Goal: Task Accomplishment & Management: Manage account settings

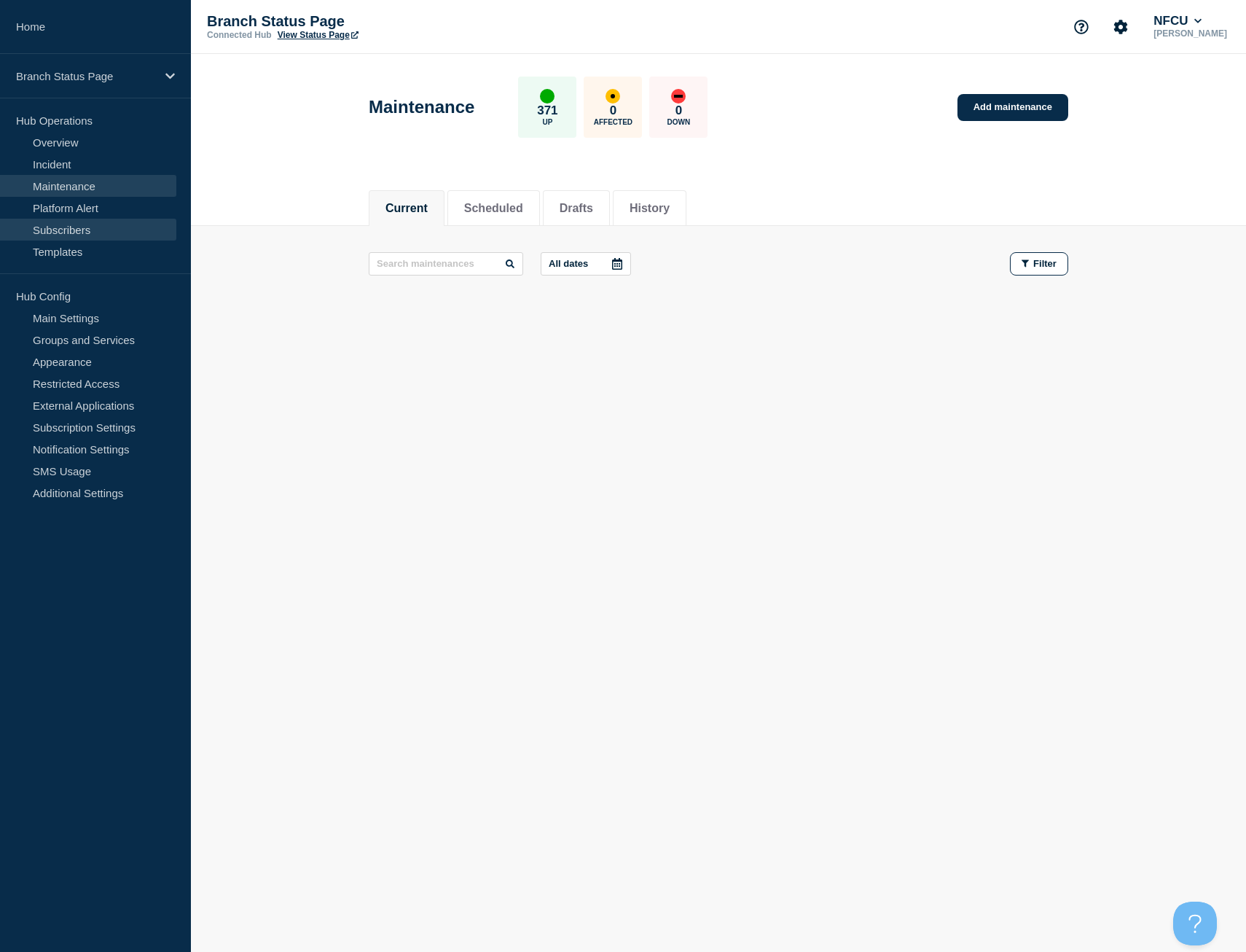
click at [80, 234] on link "Subscribers" at bounding box center [88, 230] width 176 height 22
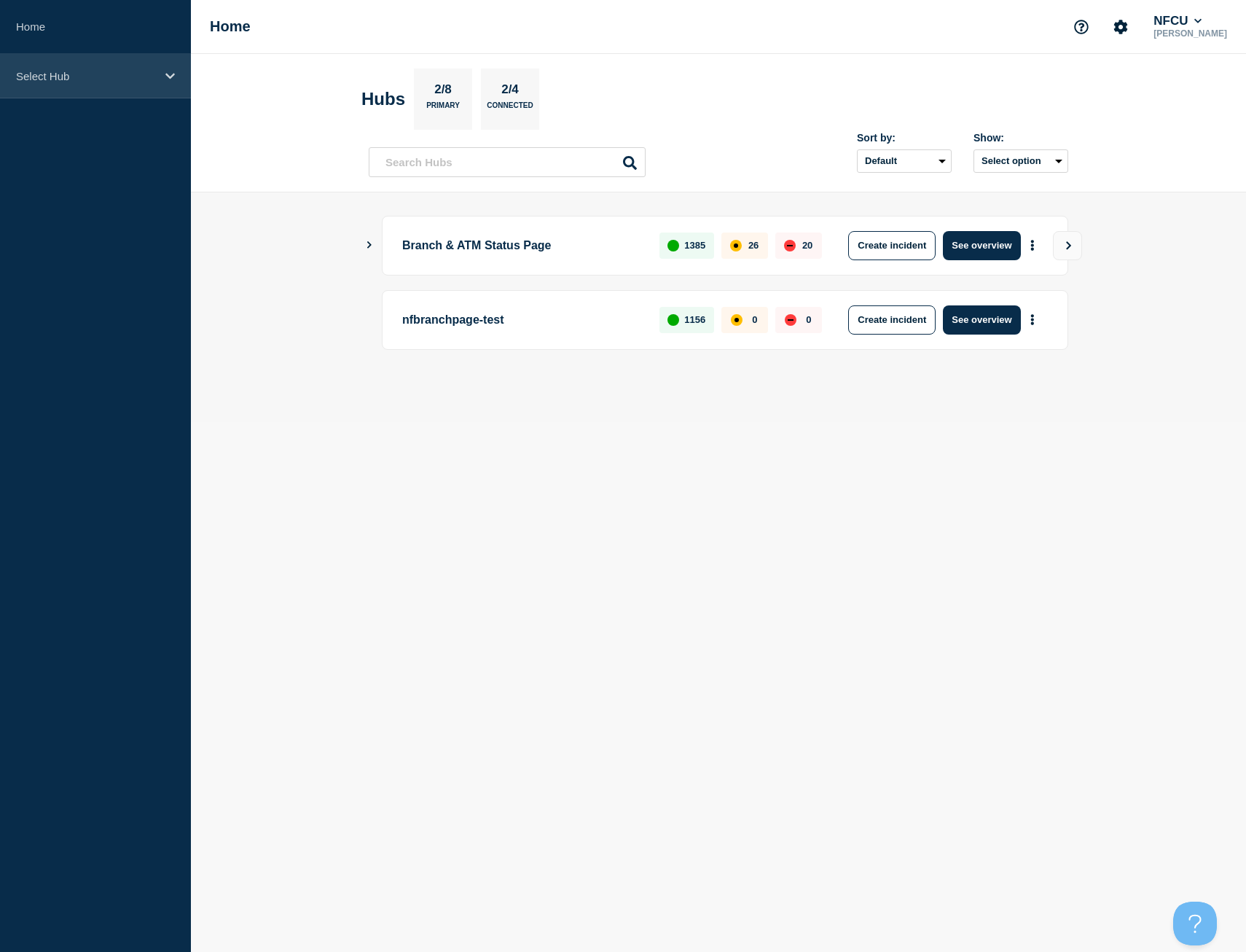
click at [171, 75] on icon at bounding box center [170, 76] width 10 height 11
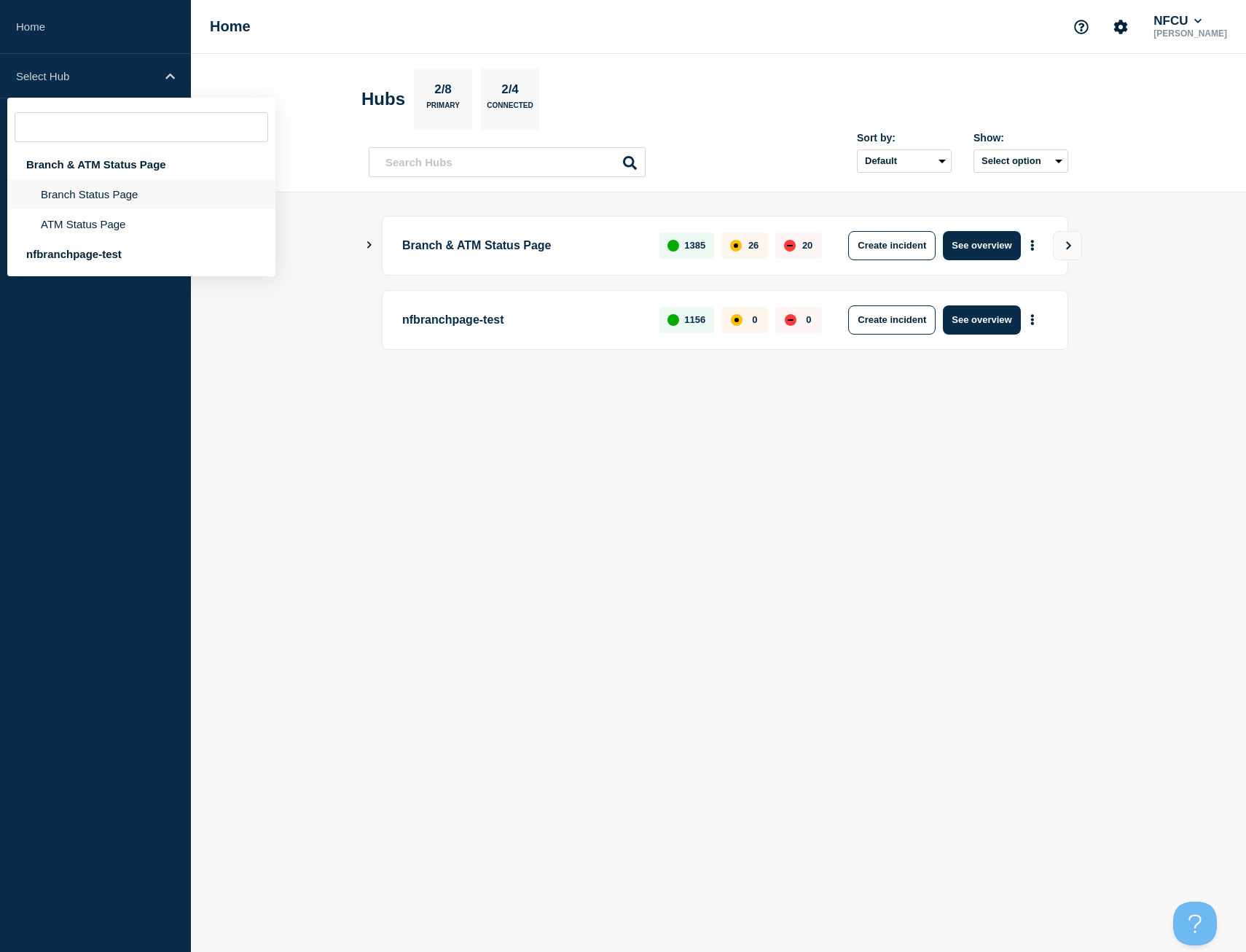
click at [114, 193] on li "Branch Status Page" at bounding box center [141, 195] width 268 height 30
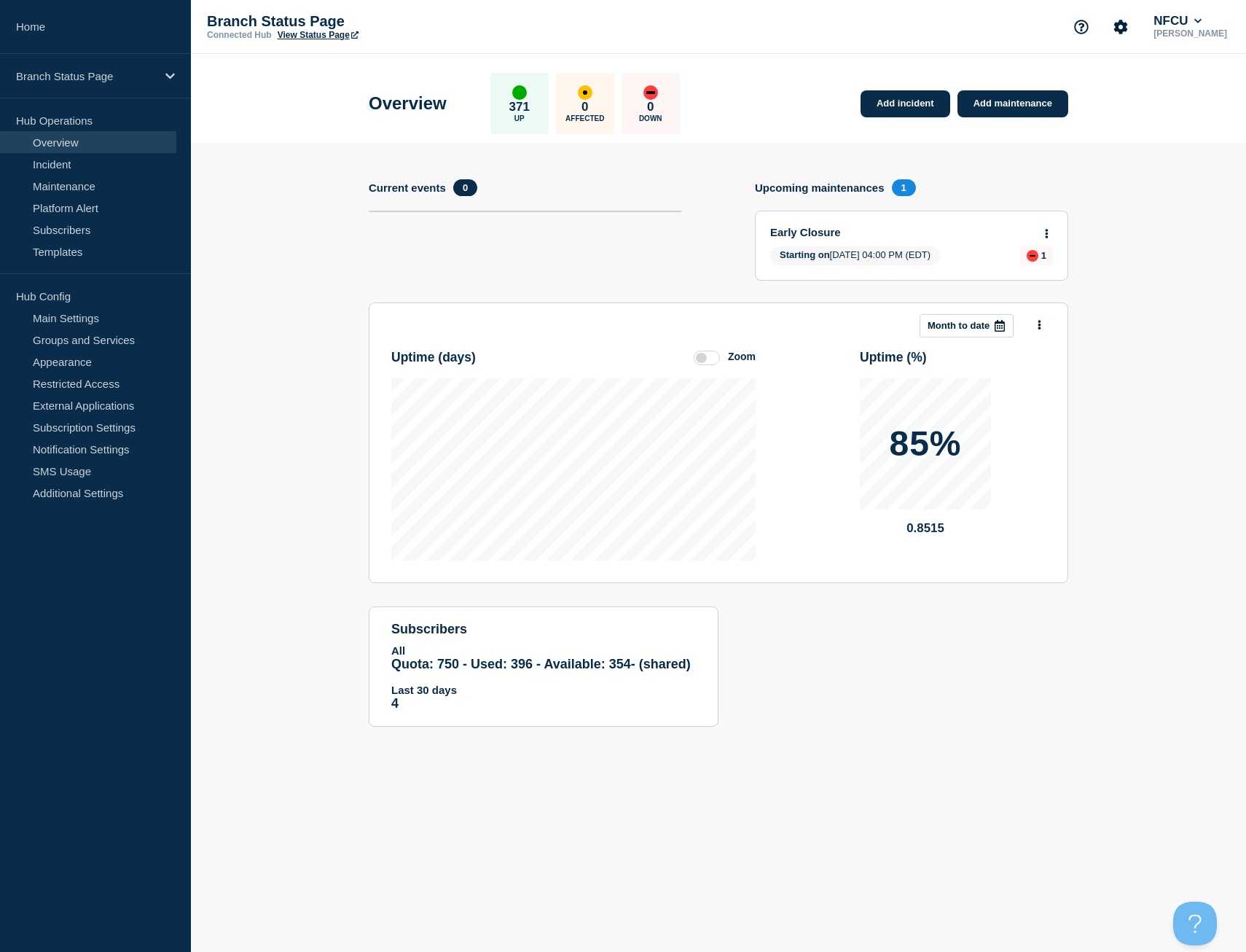
click at [1045, 230] on icon at bounding box center [1047, 234] width 4 height 10
click at [1040, 274] on link "View maintenance" at bounding box center [1046, 269] width 83 height 12
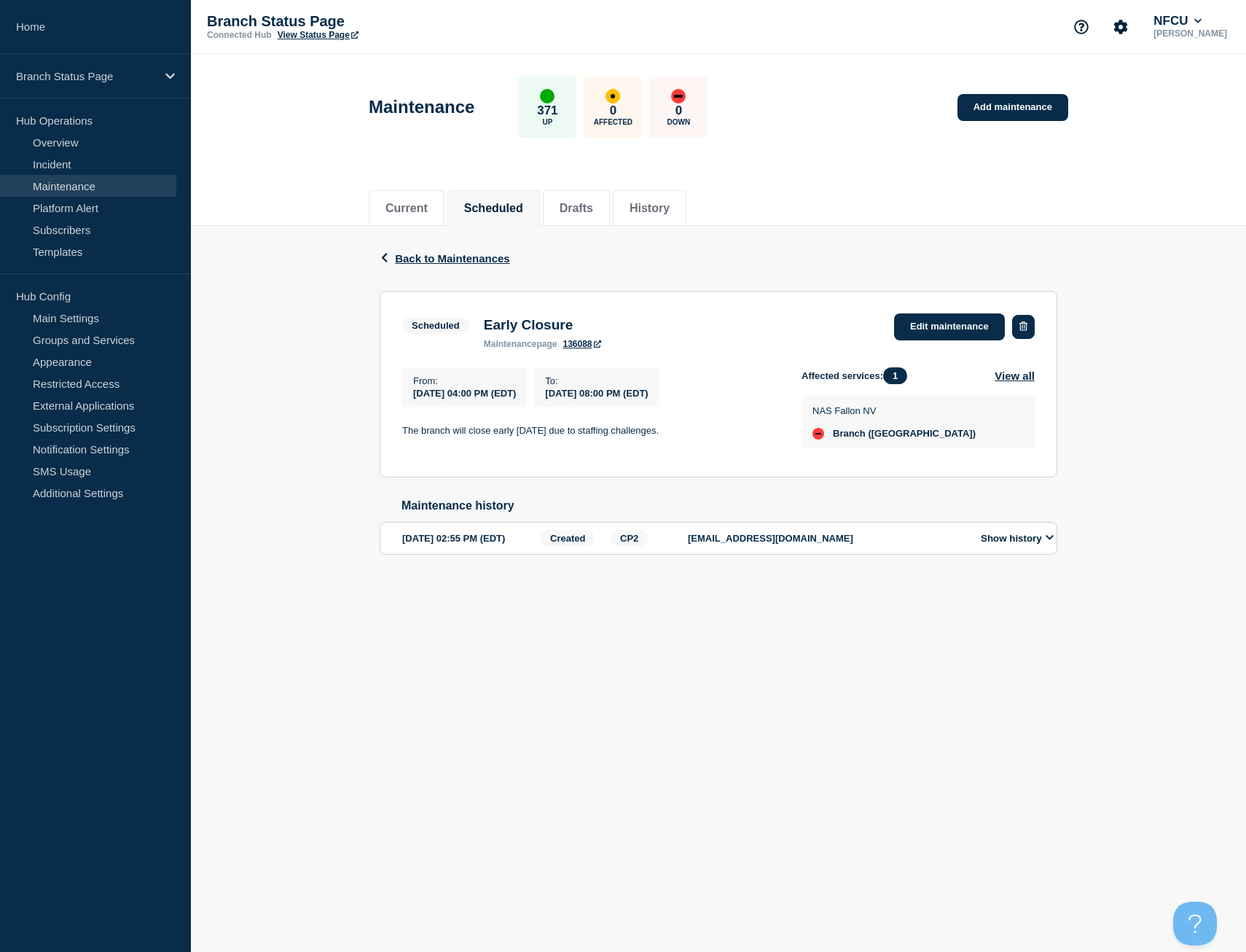
click at [1023, 319] on button "button" at bounding box center [1023, 327] width 22 height 24
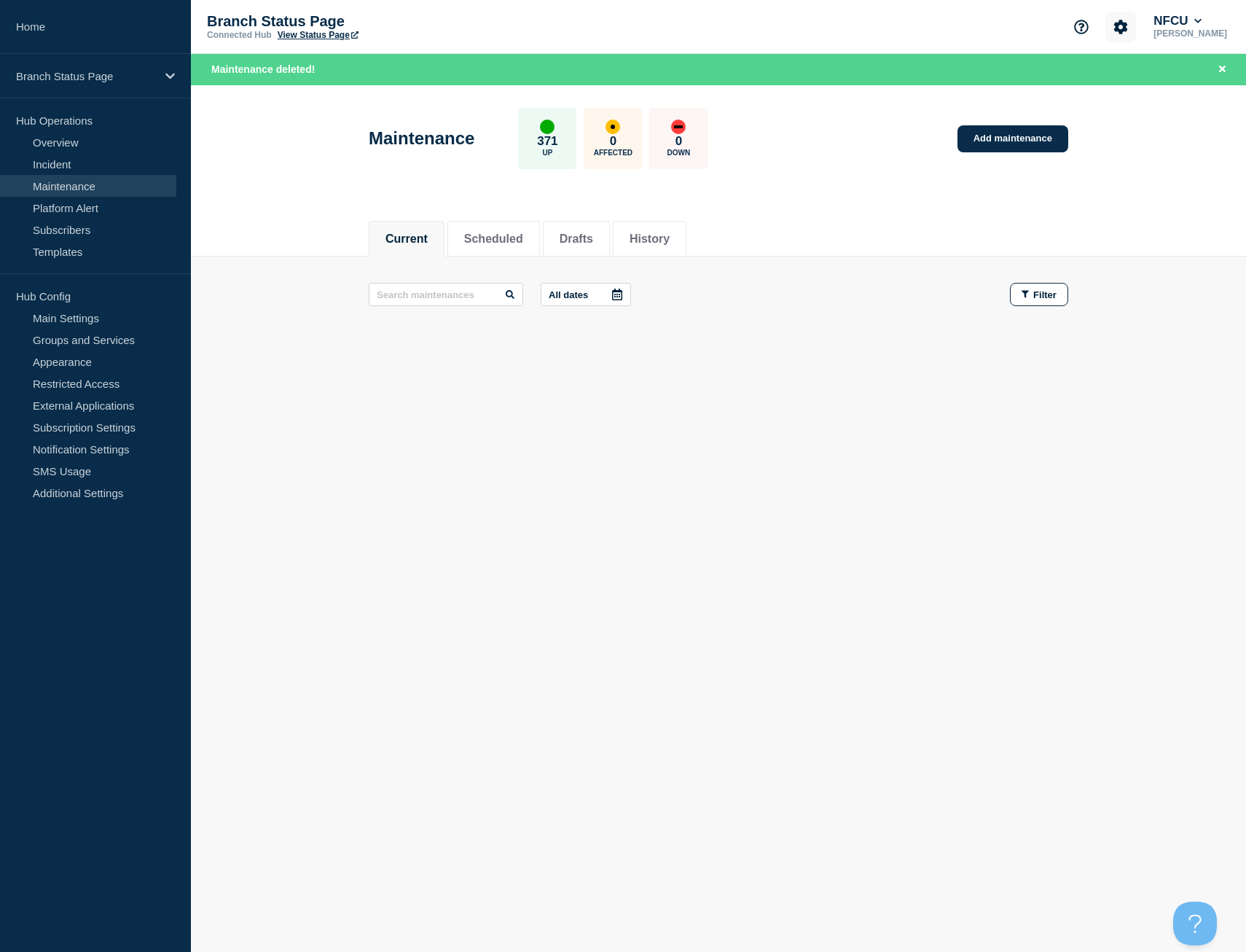
click at [1128, 27] on icon "Account settings" at bounding box center [1120, 27] width 14 height 14
click at [1130, 83] on link "Team Members" at bounding box center [1140, 87] width 75 height 13
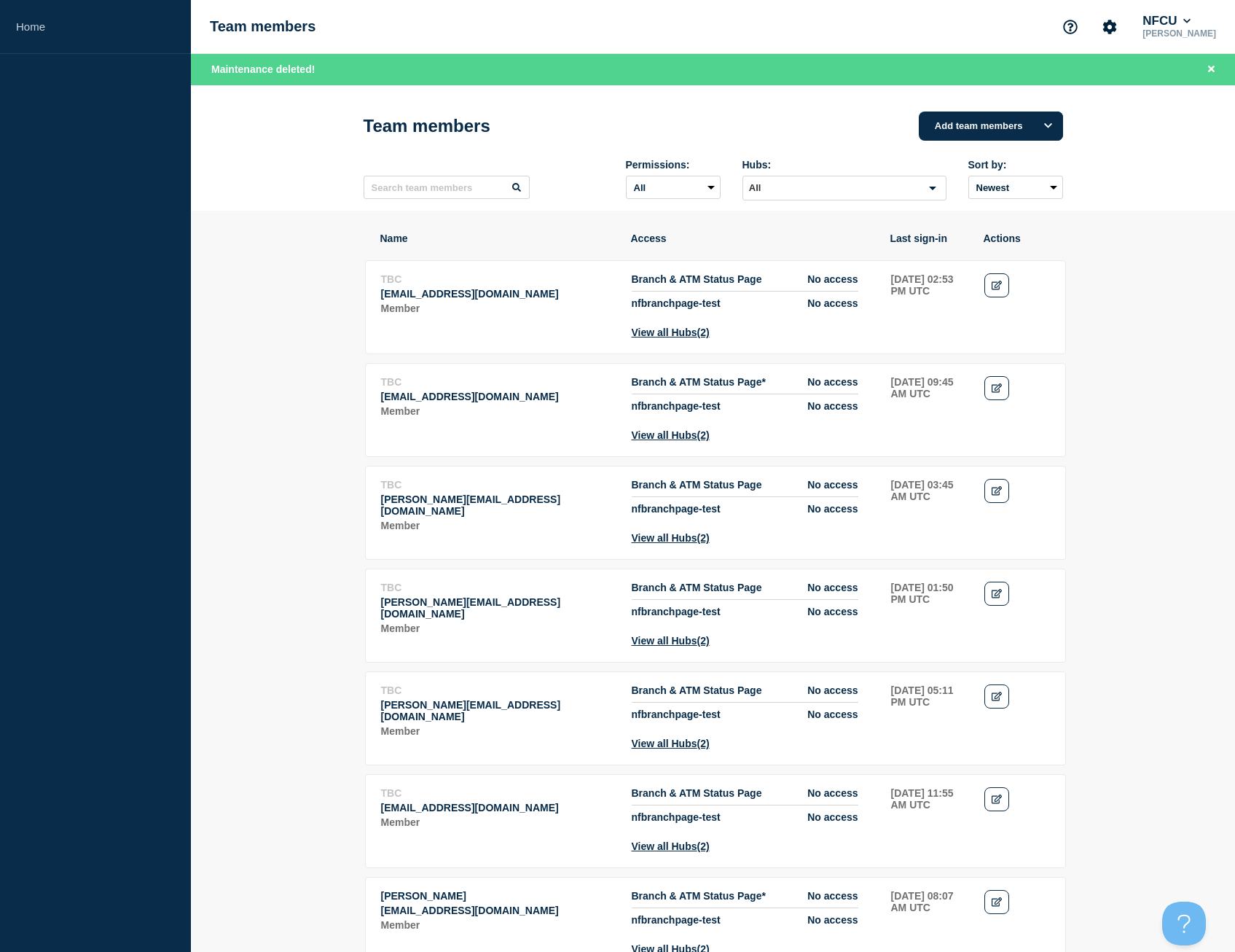
click at [836, 190] on input "Search for option" at bounding box center [832, 188] width 176 height 17
click at [821, 269] on span "Branch Status Page" at bounding box center [800, 263] width 91 height 12
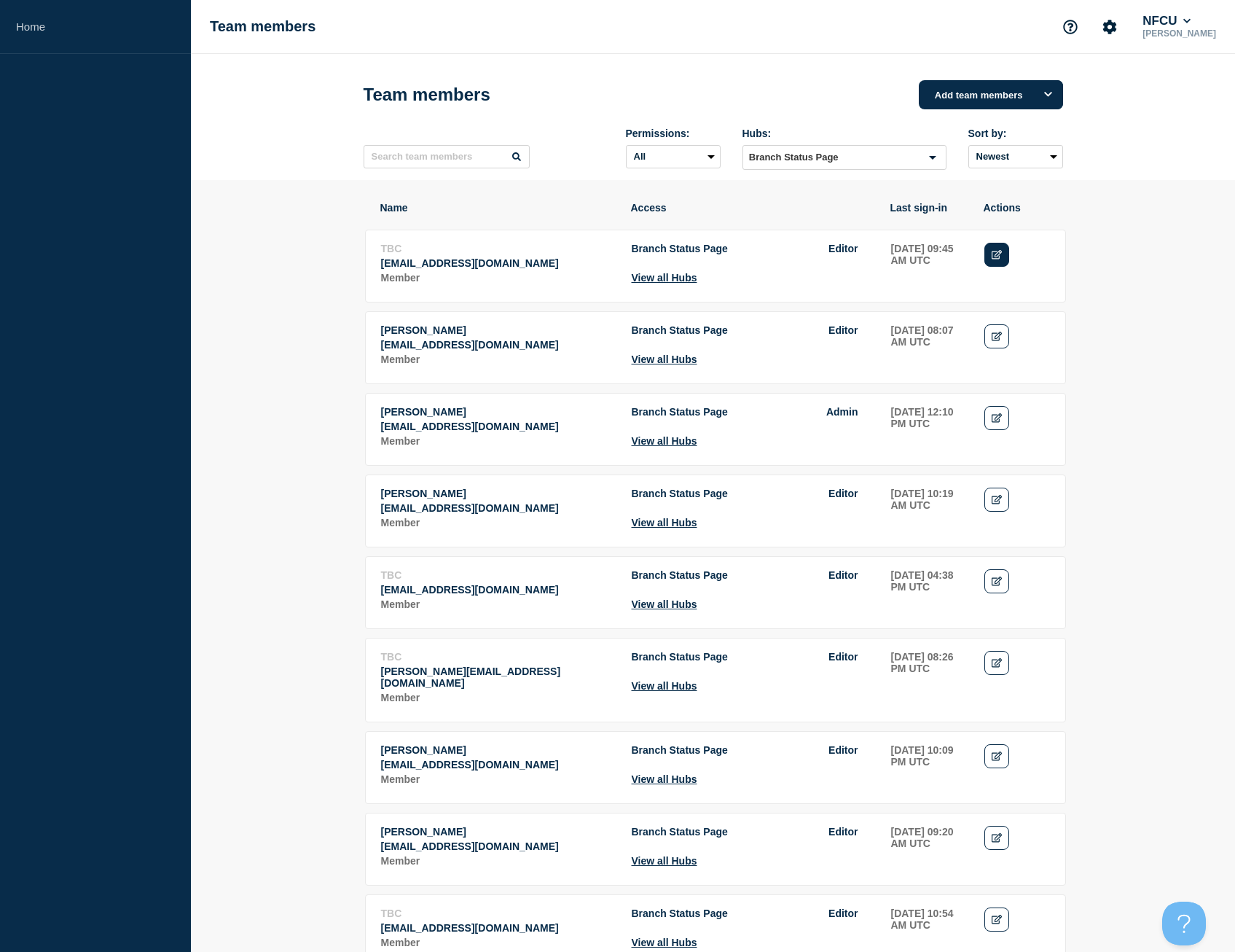
click at [989, 257] on link "Edit" at bounding box center [997, 254] width 25 height 24
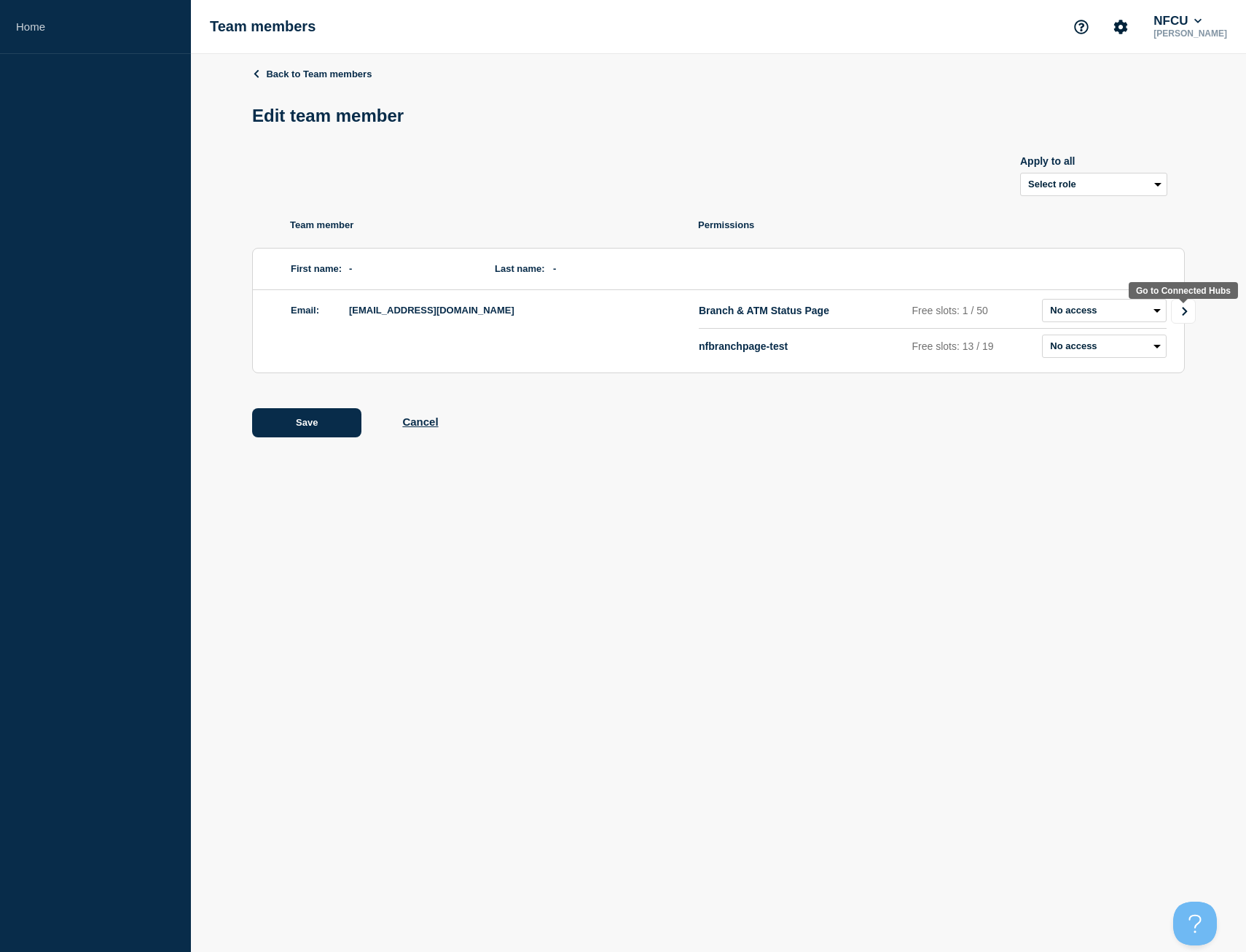
click at [1183, 310] on icon "Go to Connected Hubs" at bounding box center [1185, 311] width 10 height 9
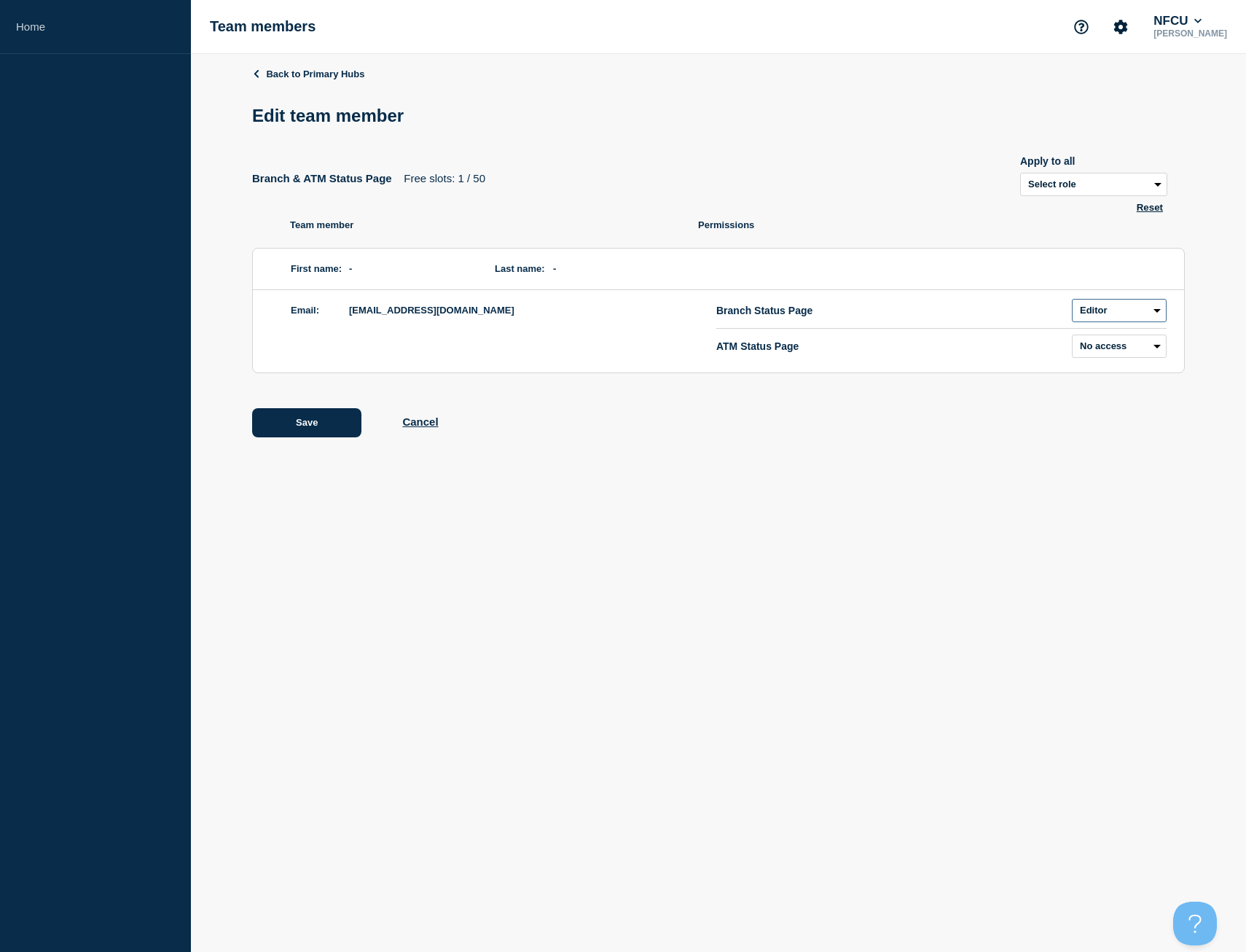
click at [1074, 311] on select "Admin Manager Editor No access" at bounding box center [1119, 310] width 95 height 23
select select "3"
click at [1072, 302] on select "Admin Manager Editor No access" at bounding box center [1119, 310] width 95 height 23
click at [340, 419] on button "Save" at bounding box center [307, 423] width 110 height 29
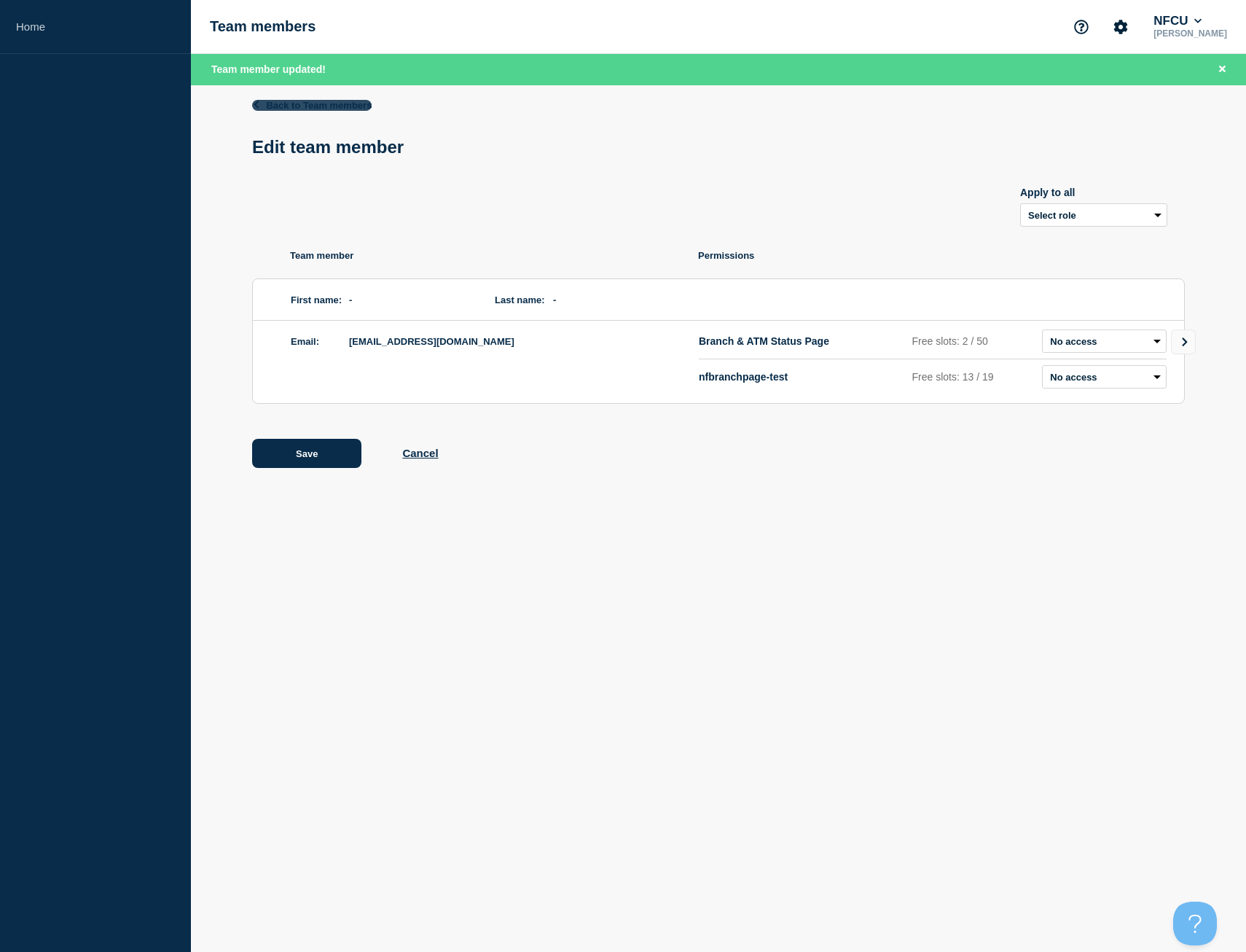
click at [293, 104] on link "Back to Team members" at bounding box center [312, 106] width 119 height 11
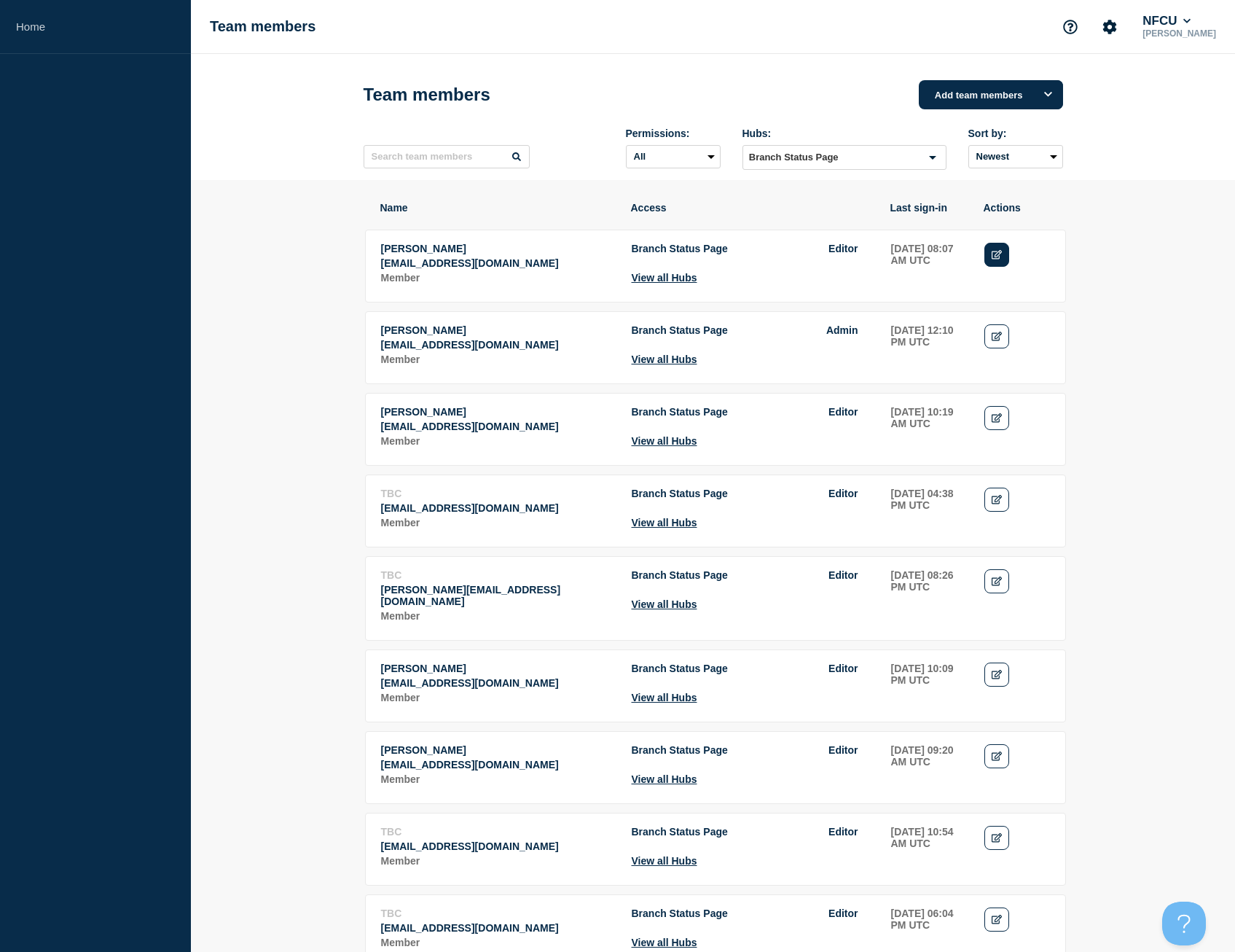
click at [1000, 263] on link "Edit" at bounding box center [997, 254] width 25 height 24
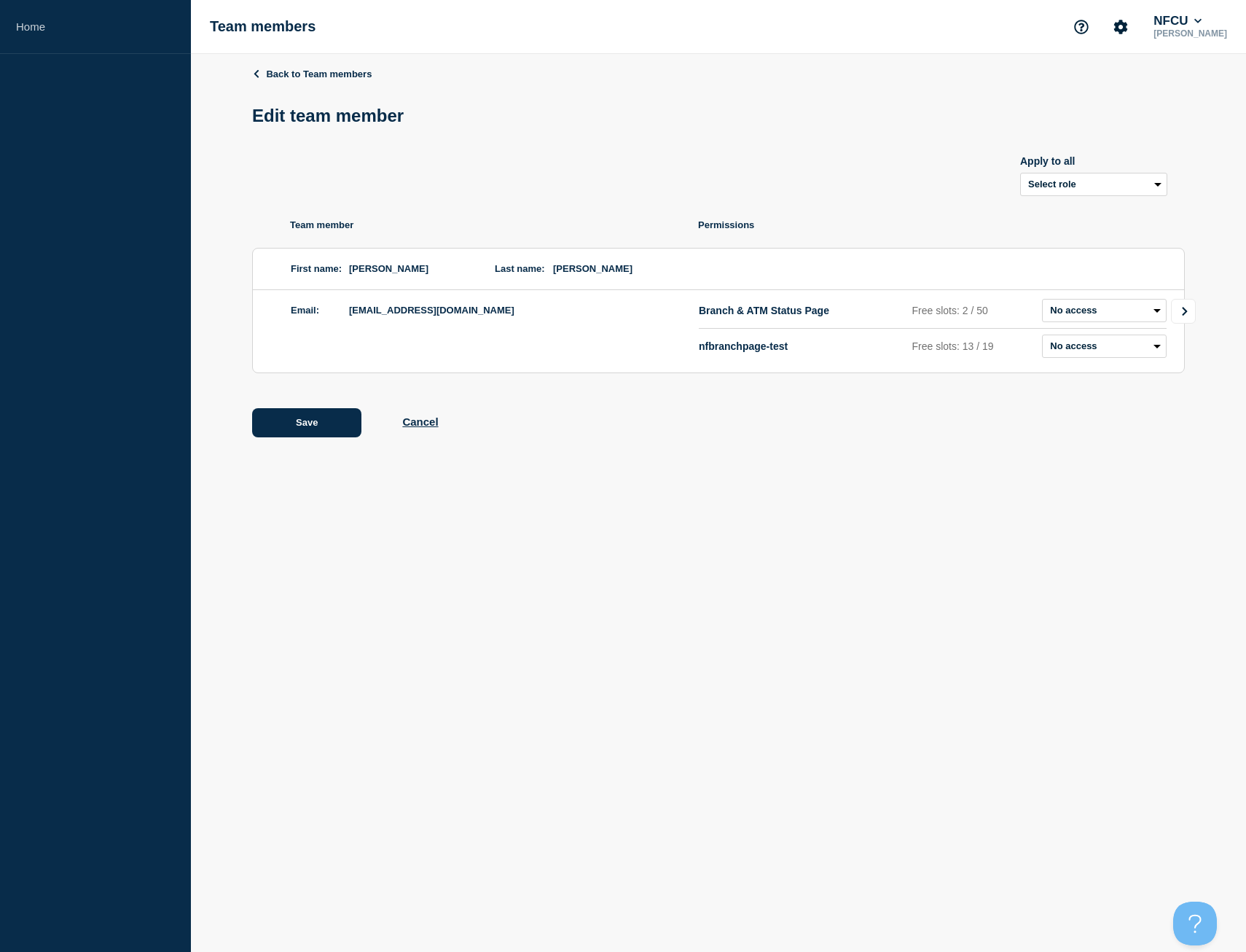
click at [1190, 313] on link "Go to Connected Hubs" at bounding box center [1183, 311] width 25 height 25
click at [1142, 312] on select "Admin Manager Editor No access" at bounding box center [1119, 310] width 95 height 23
select select "3"
click at [1072, 302] on select "Admin Manager Editor No access" at bounding box center [1119, 310] width 95 height 23
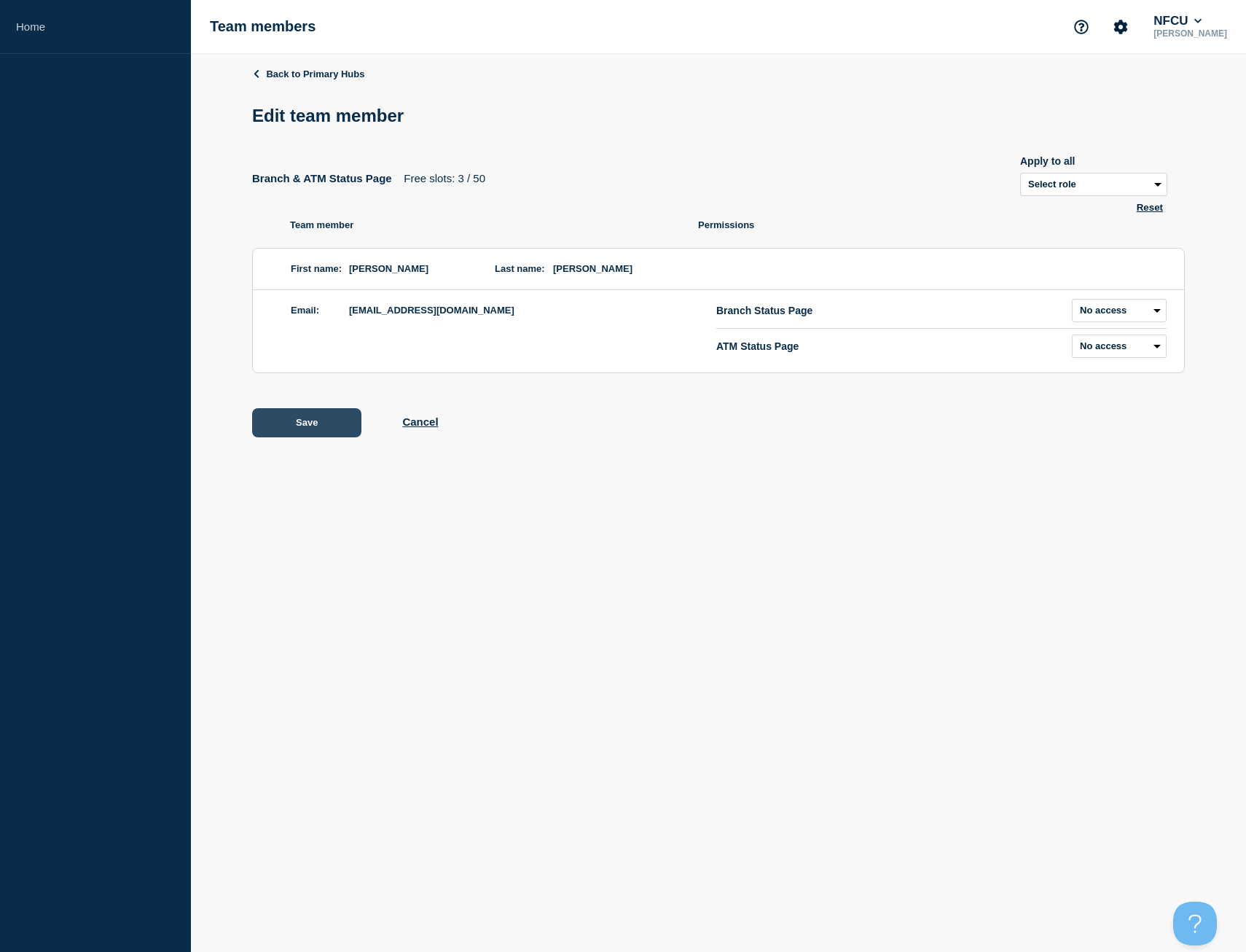
click at [336, 427] on button "Save" at bounding box center [307, 423] width 110 height 29
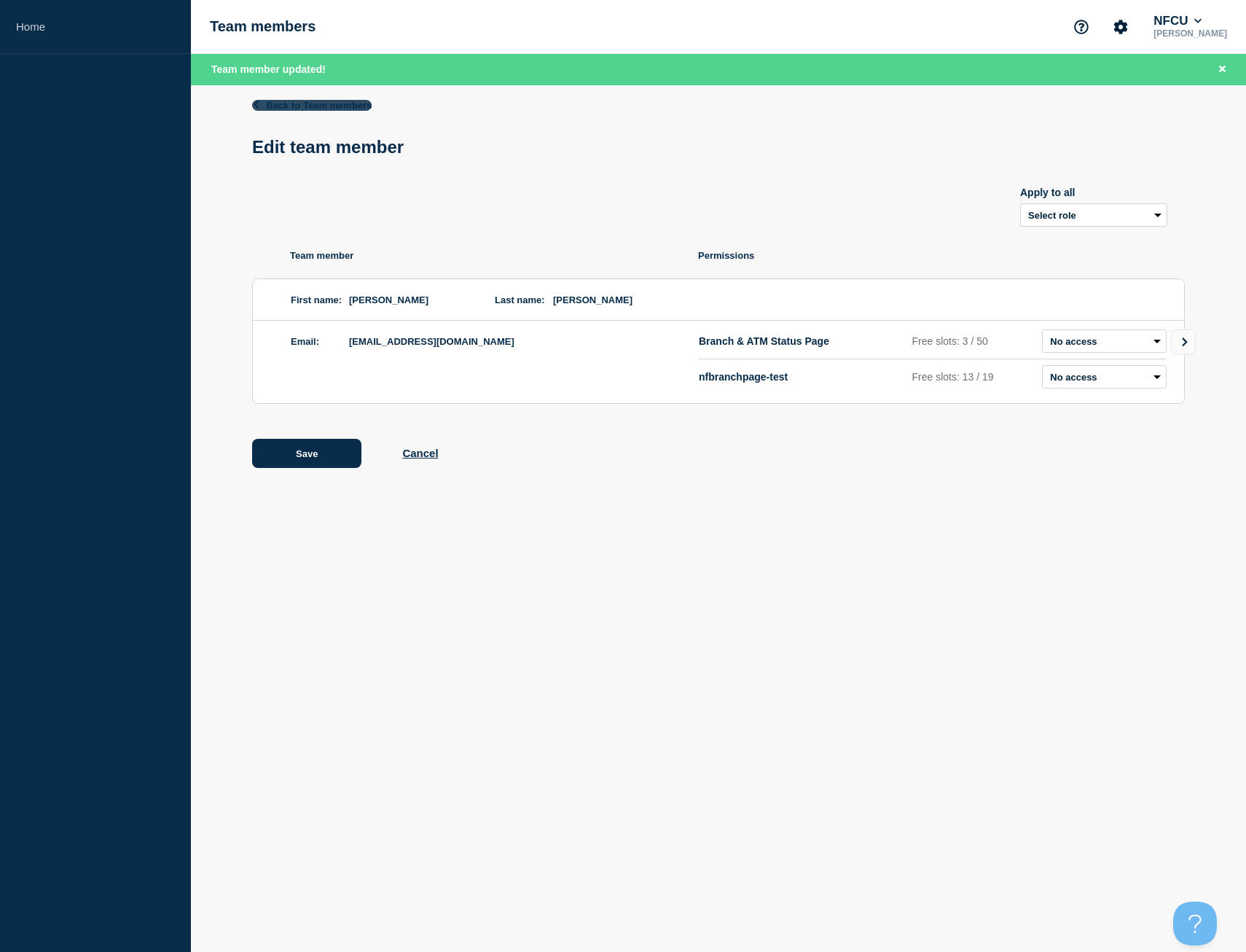
click at [347, 105] on link "Back to Team members" at bounding box center [312, 106] width 119 height 11
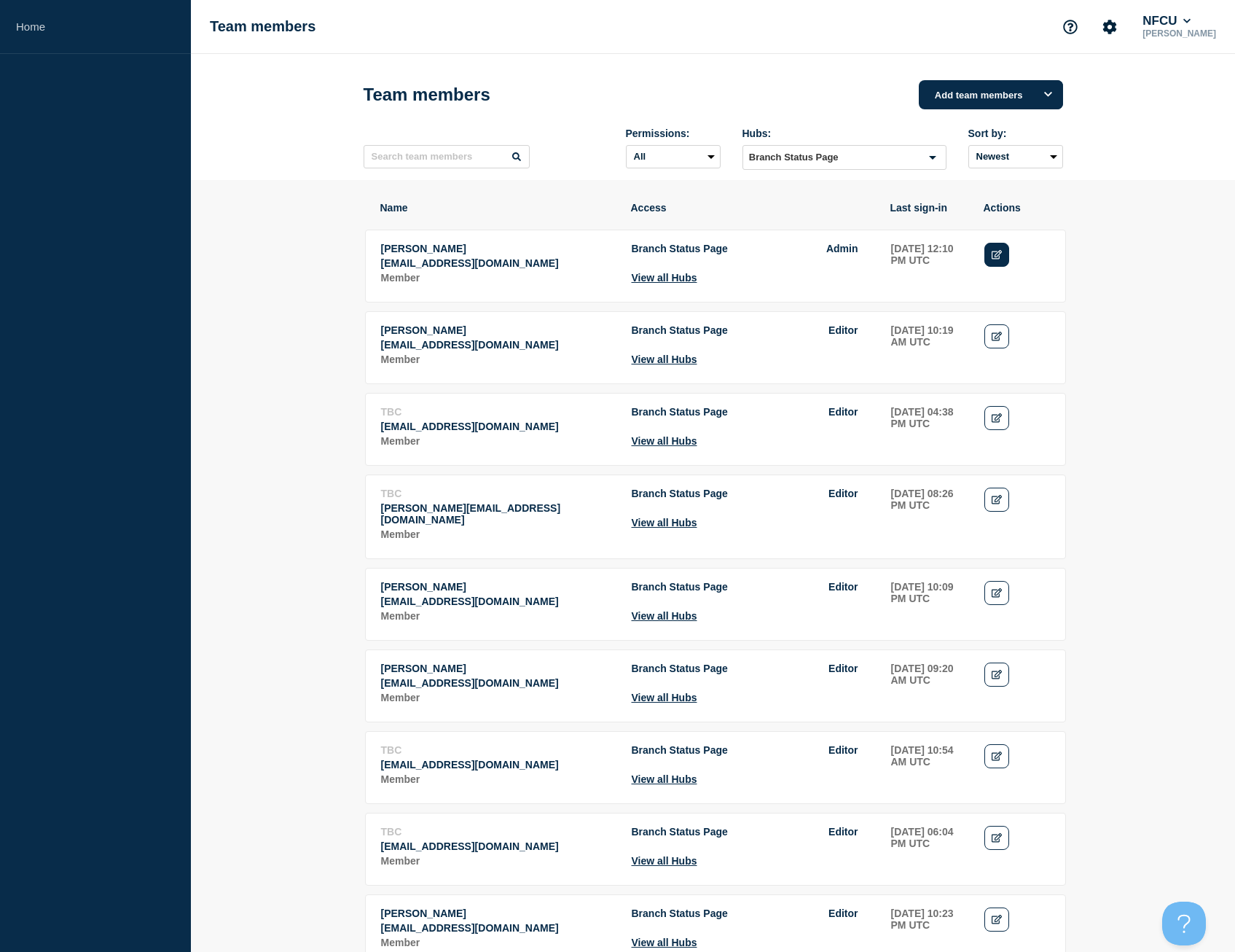
click at [997, 263] on link "Edit" at bounding box center [997, 254] width 25 height 24
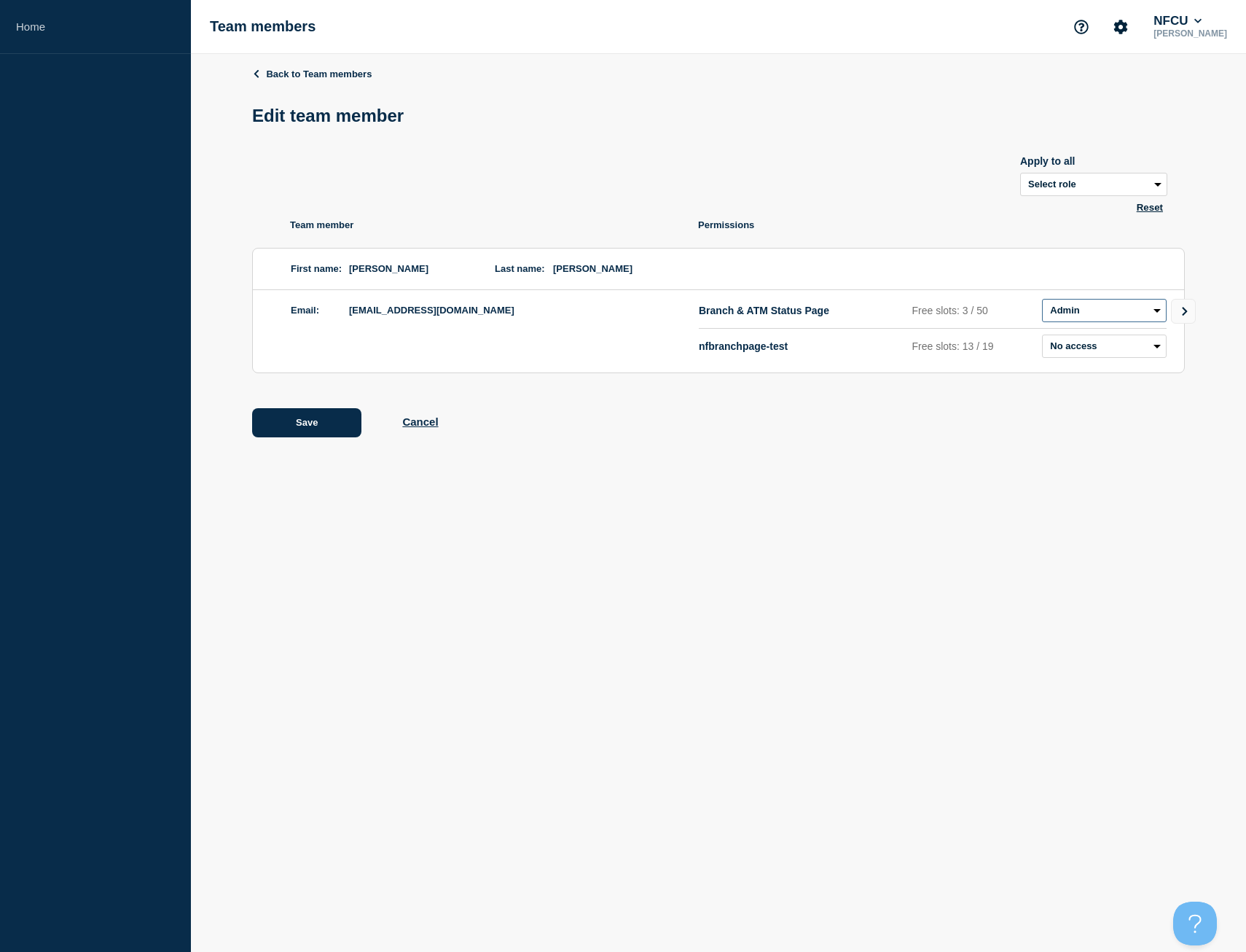
click at [1155, 317] on select "Admin Manager Editor No access" at bounding box center [1104, 310] width 125 height 23
click at [1143, 259] on div "First name: Brandi Last name: Gomez" at bounding box center [718, 269] width 931 height 41
click at [1189, 315] on icon "Go to Connected Hubs" at bounding box center [1185, 311] width 10 height 9
click at [1155, 313] on select "Admin Manager Editor No access" at bounding box center [1119, 310] width 95 height 23
select select "3"
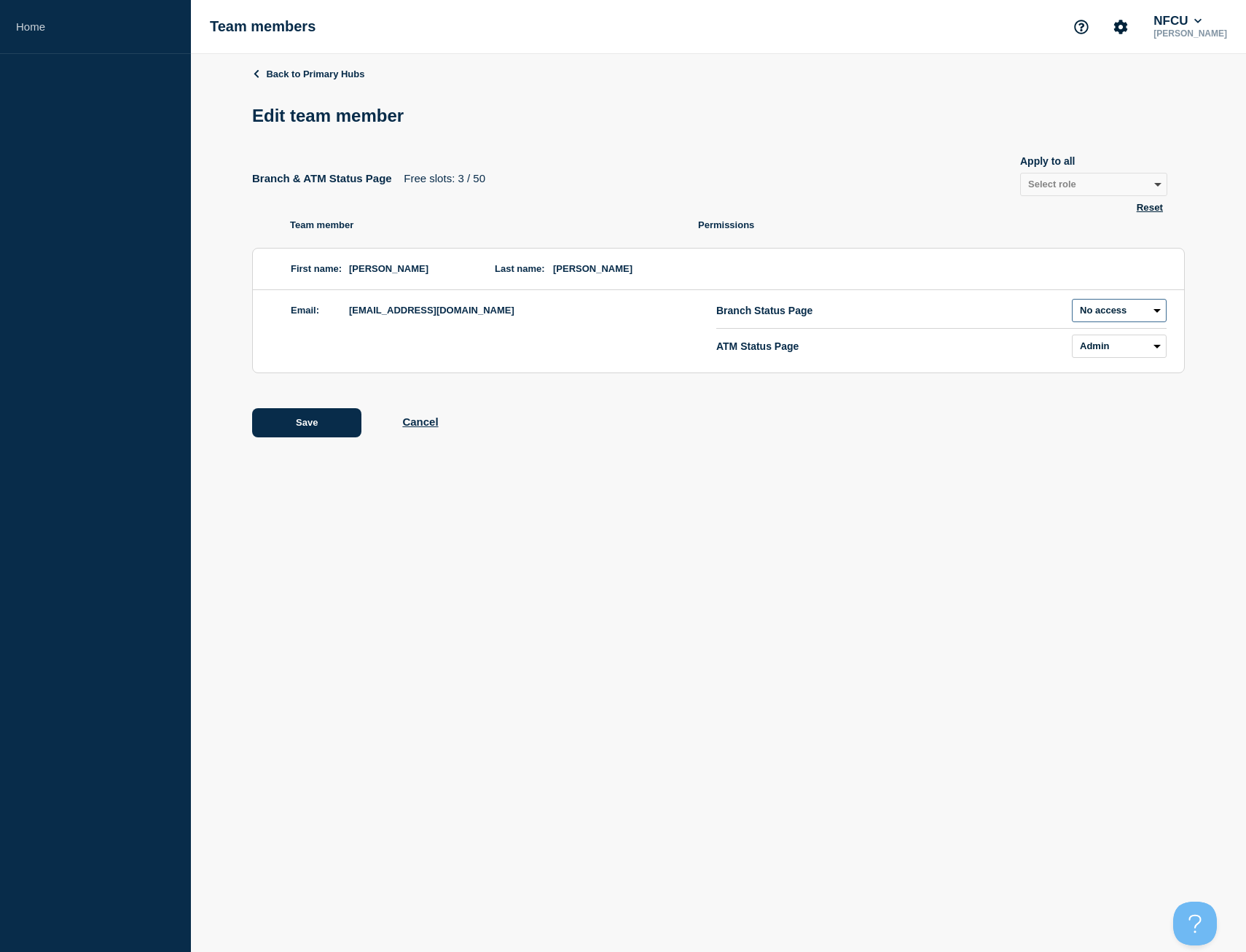
click at [1072, 302] on select "Admin Manager Editor No access" at bounding box center [1119, 310] width 95 height 23
click at [329, 428] on button "Save" at bounding box center [307, 423] width 110 height 29
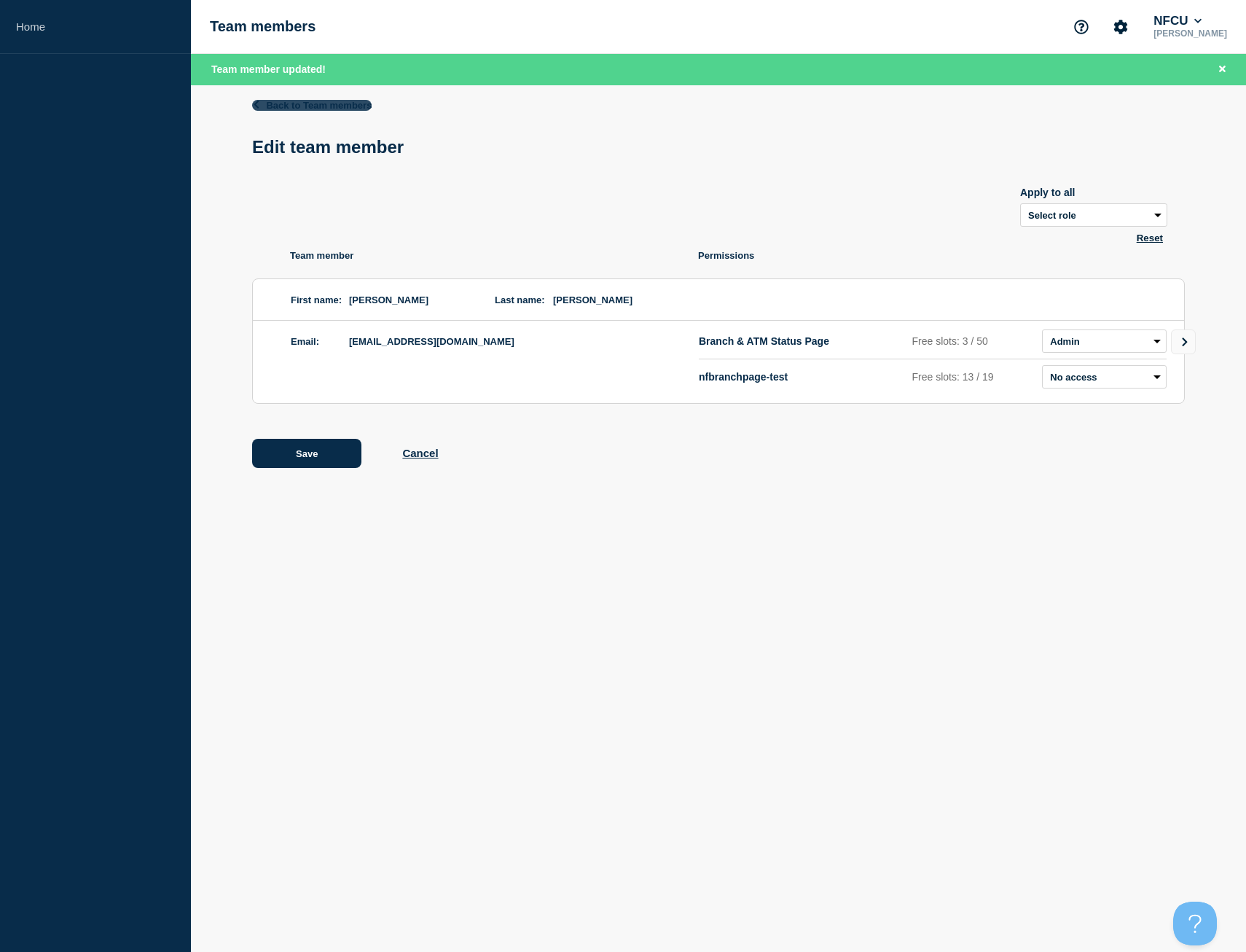
click at [347, 106] on link "Back to Team members" at bounding box center [312, 106] width 119 height 11
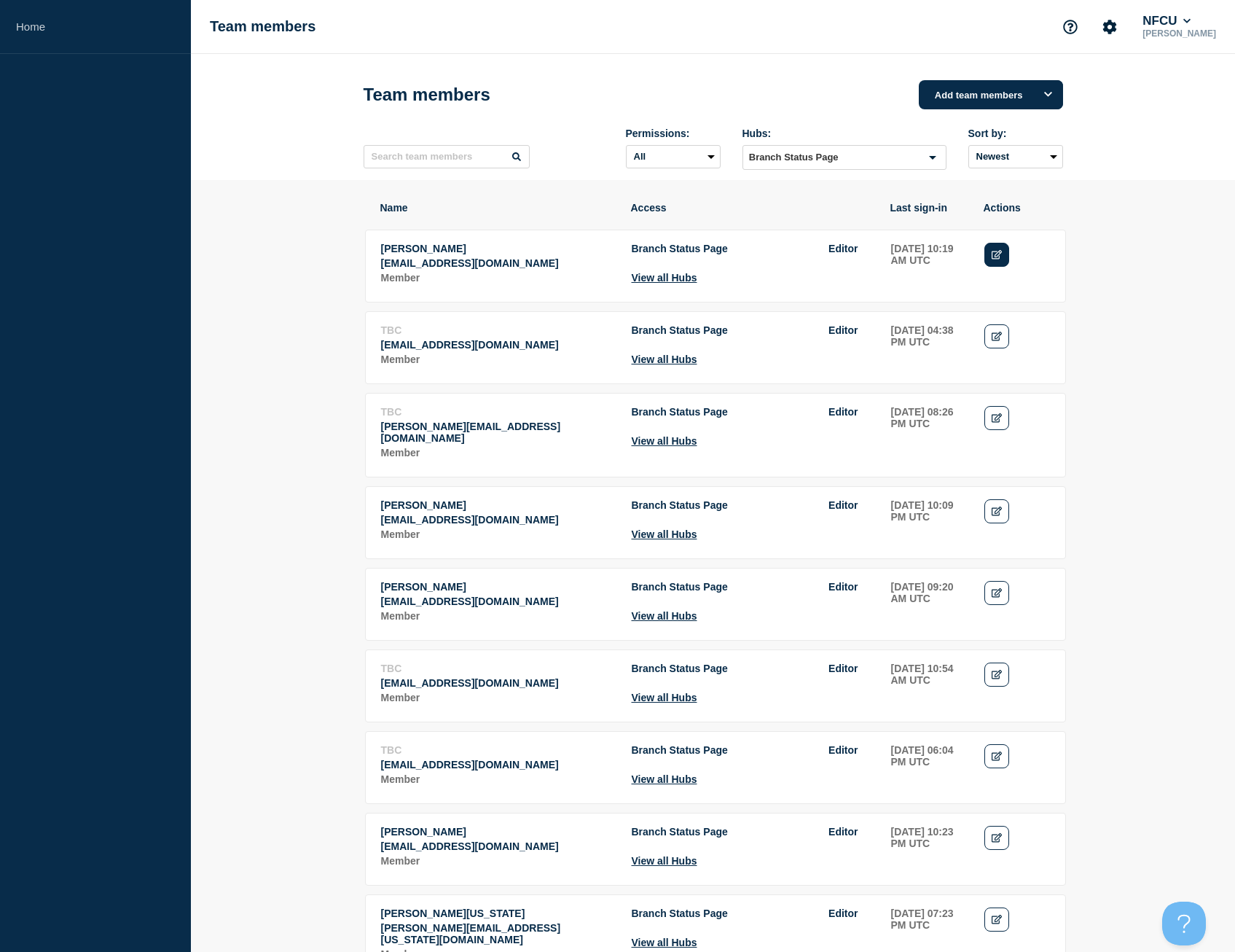
click at [999, 259] on icon "Edit" at bounding box center [997, 255] width 11 height 10
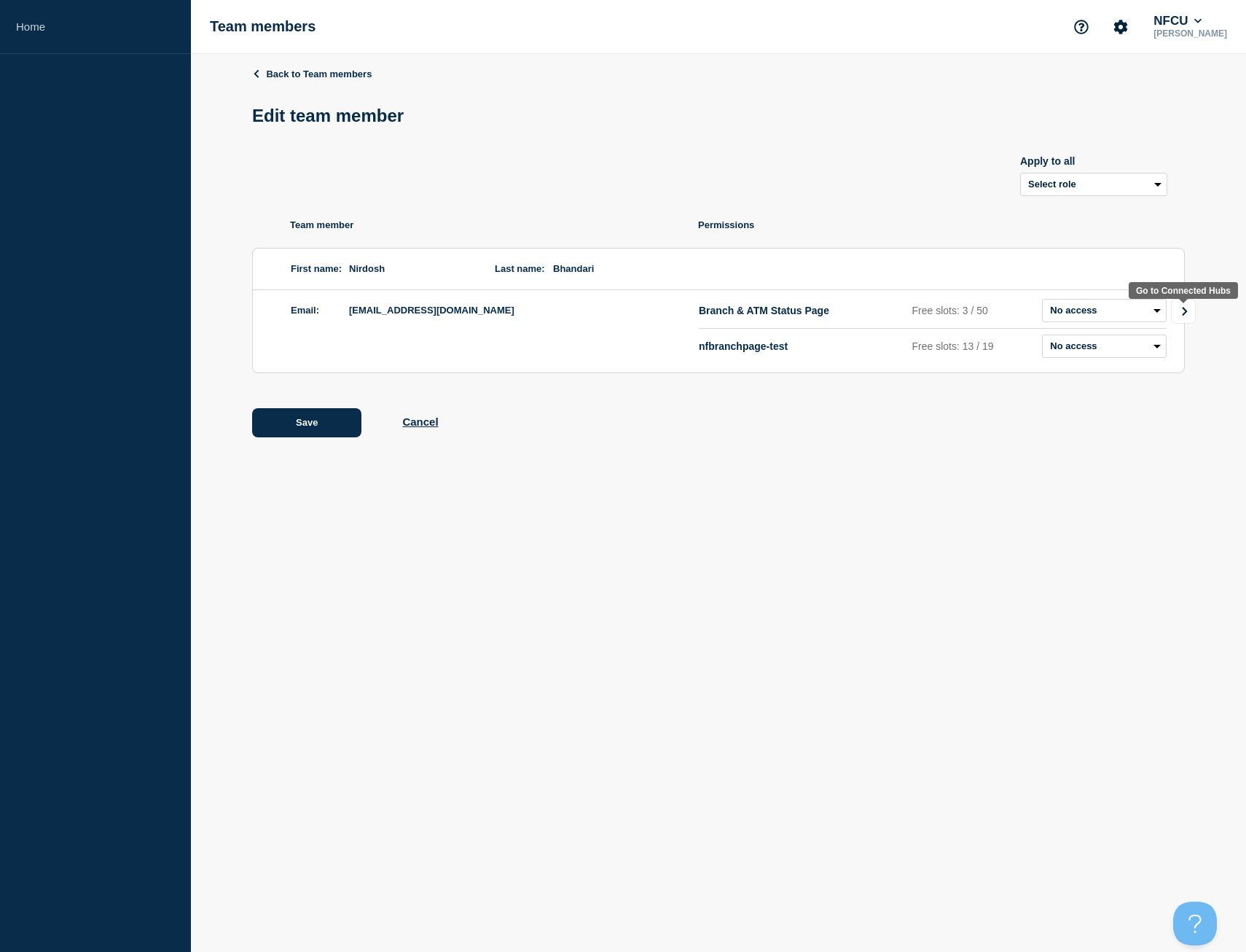
click at [1183, 311] on icon "Go to Connected Hubs" at bounding box center [1185, 311] width 10 height 9
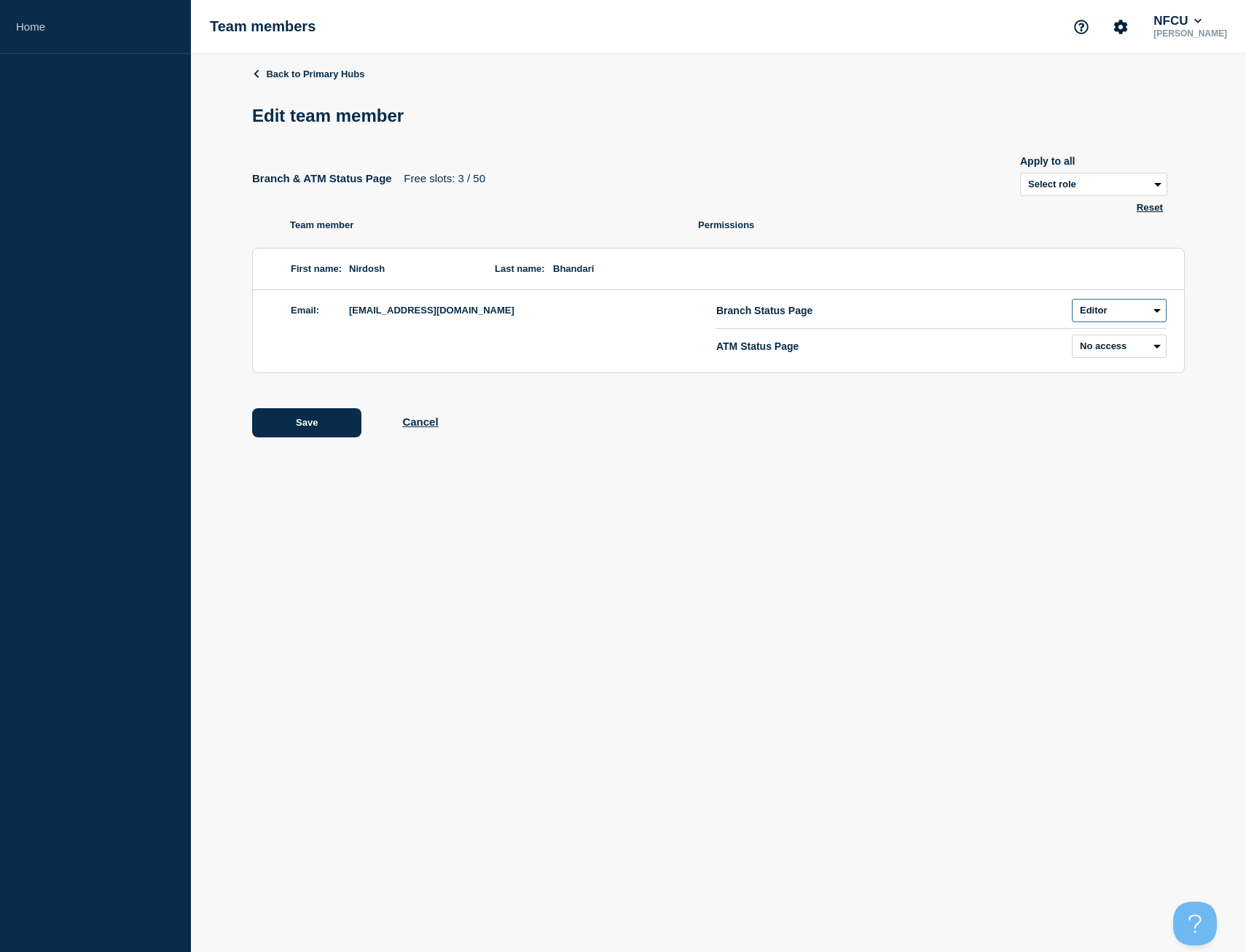
click at [1088, 312] on select "Admin Manager Editor No access" at bounding box center [1119, 310] width 95 height 23
select select "3"
click at [1072, 302] on select "Admin Manager Editor No access" at bounding box center [1119, 310] width 95 height 23
click at [333, 427] on button "Save" at bounding box center [307, 423] width 110 height 29
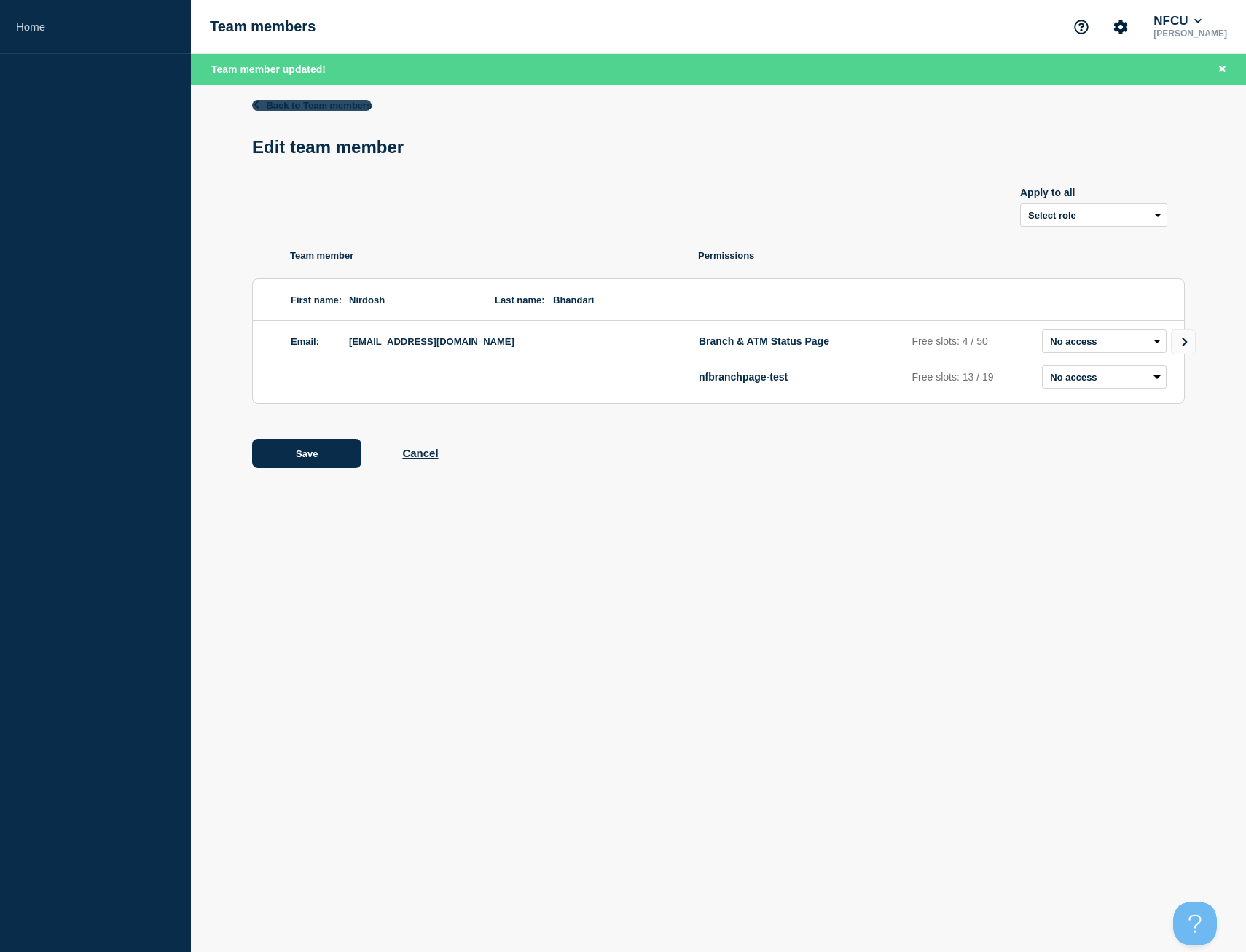
click at [309, 100] on link "Back to Team members" at bounding box center [312, 106] width 119 height 11
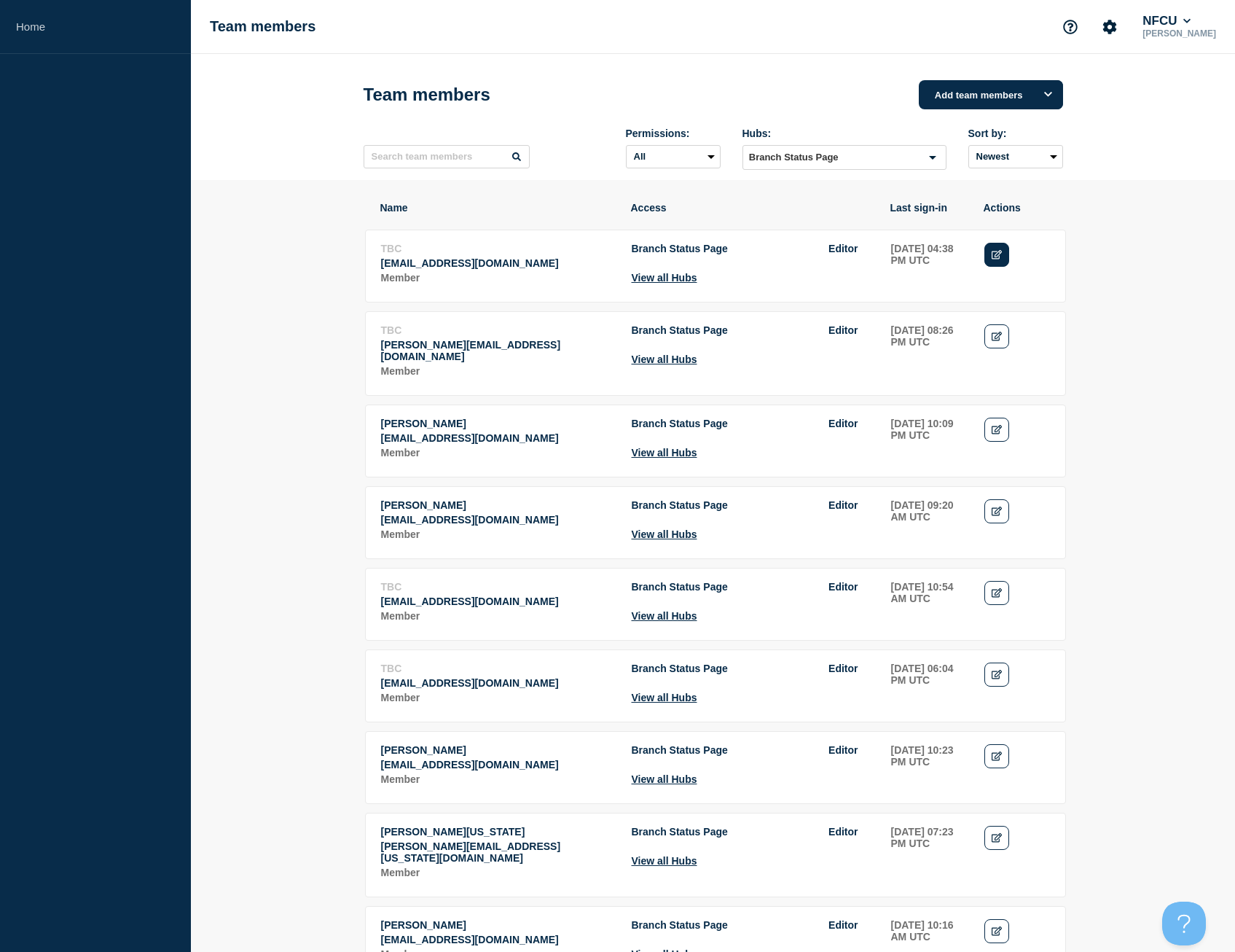
click at [998, 258] on icon "Edit" at bounding box center [997, 255] width 11 height 10
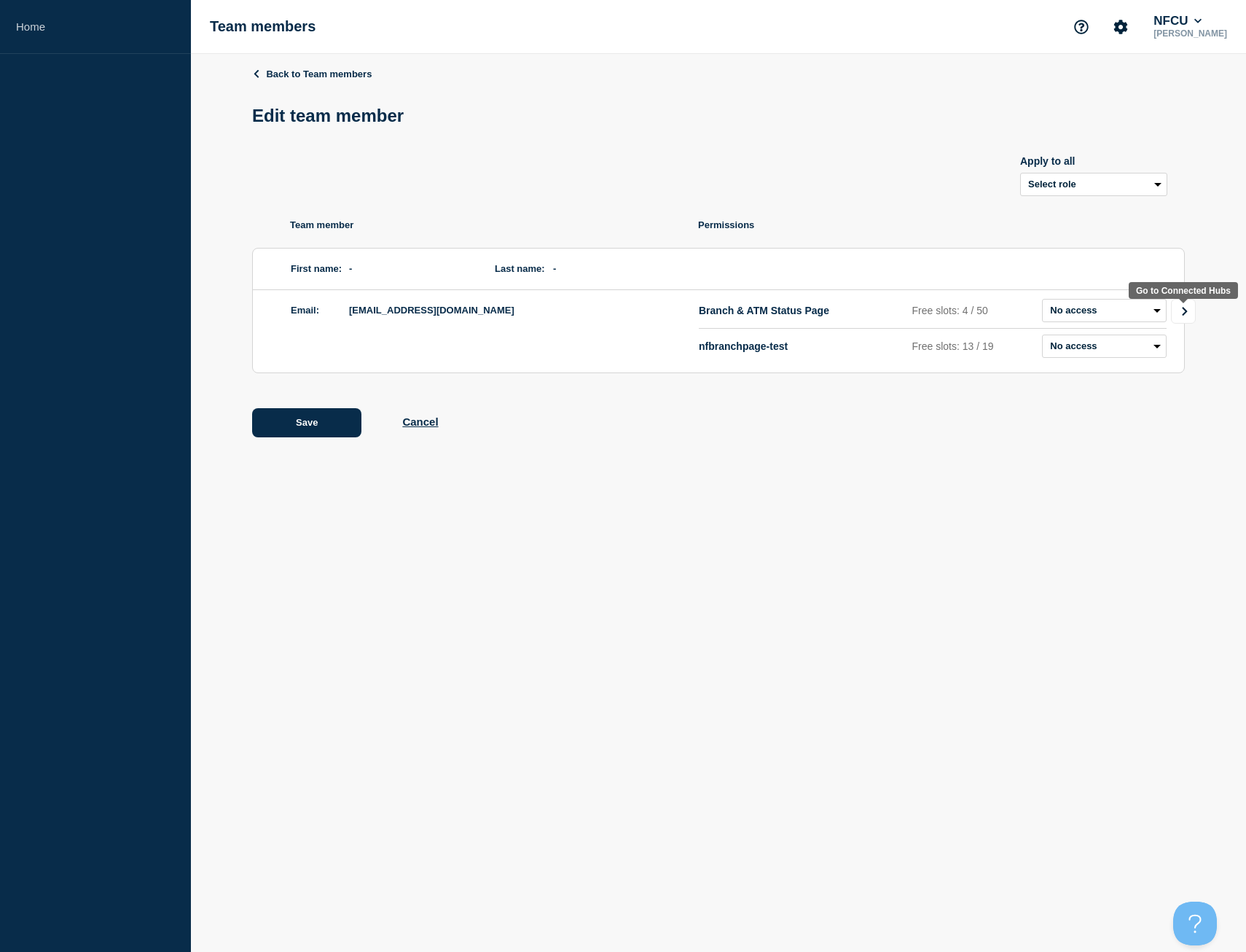
click at [1184, 312] on icon "Go to Connected Hubs" at bounding box center [1184, 311] width 5 height 9
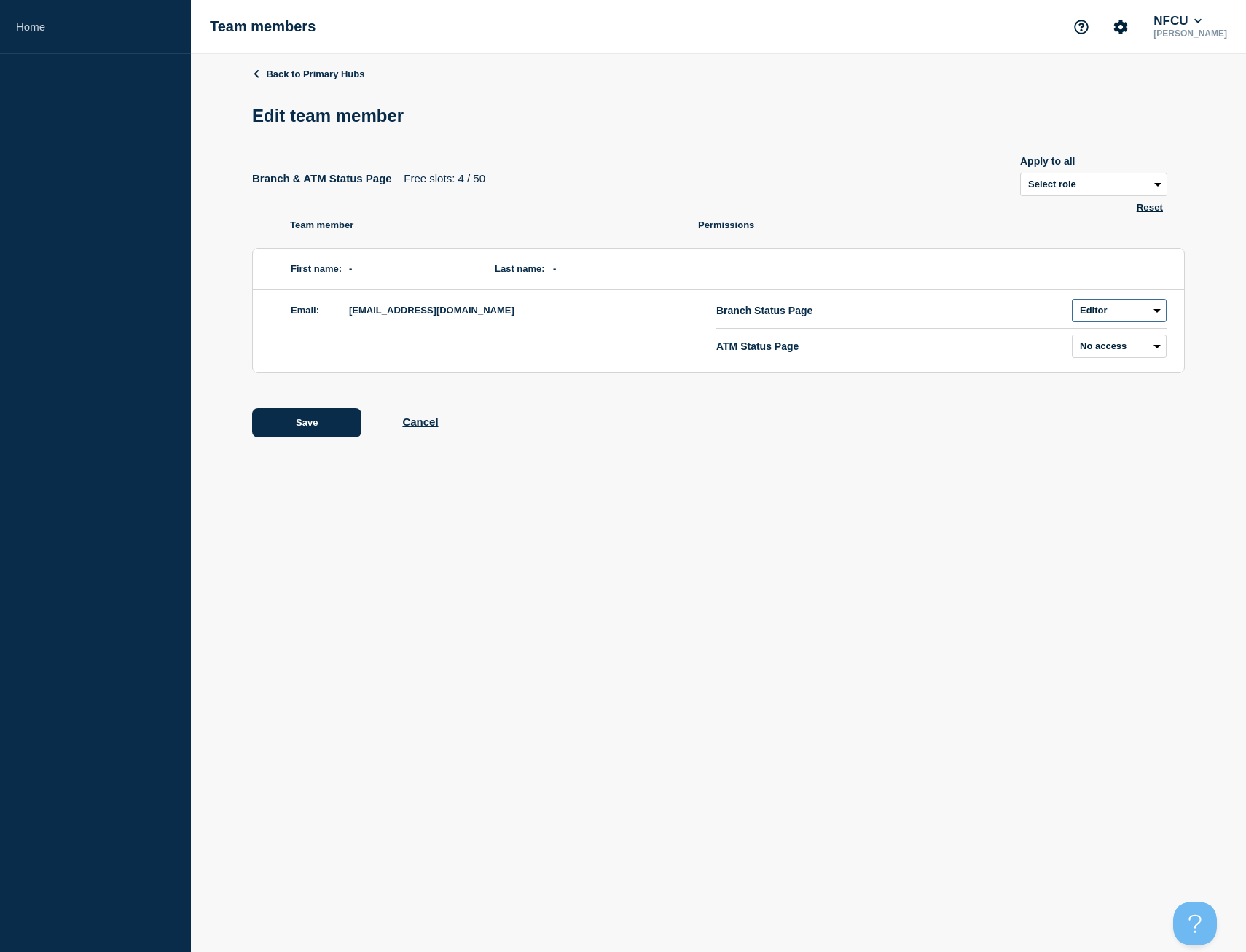
click at [1113, 316] on select "Admin Manager Editor No access" at bounding box center [1119, 310] width 95 height 23
select select "3"
click at [1072, 302] on select "Admin Manager Editor No access" at bounding box center [1119, 310] width 95 height 23
click at [312, 420] on button "Save" at bounding box center [307, 423] width 110 height 29
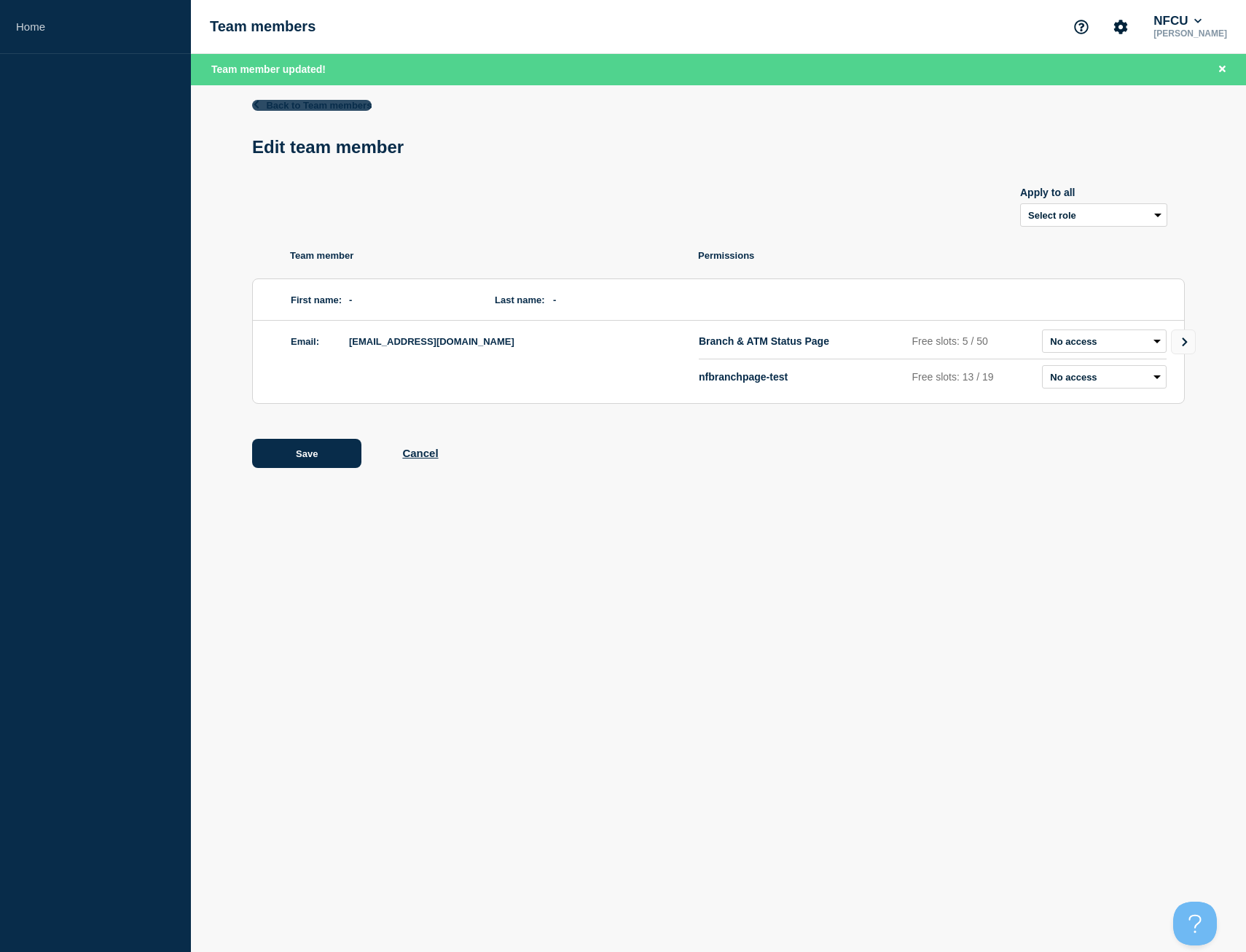
click at [302, 105] on link "Back to Team members" at bounding box center [312, 106] width 119 height 11
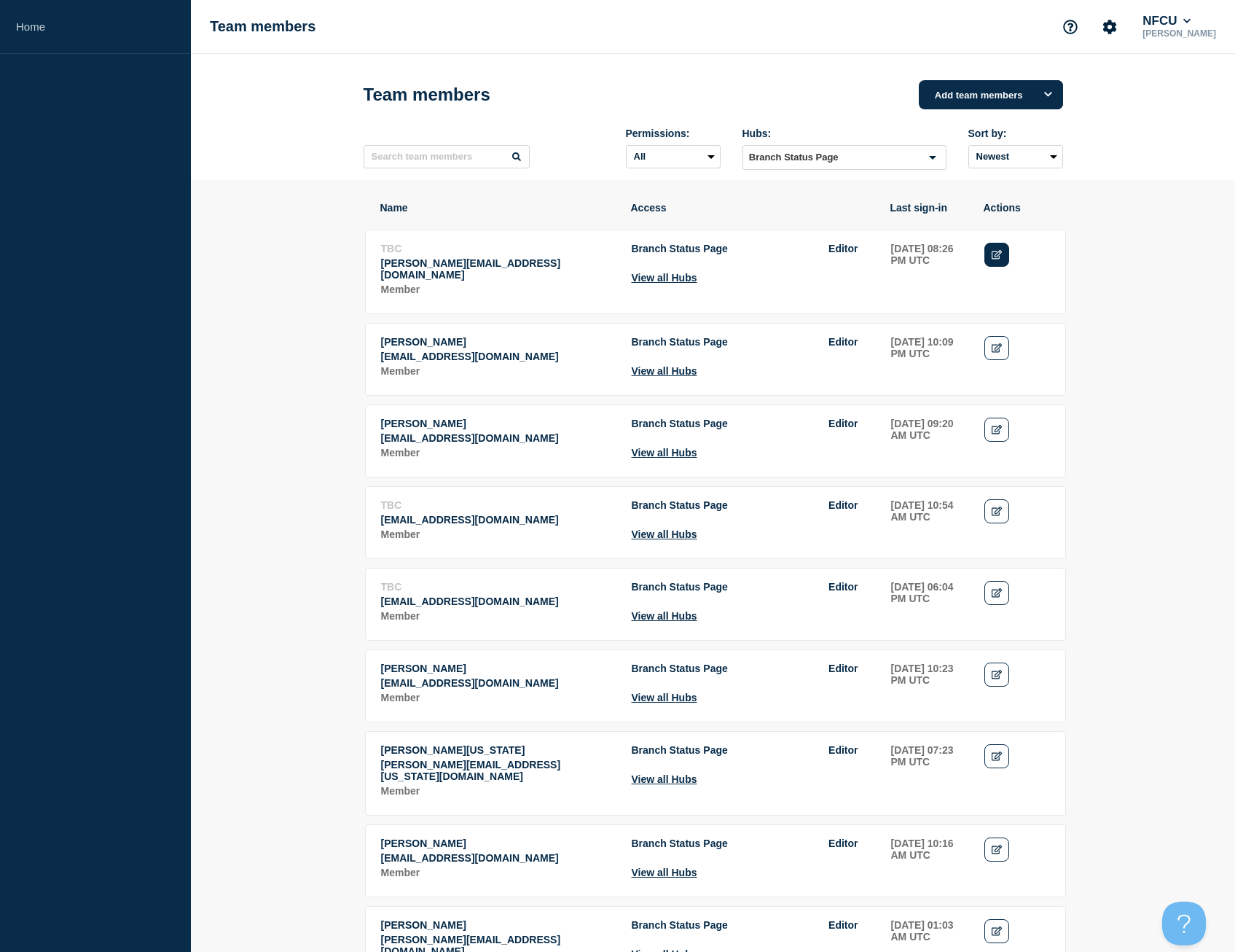
click at [999, 258] on icon "Edit" at bounding box center [997, 255] width 11 height 10
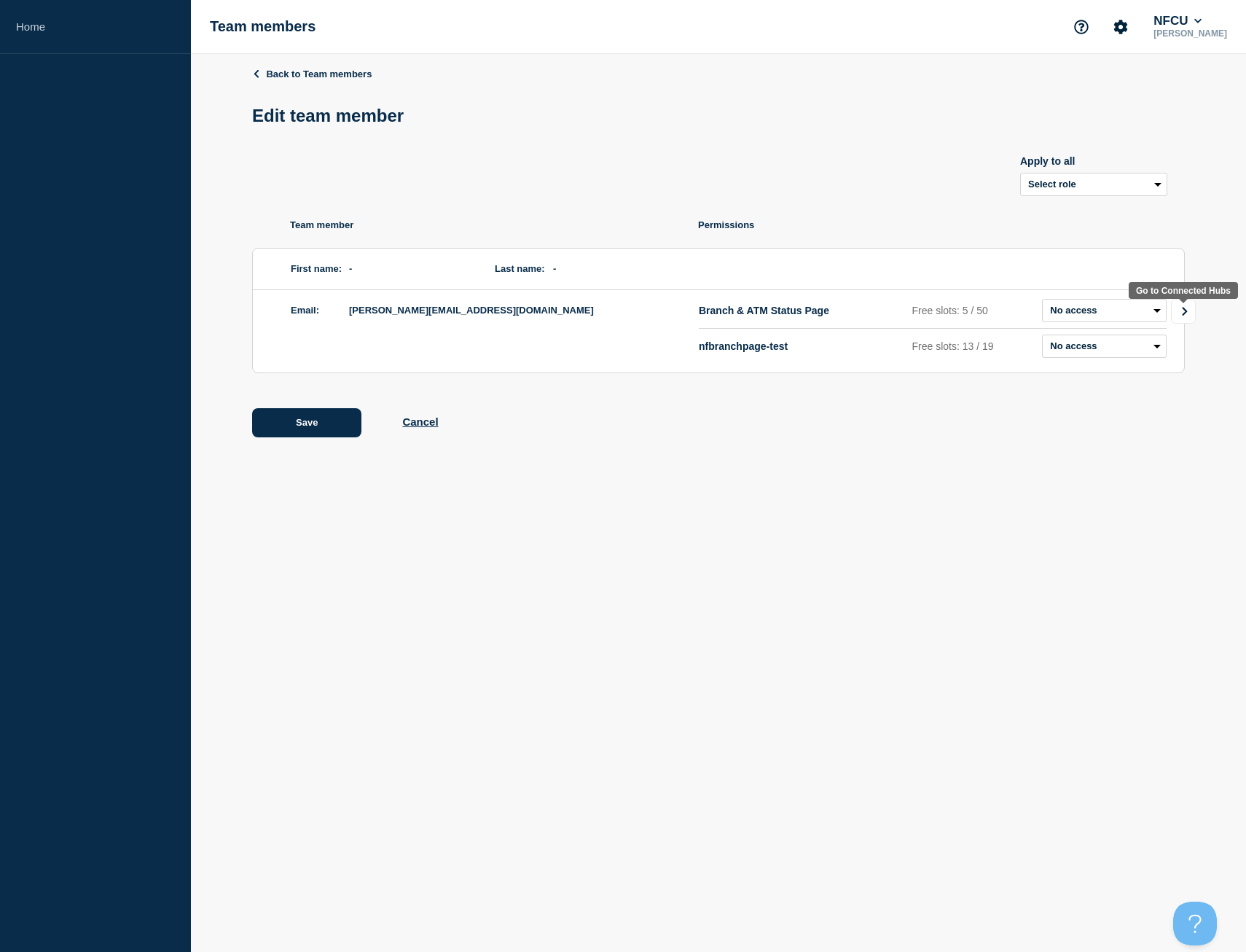
click at [1188, 315] on icon "Go to Connected Hubs" at bounding box center [1185, 311] width 10 height 9
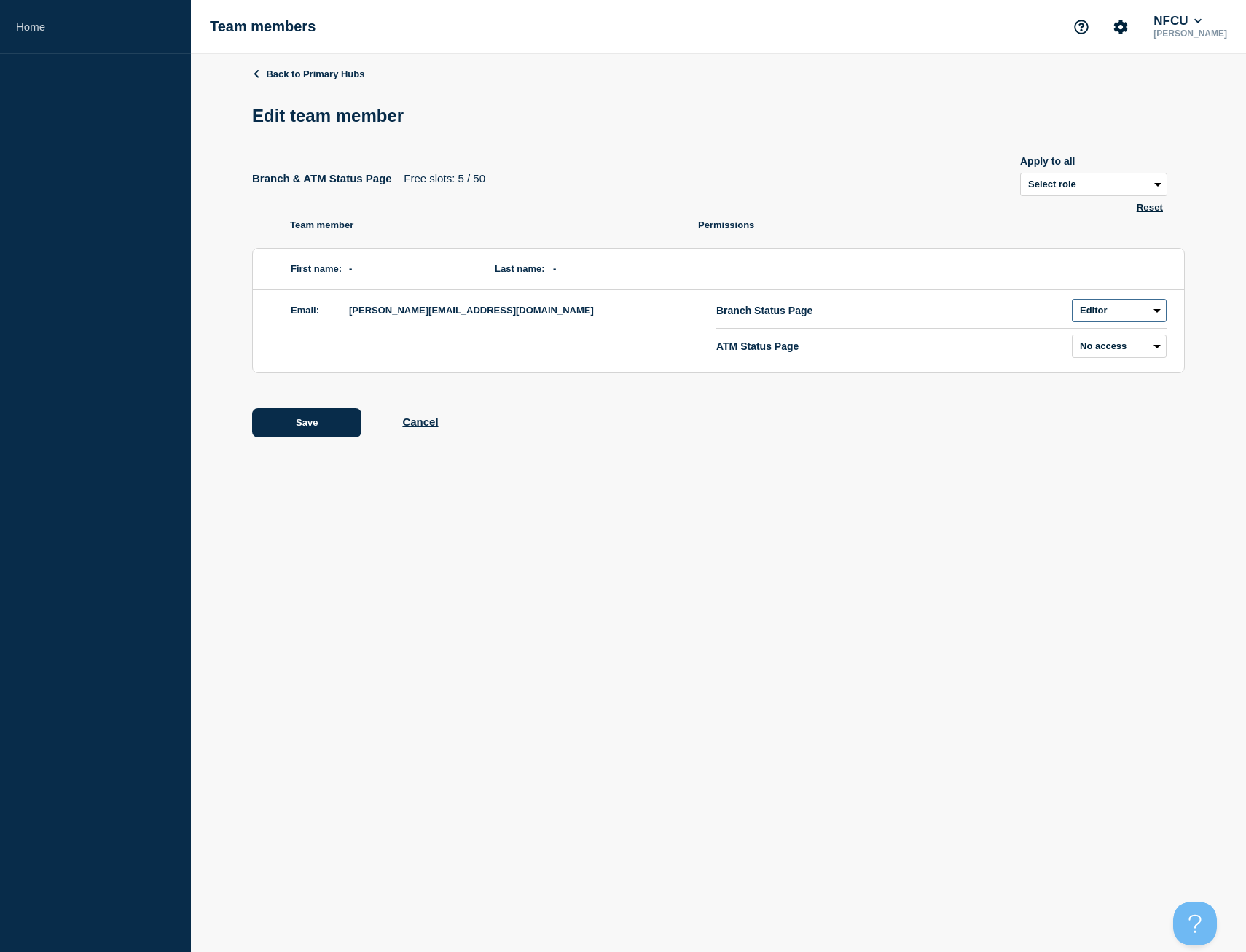
click at [1101, 315] on select "Admin Manager Editor No access" at bounding box center [1119, 310] width 95 height 23
select select "3"
click at [1072, 302] on select "Admin Manager Editor No access" at bounding box center [1119, 310] width 95 height 23
click at [335, 420] on button "Save" at bounding box center [307, 423] width 110 height 29
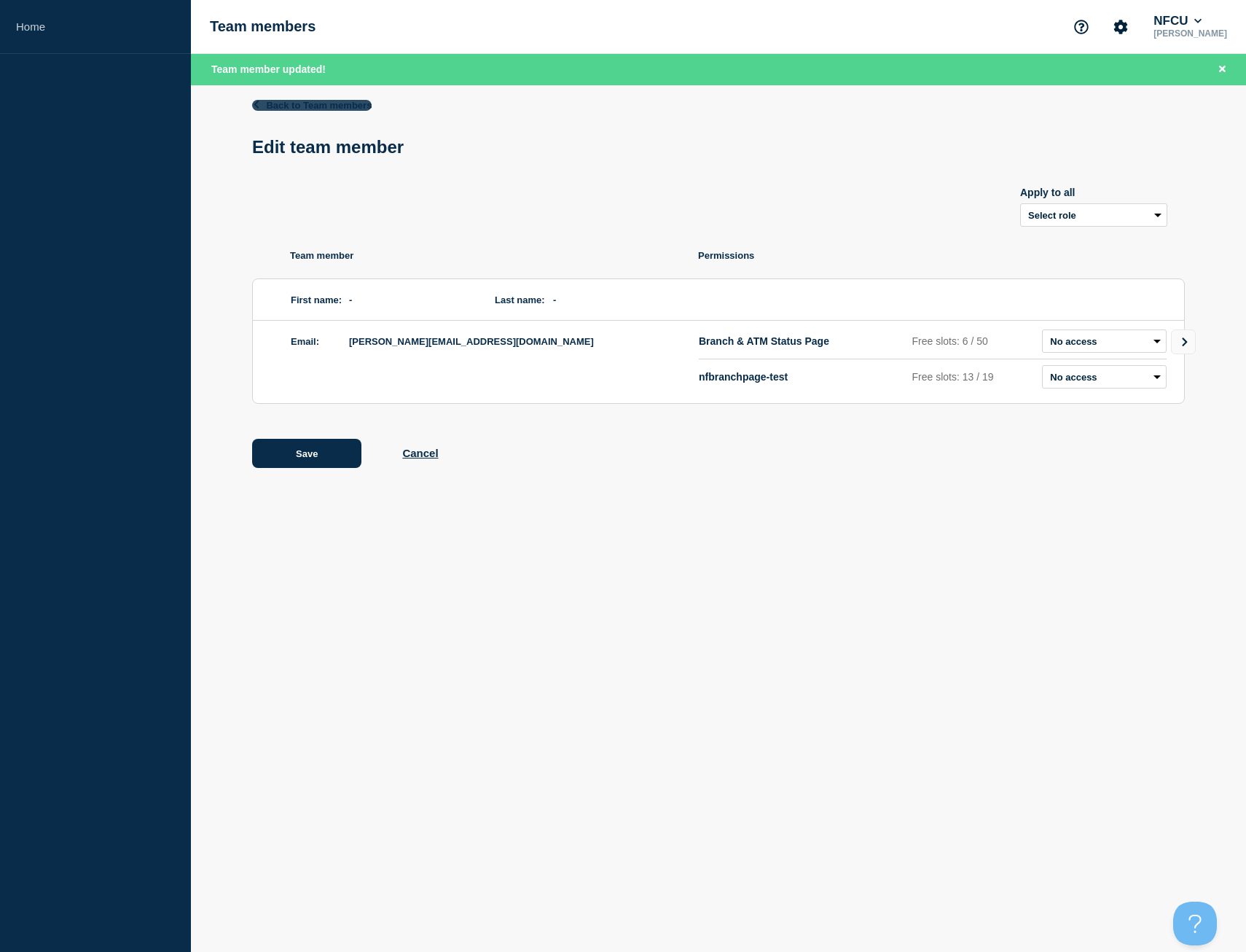
click at [352, 103] on link "Back to Team members" at bounding box center [312, 106] width 119 height 11
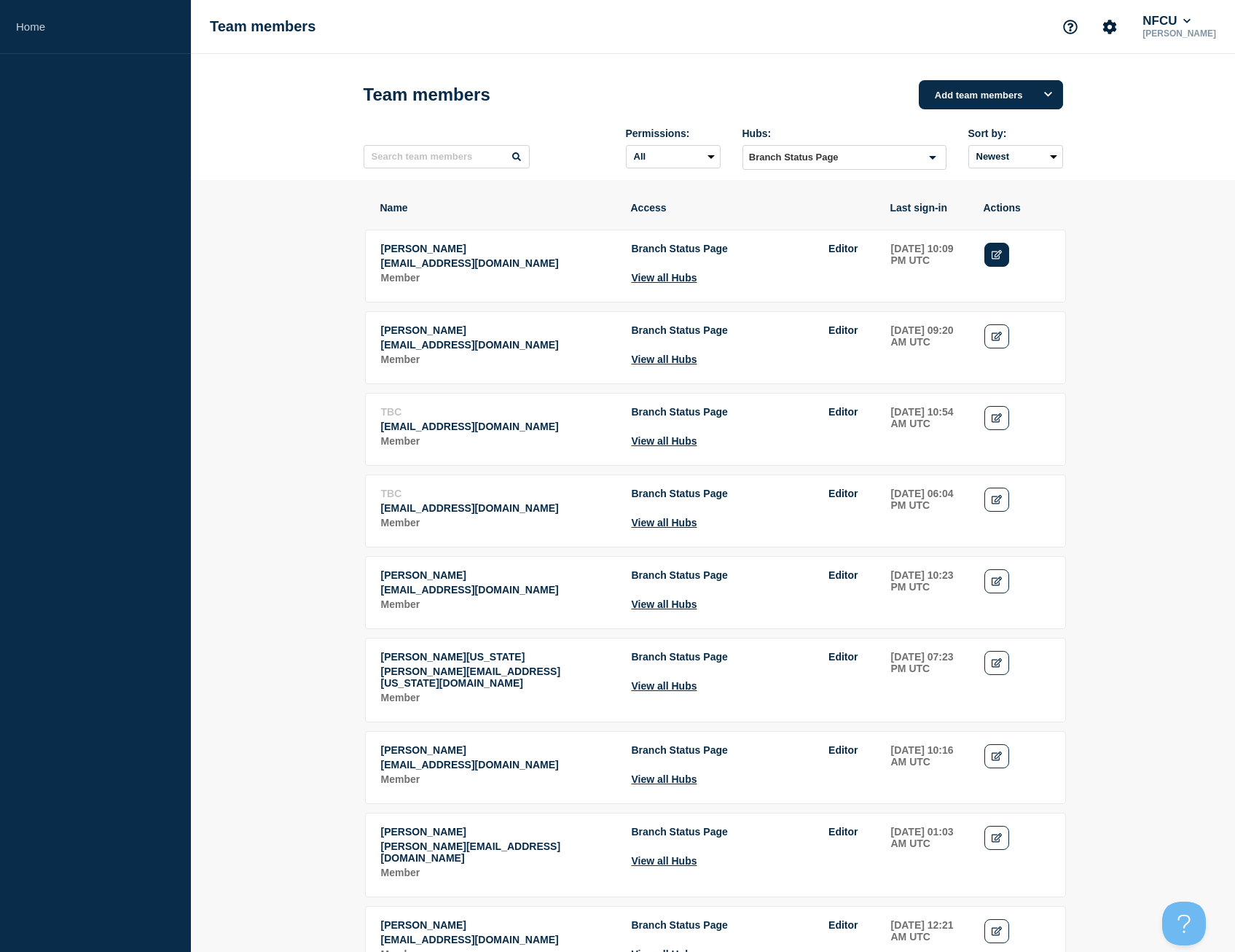
click at [1002, 259] on icon "Edit" at bounding box center [997, 255] width 11 height 10
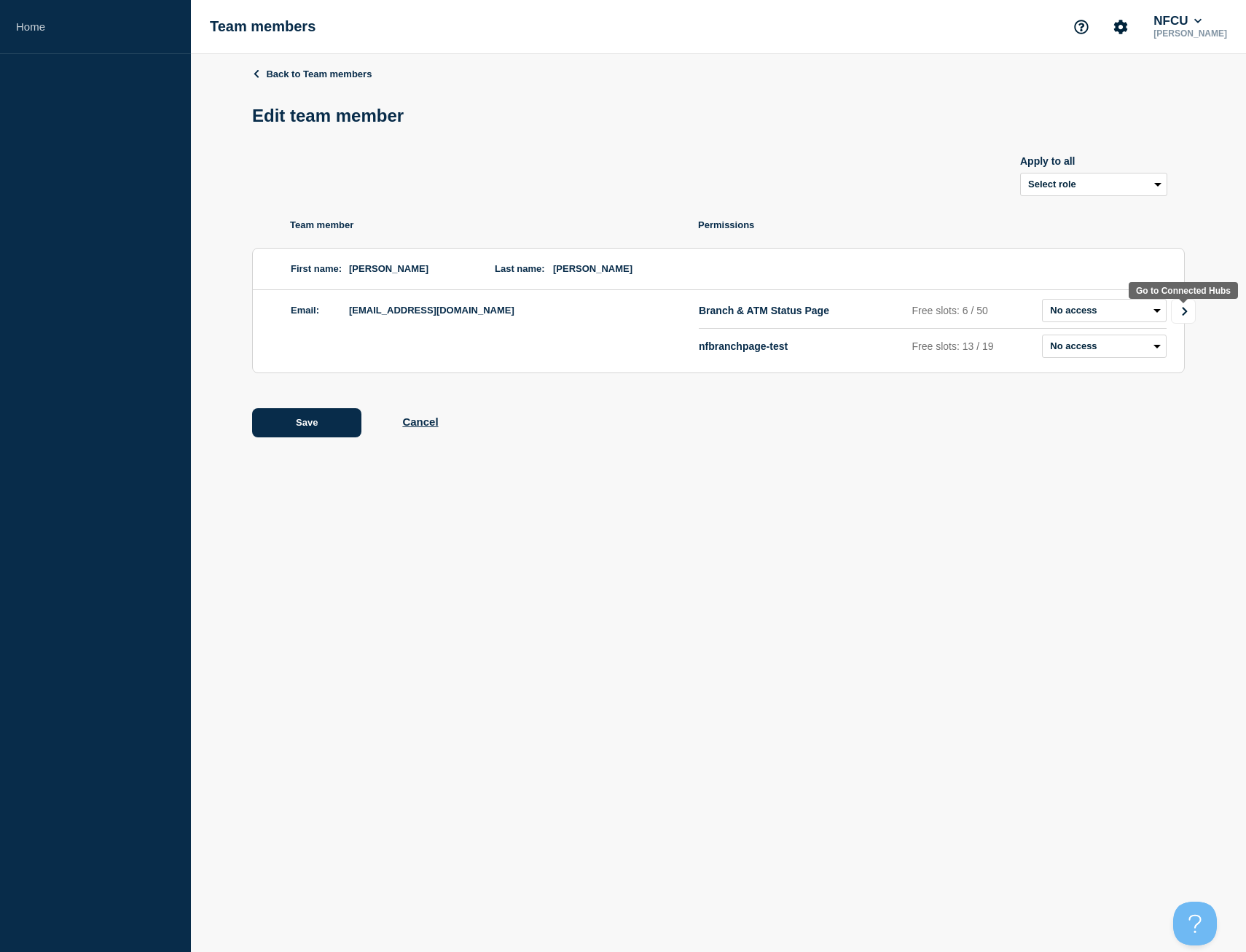
click at [1191, 315] on link "Go to Connected Hubs" at bounding box center [1183, 311] width 25 height 25
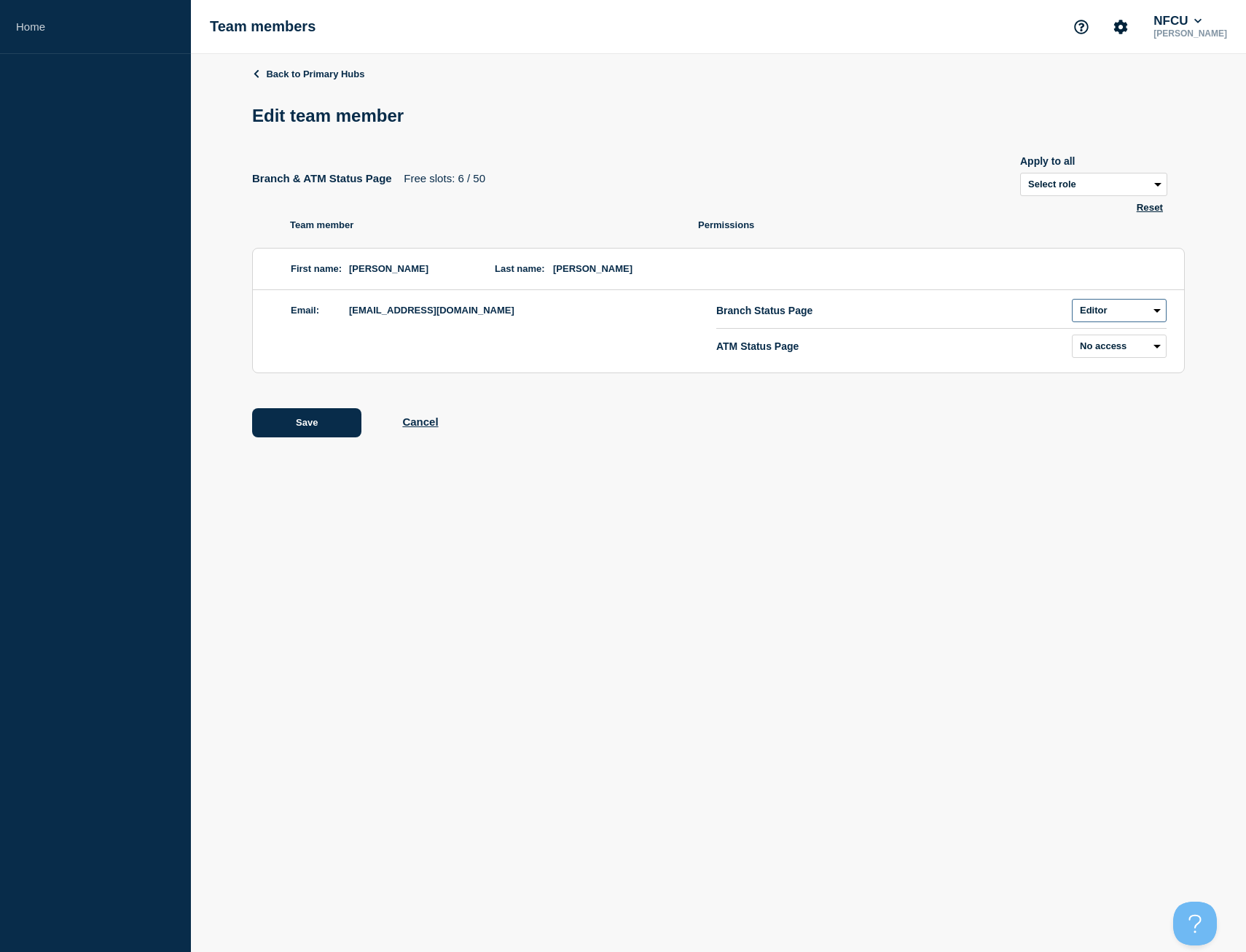
click at [1118, 312] on select "Admin Manager Editor No access" at bounding box center [1119, 310] width 95 height 23
select select "3"
click at [1072, 302] on select "Admin Manager Editor No access" at bounding box center [1119, 310] width 95 height 23
click at [318, 431] on button "Save" at bounding box center [307, 423] width 110 height 29
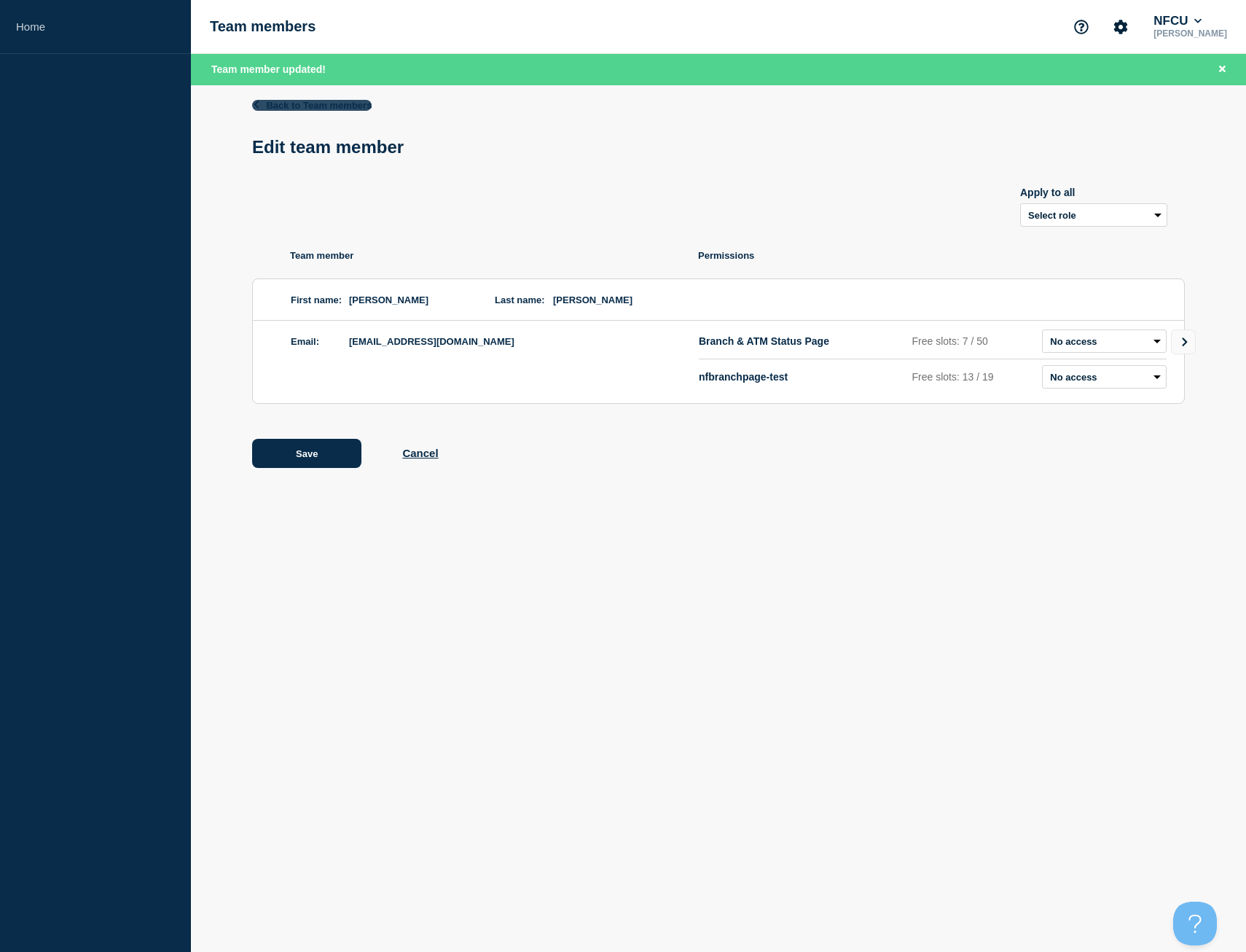
click at [343, 104] on link "Back to Team members" at bounding box center [312, 106] width 119 height 11
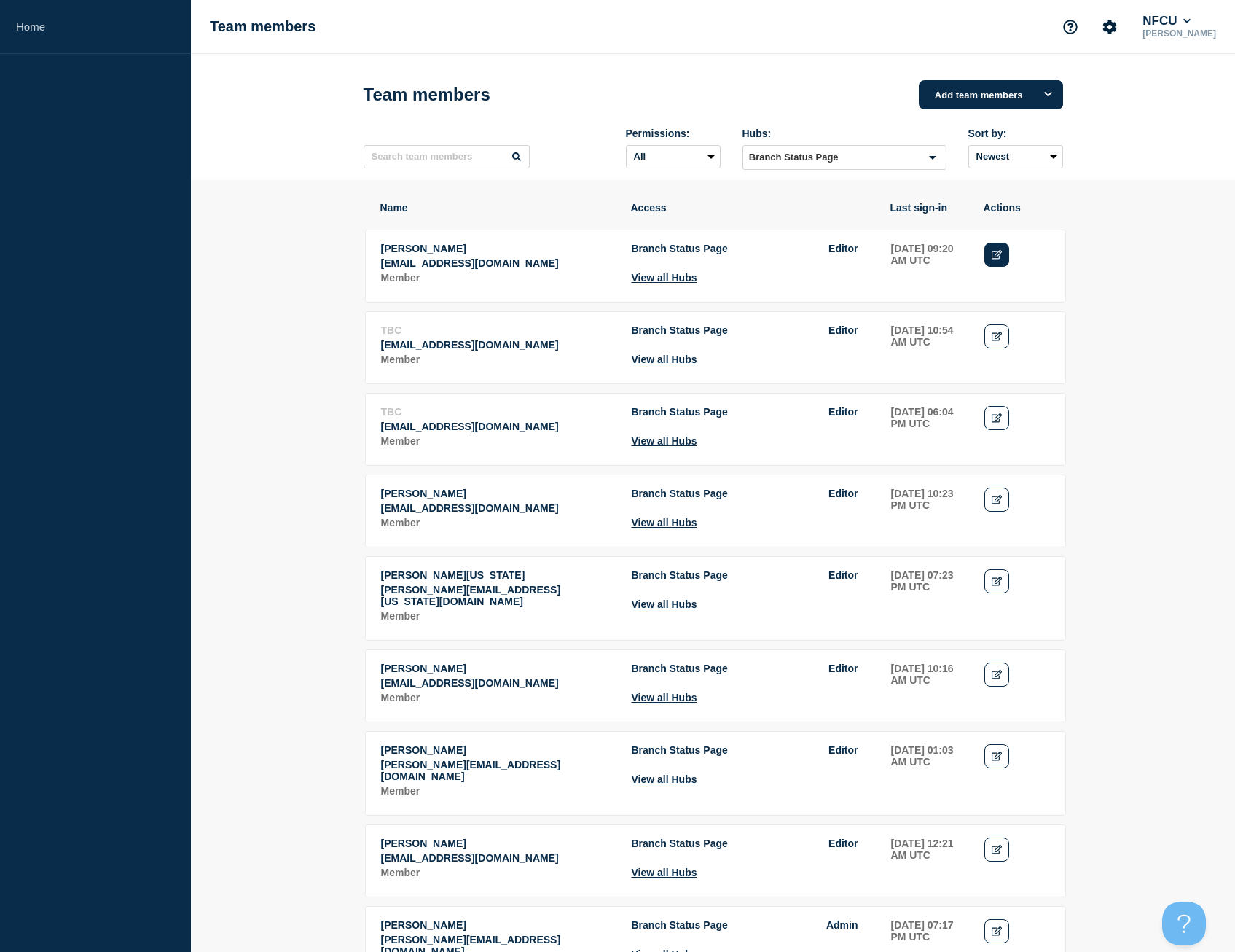
click at [995, 252] on link "Edit" at bounding box center [997, 254] width 25 height 24
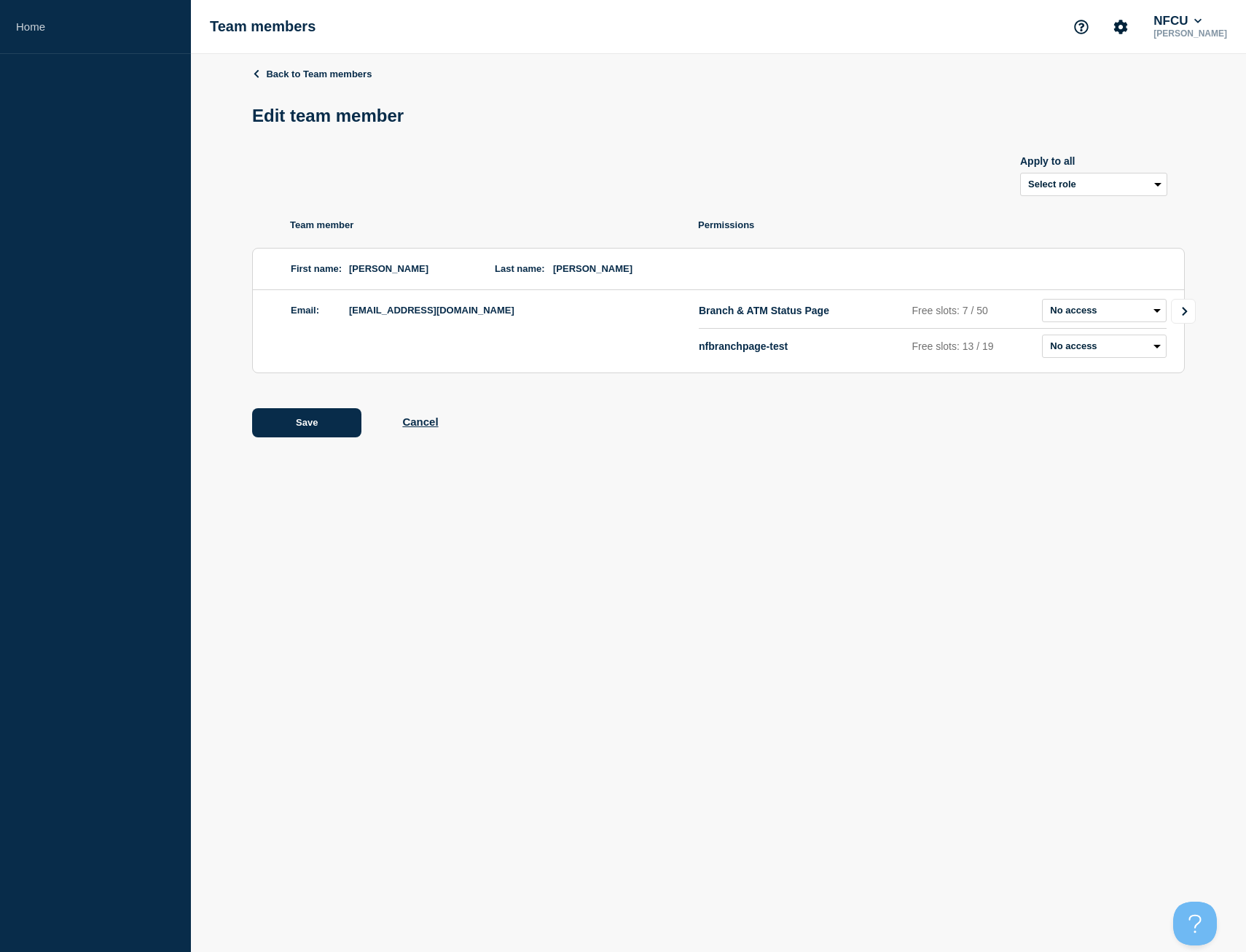
click at [1176, 309] on link "Go to Connected Hubs" at bounding box center [1183, 311] width 25 height 25
click at [1081, 305] on select "Admin Manager Editor No access" at bounding box center [1119, 310] width 95 height 23
select select "3"
click at [1072, 302] on select "Admin Manager Editor No access" at bounding box center [1119, 310] width 95 height 23
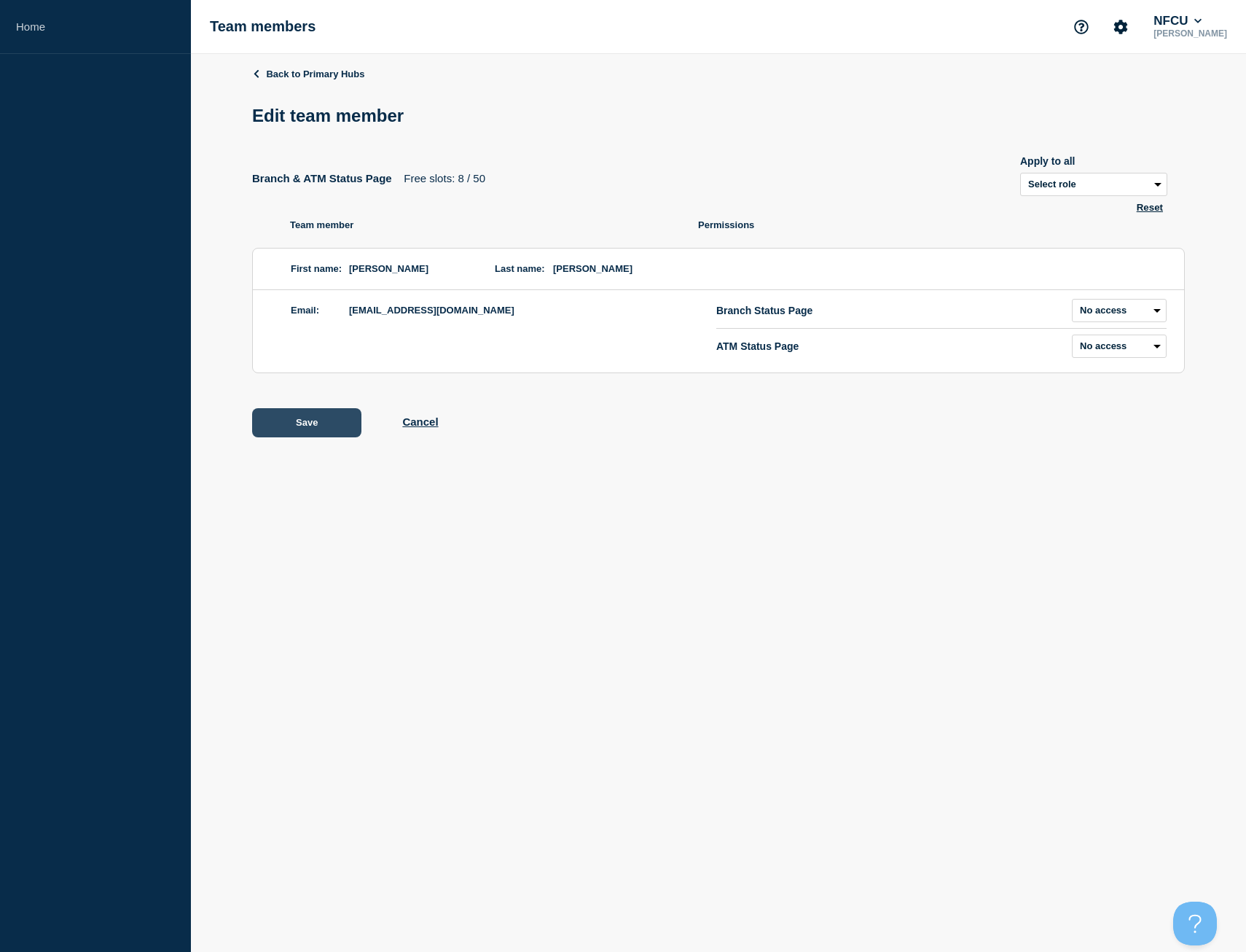
click at [332, 424] on button "Save" at bounding box center [307, 423] width 110 height 29
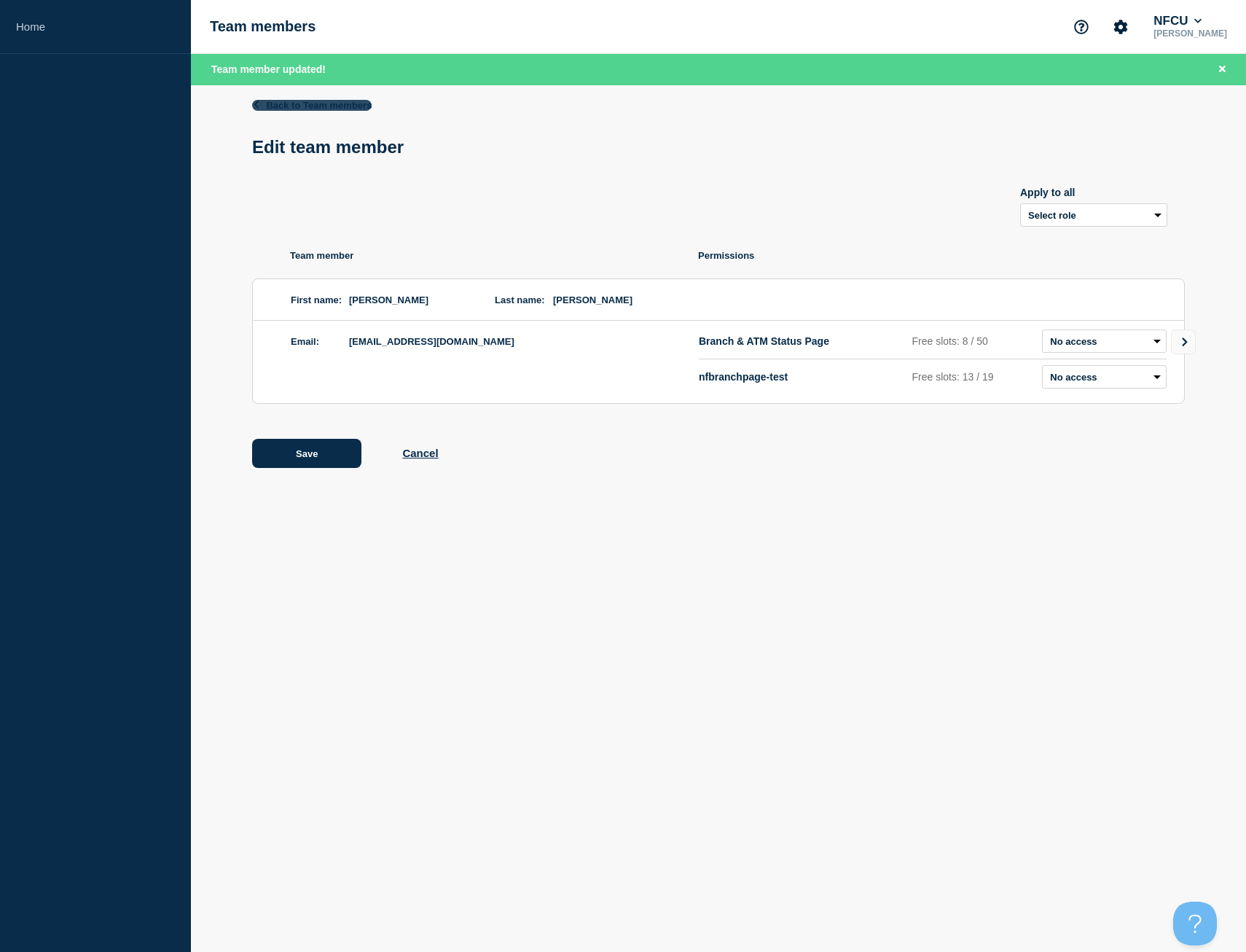
click at [358, 106] on link "Back to Team members" at bounding box center [312, 106] width 119 height 11
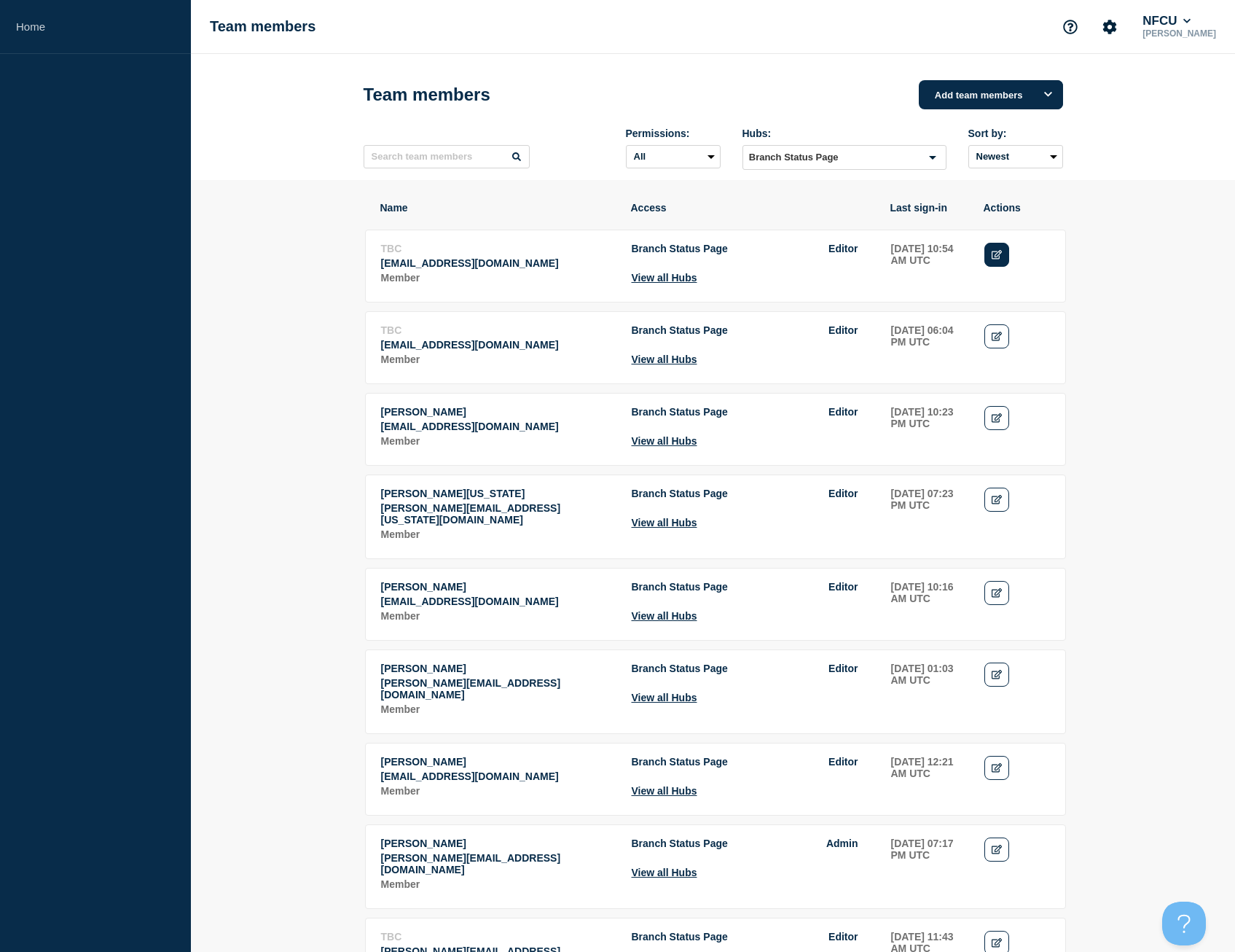
click at [992, 259] on icon "Edit" at bounding box center [997, 255] width 11 height 10
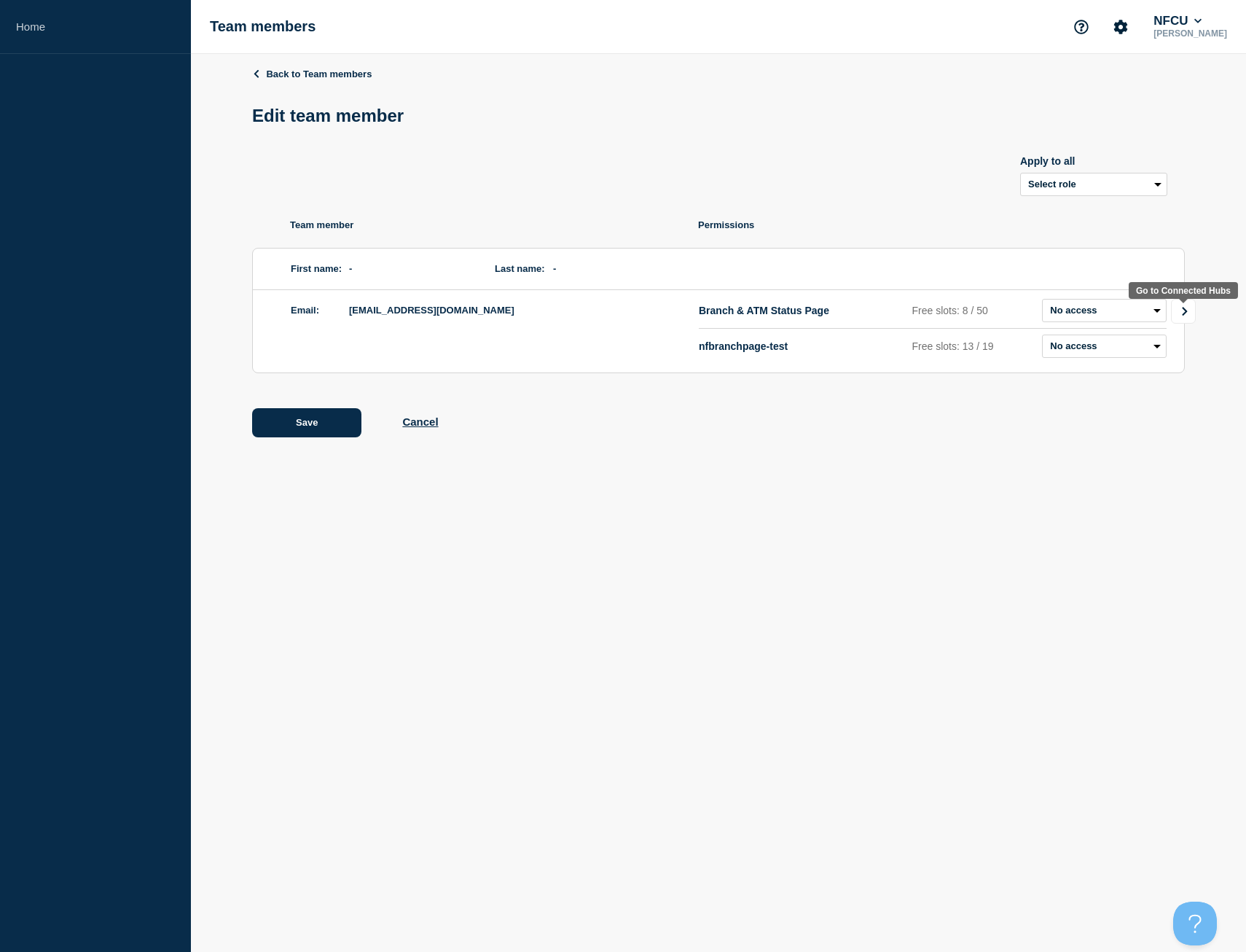
click at [1185, 309] on link "Go to Connected Hubs" at bounding box center [1183, 311] width 25 height 25
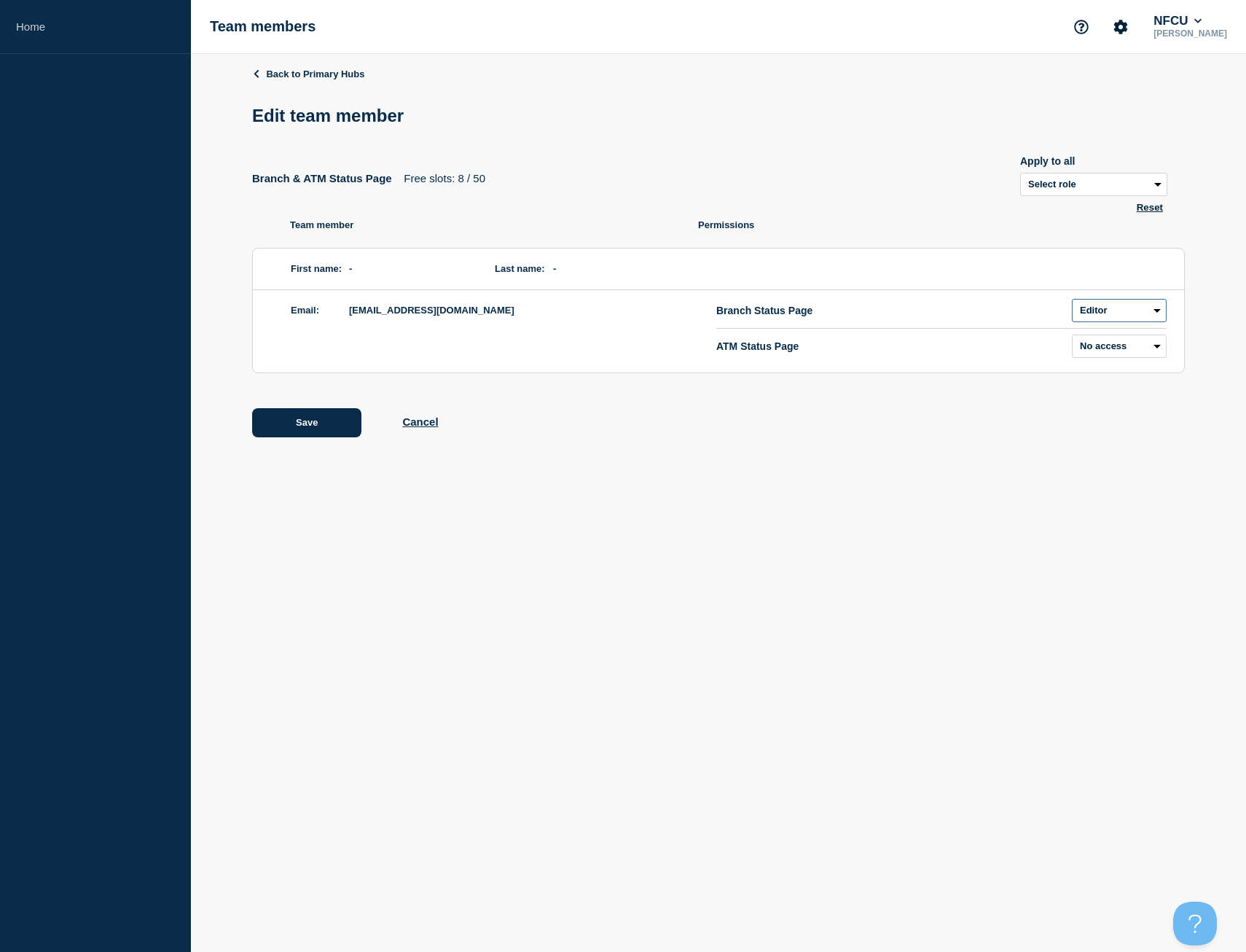
click at [1105, 312] on select "Admin Manager Editor No access" at bounding box center [1119, 310] width 95 height 23
select select "3"
click at [1072, 302] on select "Admin Manager Editor No access" at bounding box center [1119, 310] width 95 height 23
click at [300, 427] on button "Save" at bounding box center [307, 423] width 110 height 29
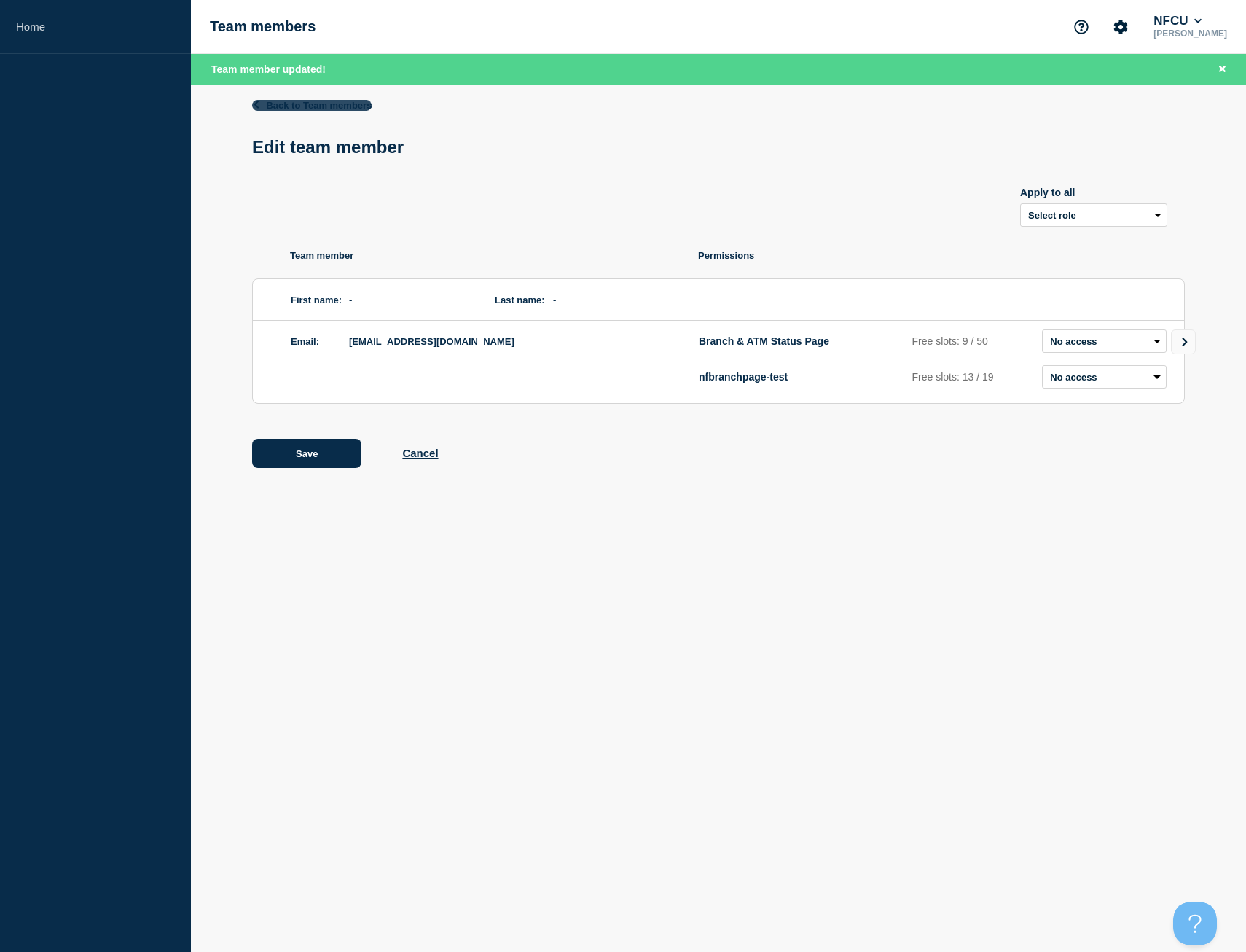
click at [289, 103] on link "Back to Team members" at bounding box center [312, 106] width 119 height 11
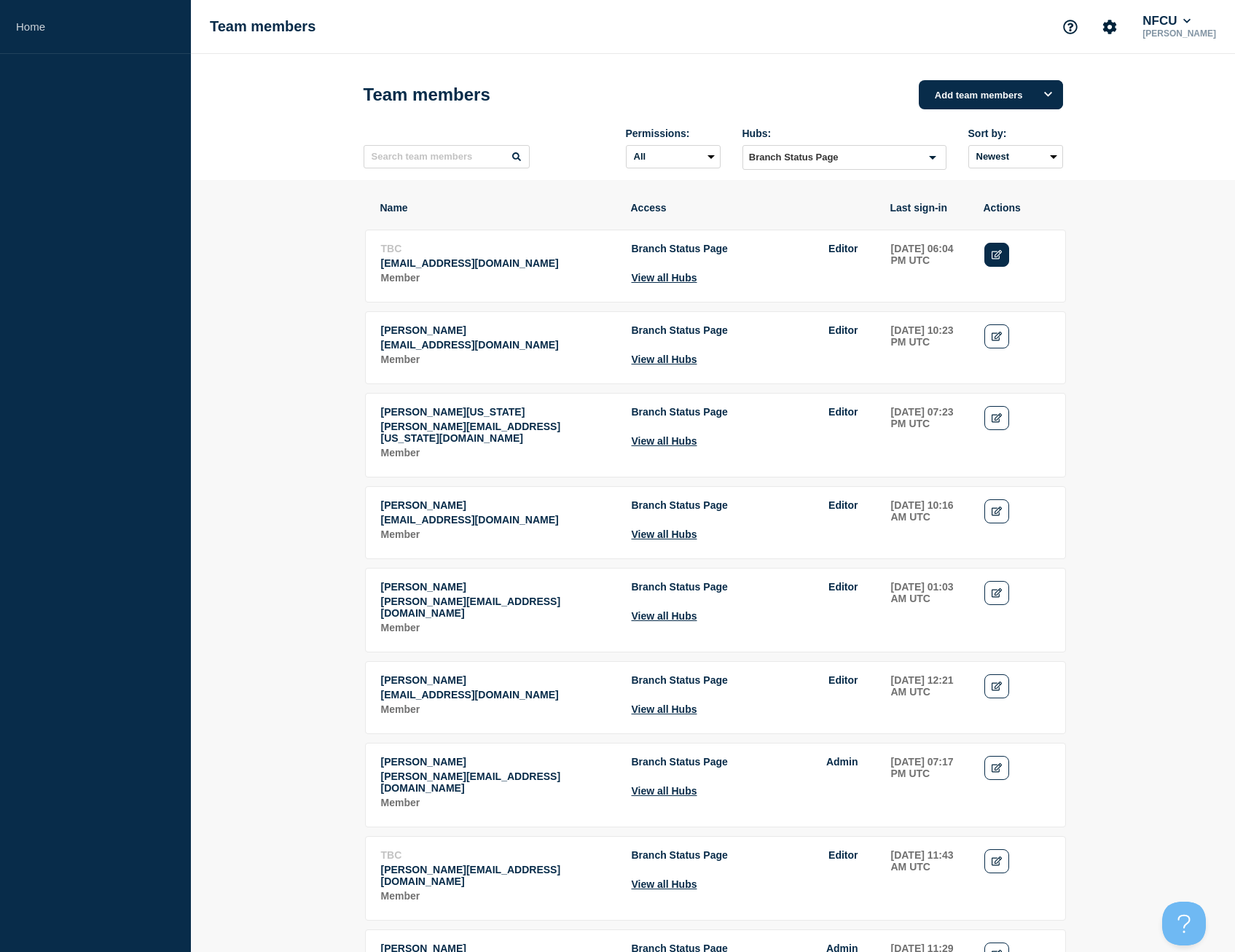
click at [987, 250] on link "Edit" at bounding box center [997, 254] width 25 height 24
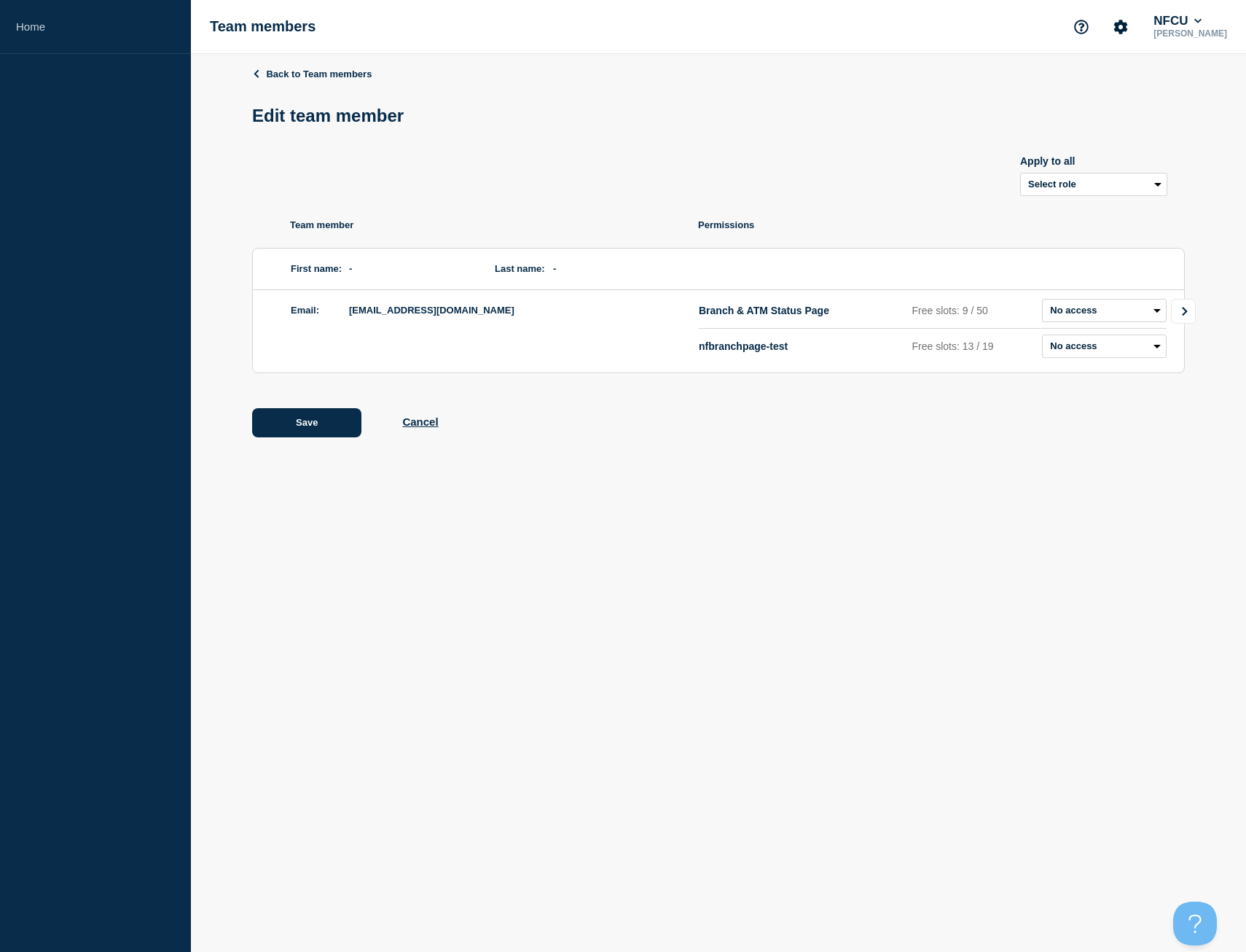
click at [1186, 315] on icon "Go to Connected Hubs" at bounding box center [1184, 311] width 5 height 9
click at [1097, 312] on select "Admin Manager Editor No access" at bounding box center [1119, 310] width 95 height 23
select select "3"
click at [1072, 302] on select "Admin Manager Editor No access" at bounding box center [1119, 310] width 95 height 23
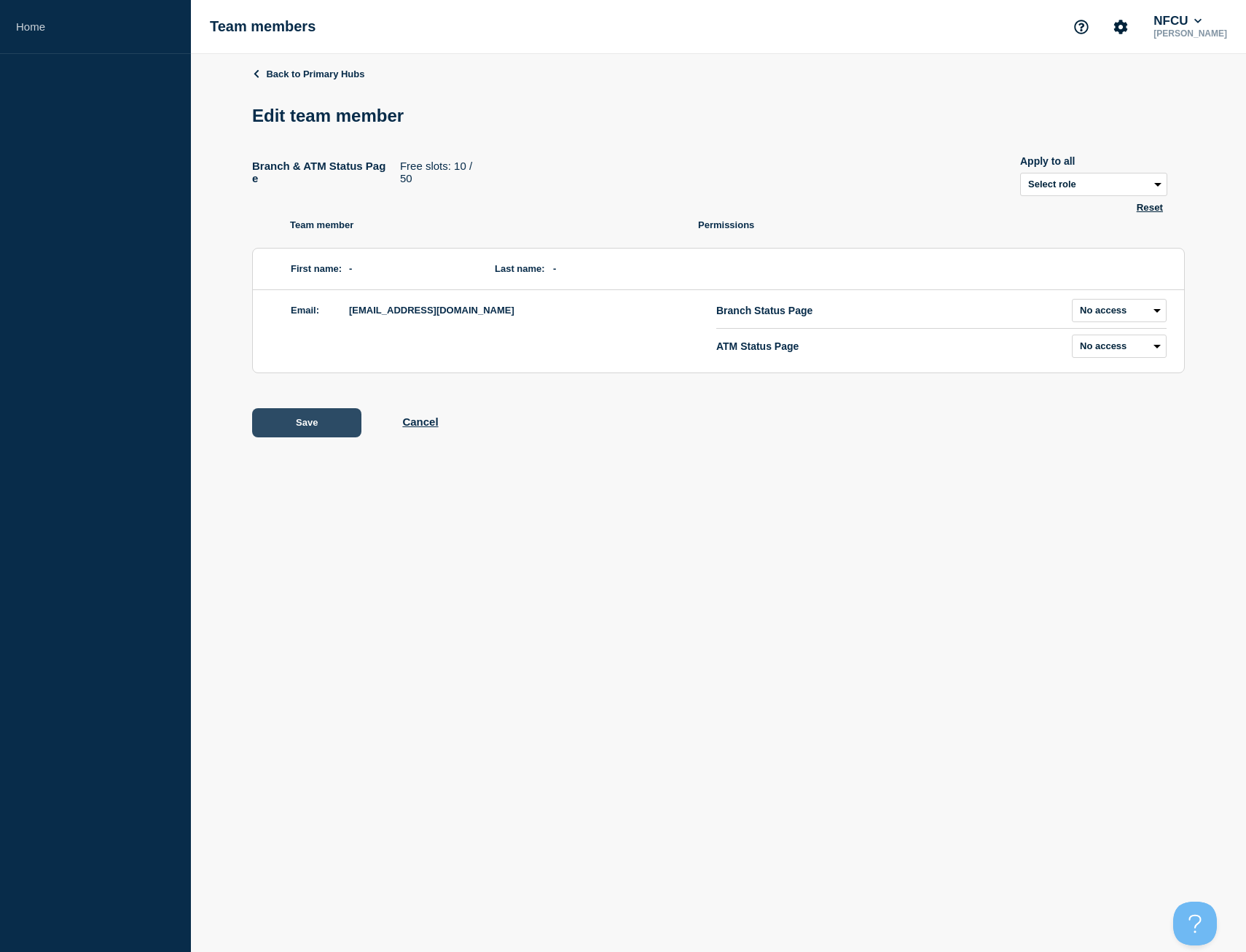
click at [338, 433] on button "Save" at bounding box center [307, 423] width 110 height 29
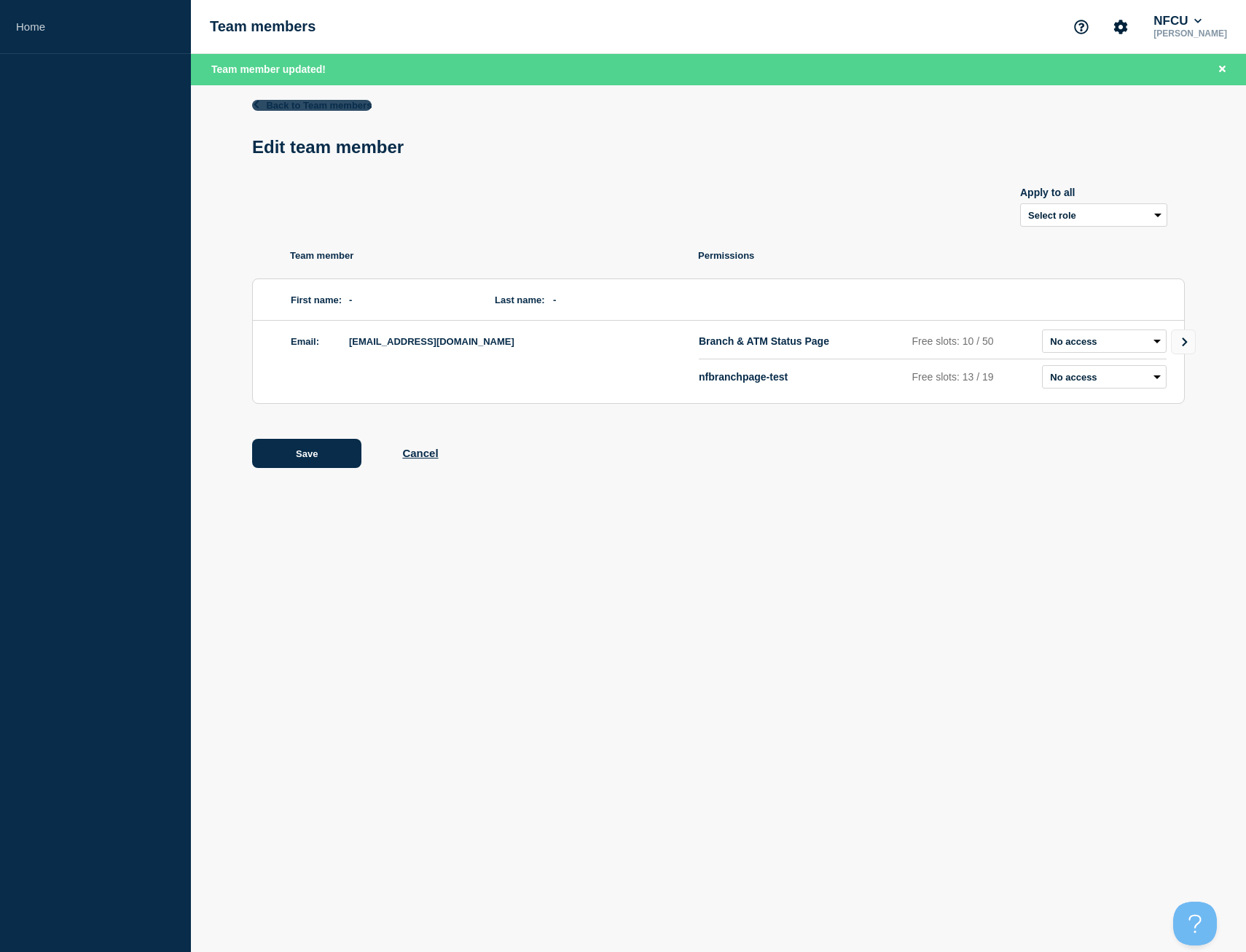
click at [335, 107] on link "Back to Team members" at bounding box center [312, 106] width 119 height 11
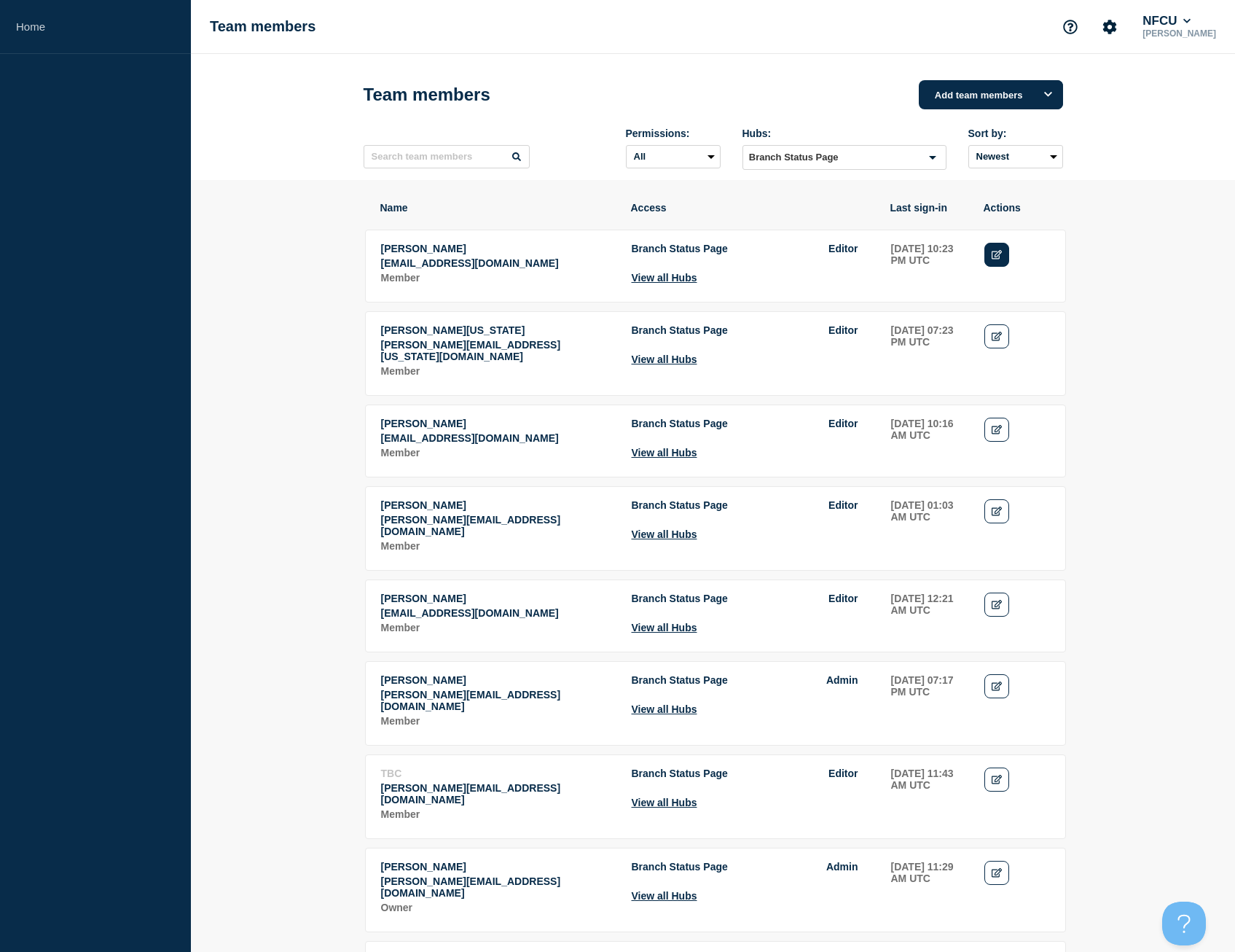
click at [996, 254] on icon "Edit" at bounding box center [997, 255] width 11 height 10
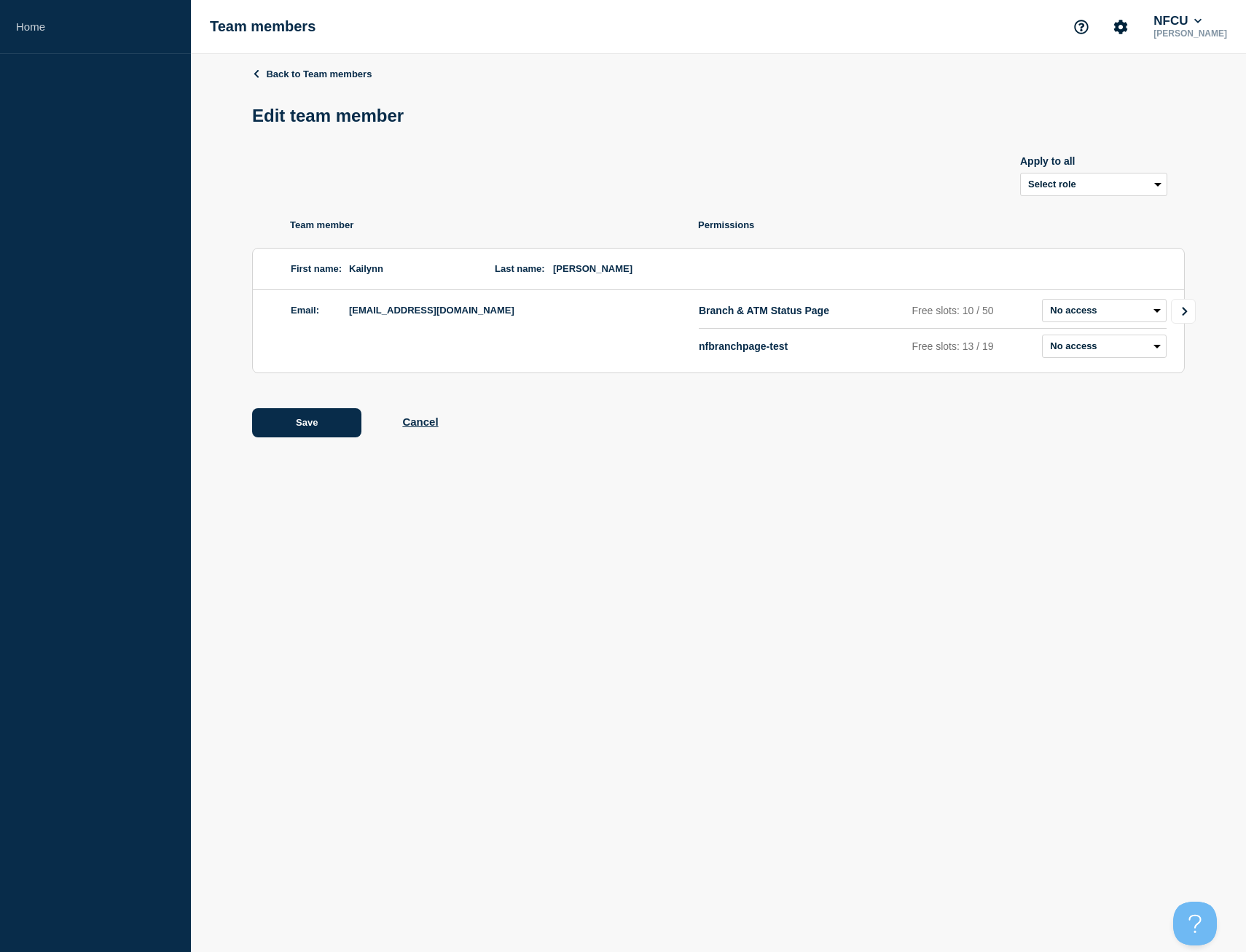
click at [1180, 313] on icon "Go to Connected Hubs" at bounding box center [1185, 311] width 10 height 9
click at [1092, 307] on select "Admin Manager Editor No access" at bounding box center [1119, 310] width 95 height 23
select select "3"
click at [1072, 302] on select "Admin Manager Editor No access" at bounding box center [1119, 310] width 95 height 23
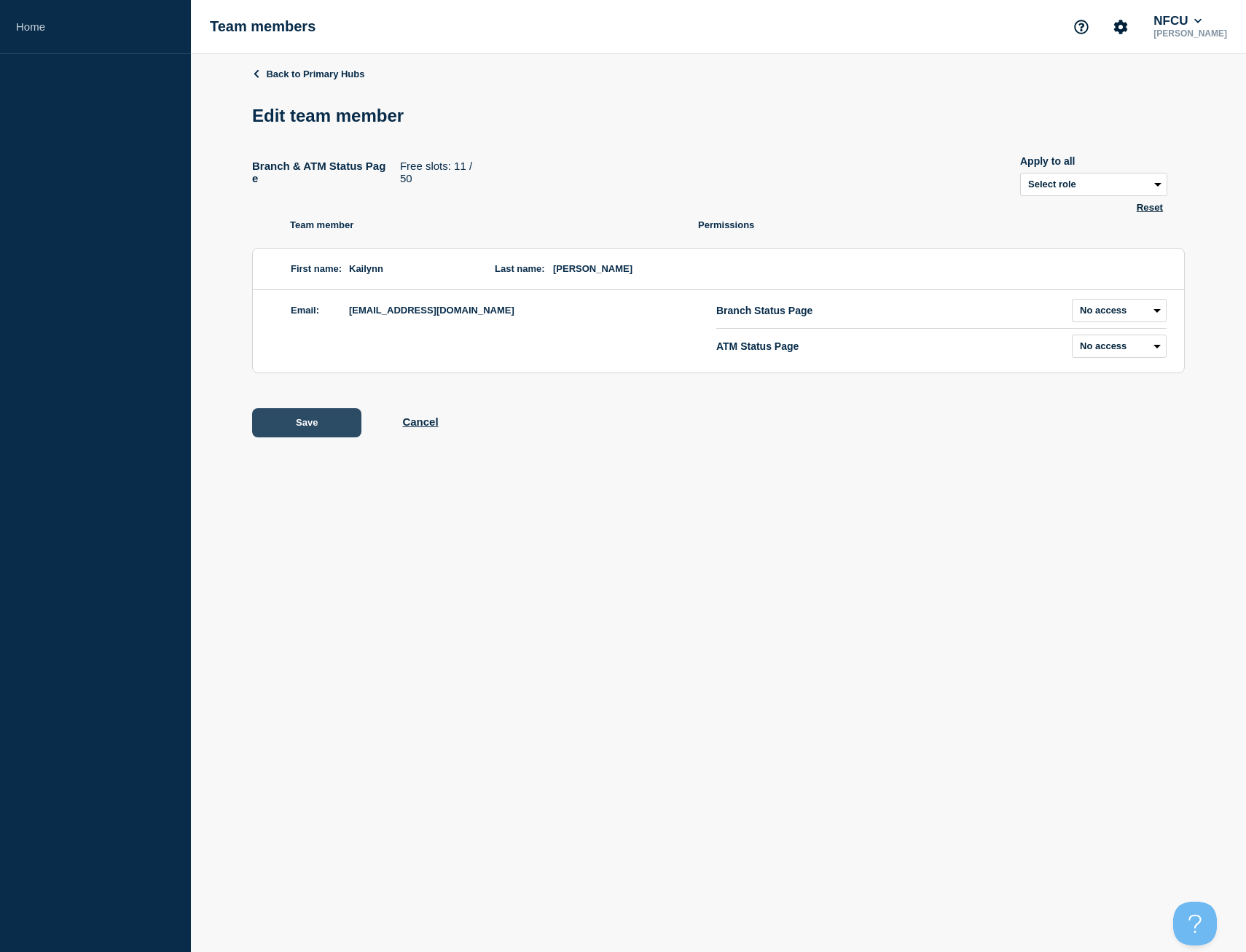
click at [336, 427] on button "Save" at bounding box center [307, 423] width 110 height 29
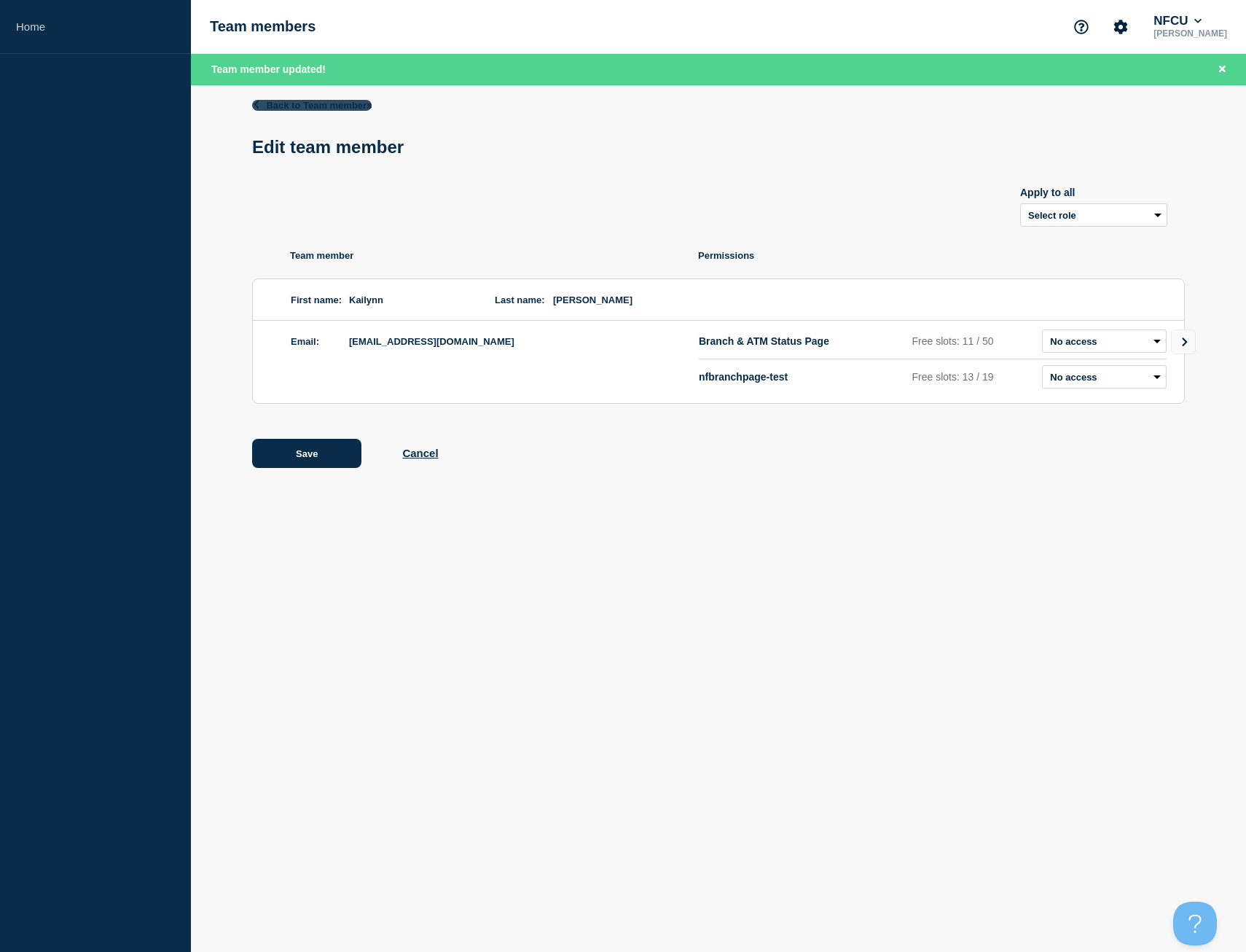
click at [329, 105] on link "Back to Team members" at bounding box center [312, 106] width 119 height 11
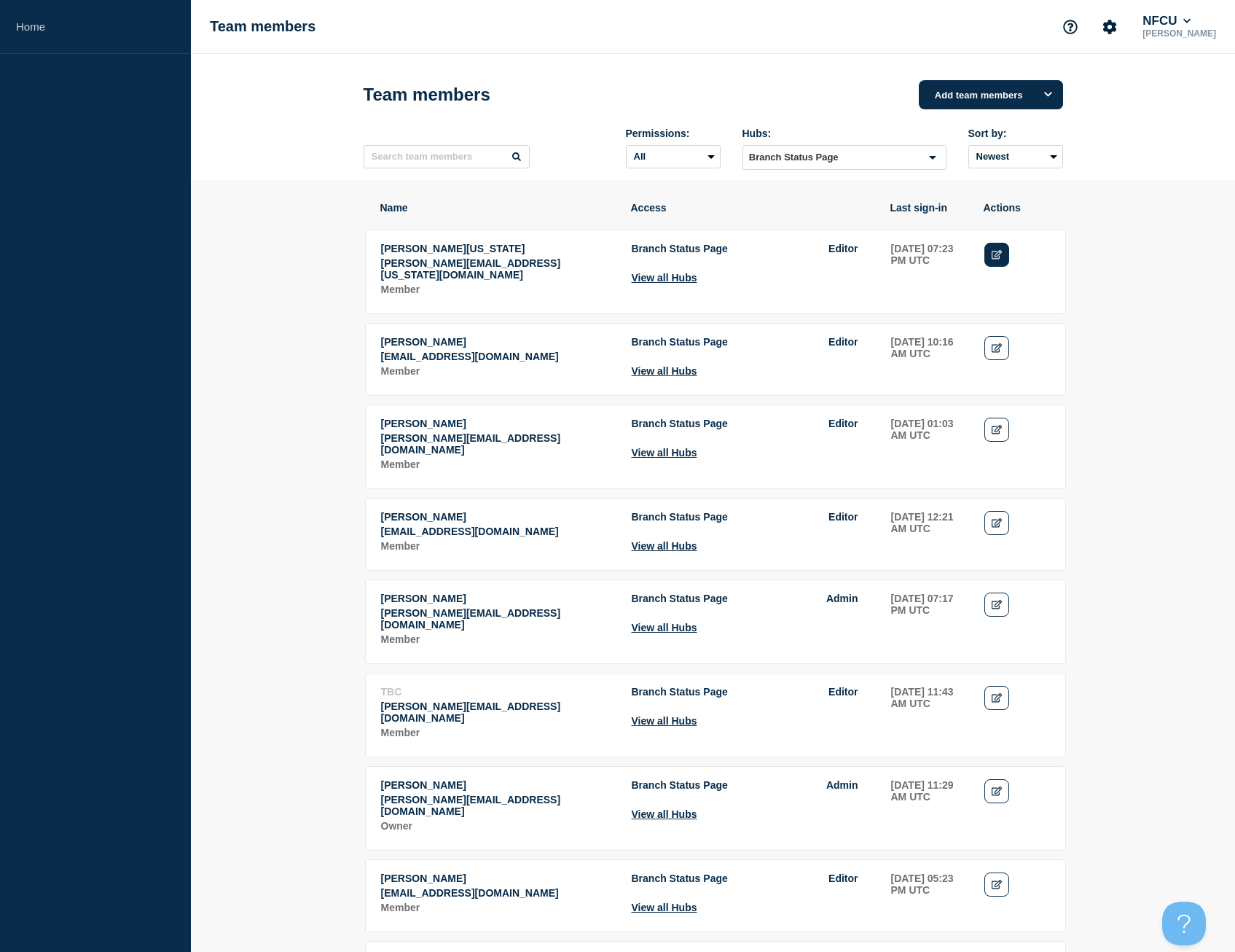
click at [992, 263] on link "Edit" at bounding box center [997, 254] width 25 height 24
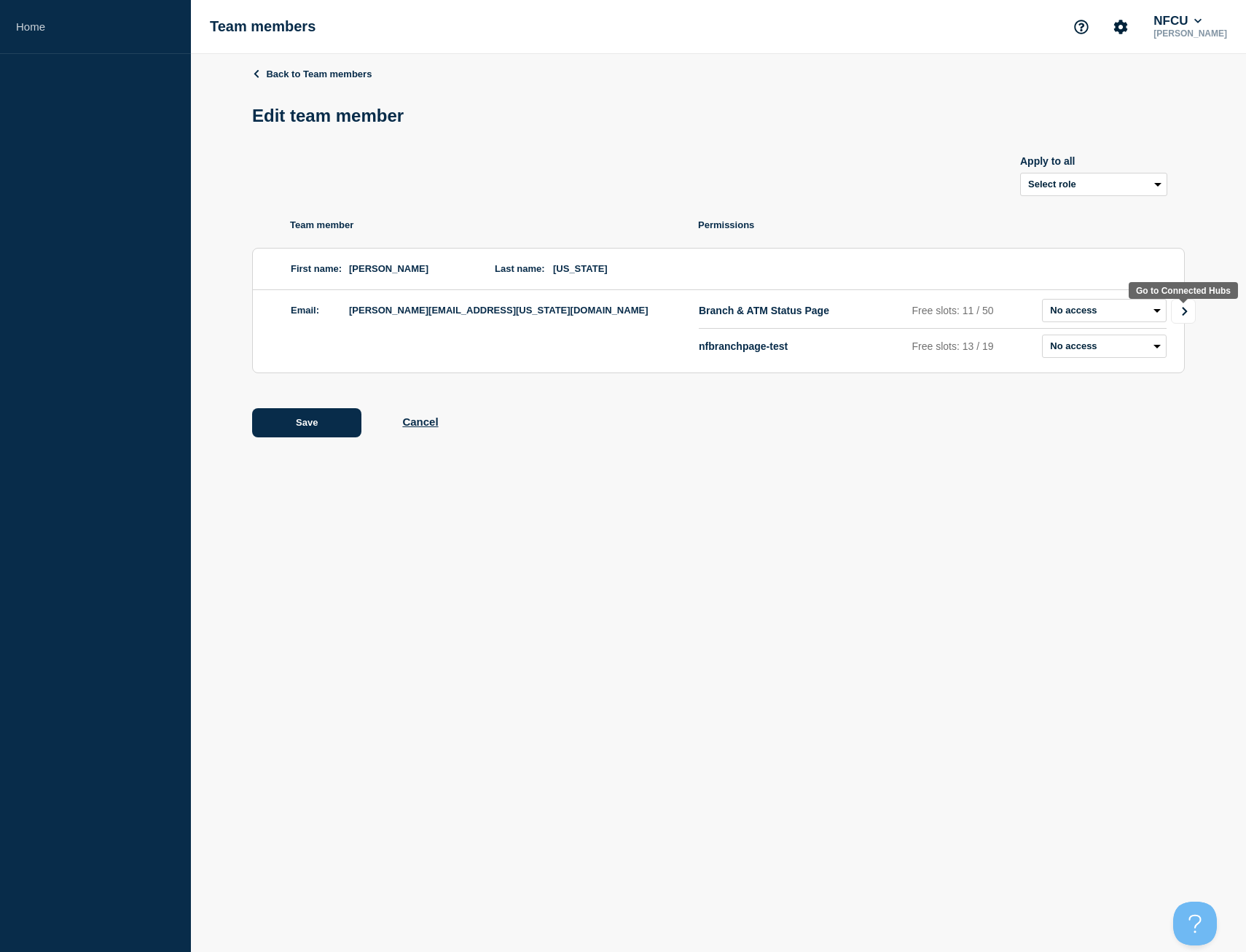
click at [1178, 312] on link "Go to Connected Hubs" at bounding box center [1183, 311] width 25 height 25
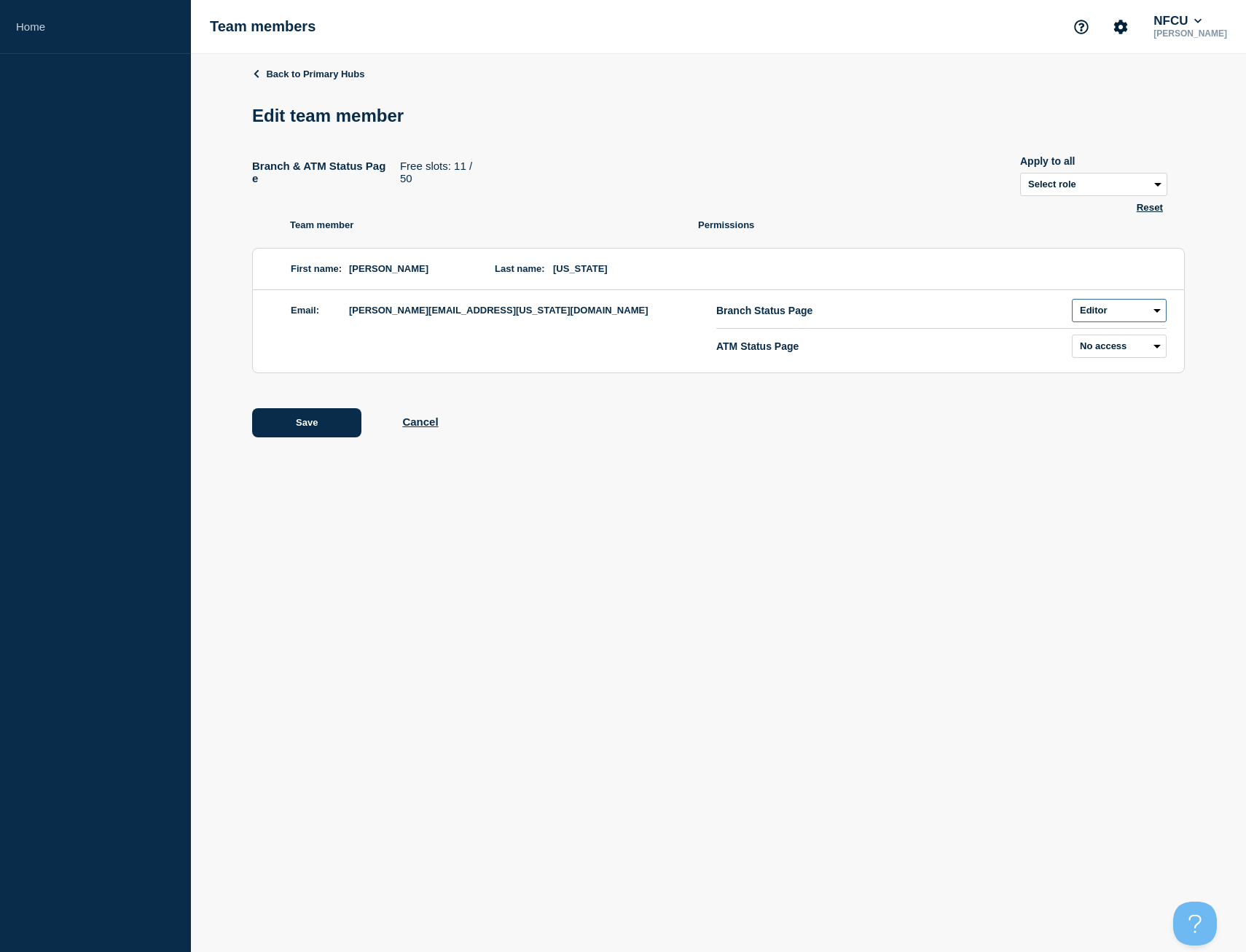
click at [1136, 319] on select "Admin Manager Editor No access" at bounding box center [1119, 310] width 95 height 23
select select "3"
click at [1072, 302] on select "Admin Manager Editor No access" at bounding box center [1119, 310] width 95 height 23
click at [328, 426] on button "Save" at bounding box center [307, 423] width 110 height 29
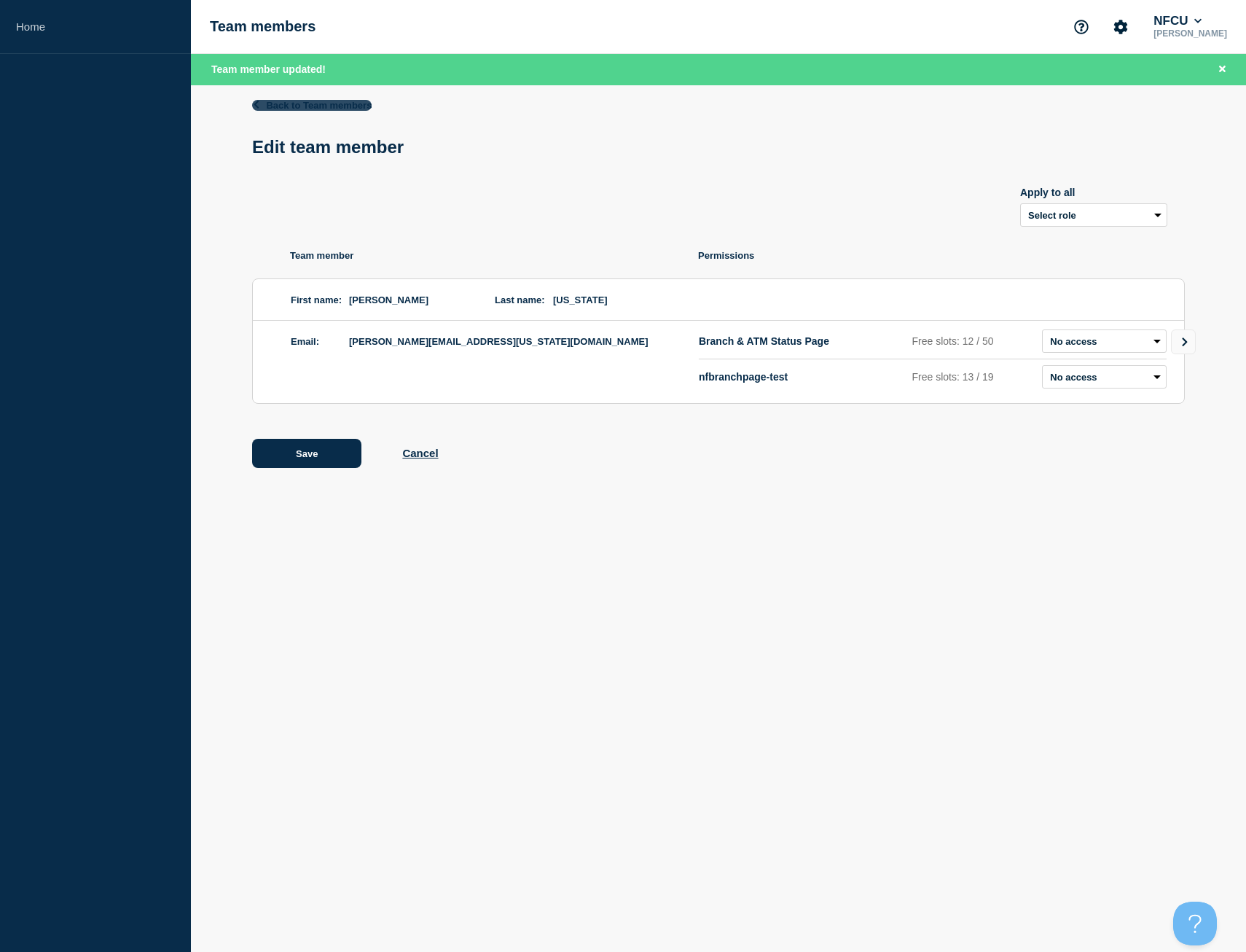
click at [316, 103] on link "Back to Team members" at bounding box center [312, 106] width 119 height 11
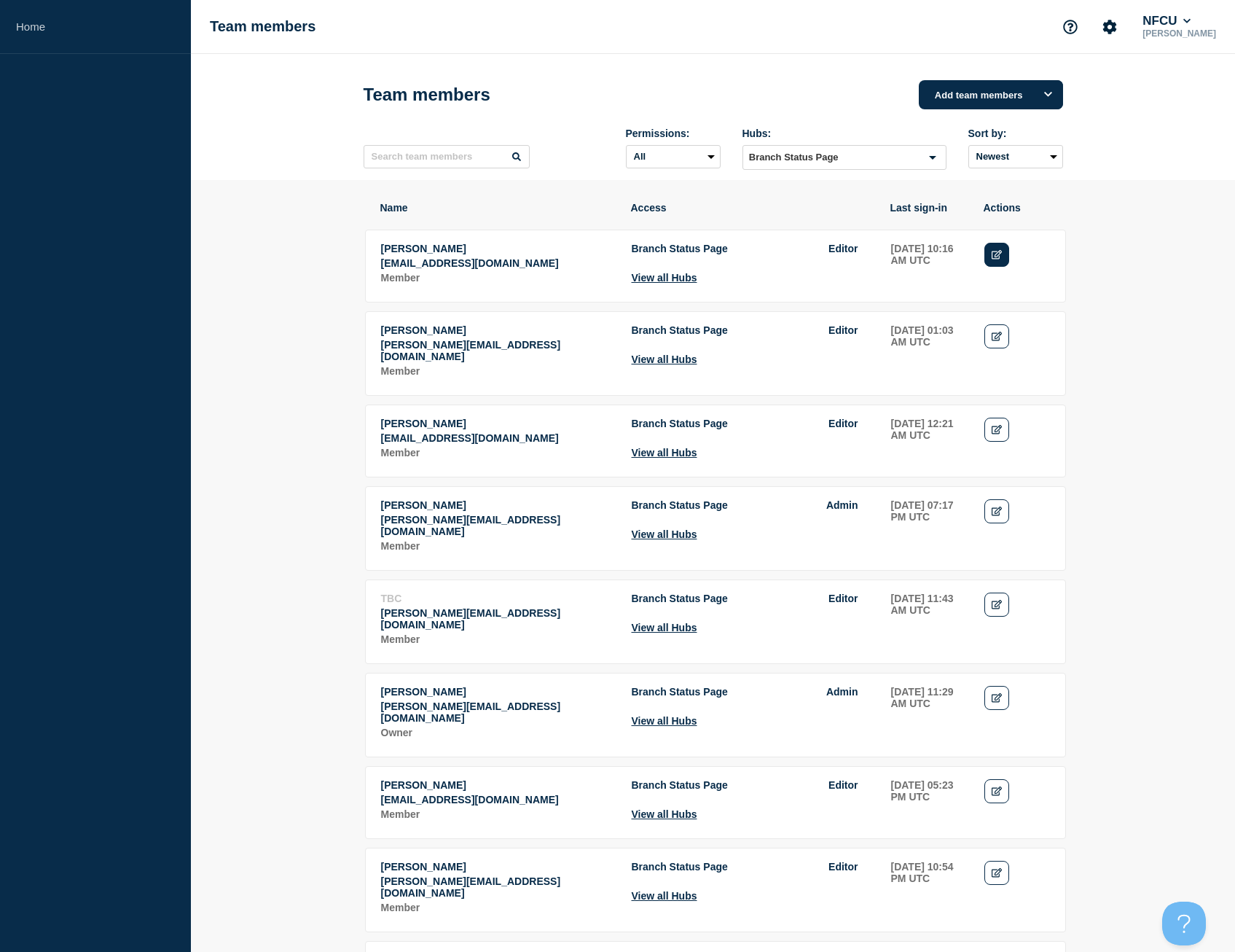
click at [1008, 255] on link "Edit" at bounding box center [997, 254] width 25 height 24
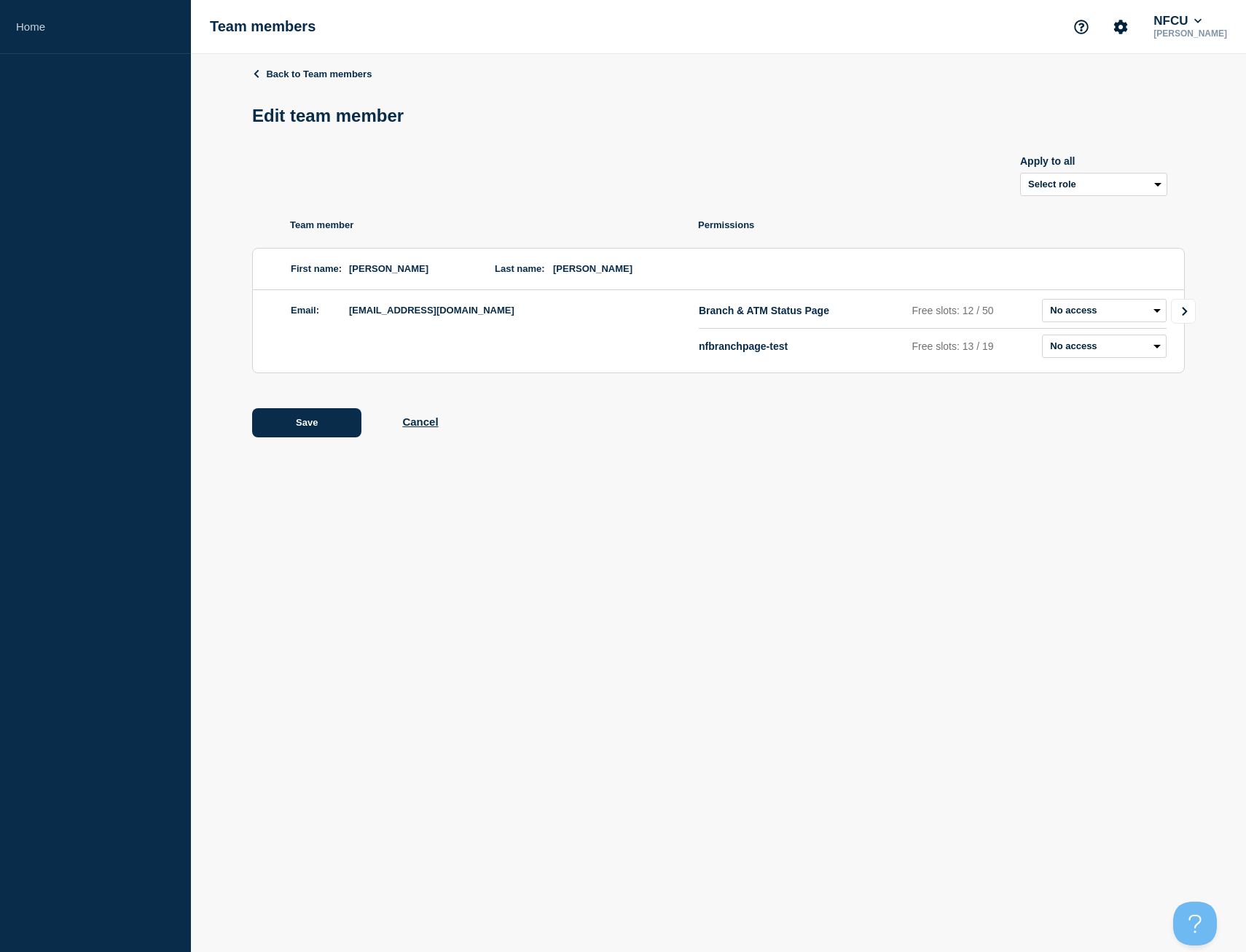
click at [1191, 311] on link "Go to Connected Hubs" at bounding box center [1183, 311] width 25 height 25
click at [1101, 306] on select "Admin Manager Editor No access" at bounding box center [1119, 310] width 95 height 23
select select "3"
click at [1072, 302] on select "Admin Manager Editor No access" at bounding box center [1119, 310] width 95 height 23
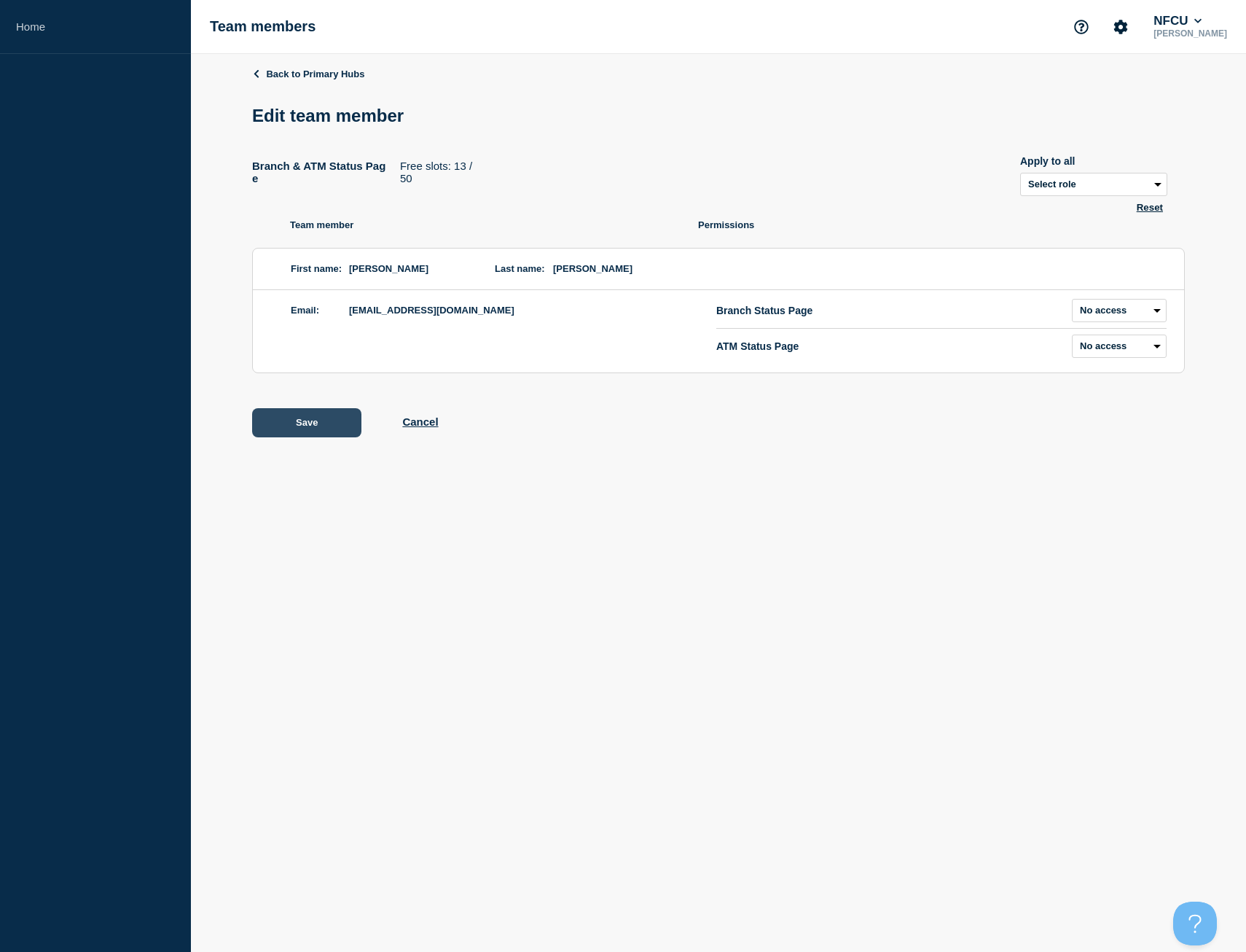
click at [312, 420] on button "Save" at bounding box center [307, 423] width 110 height 29
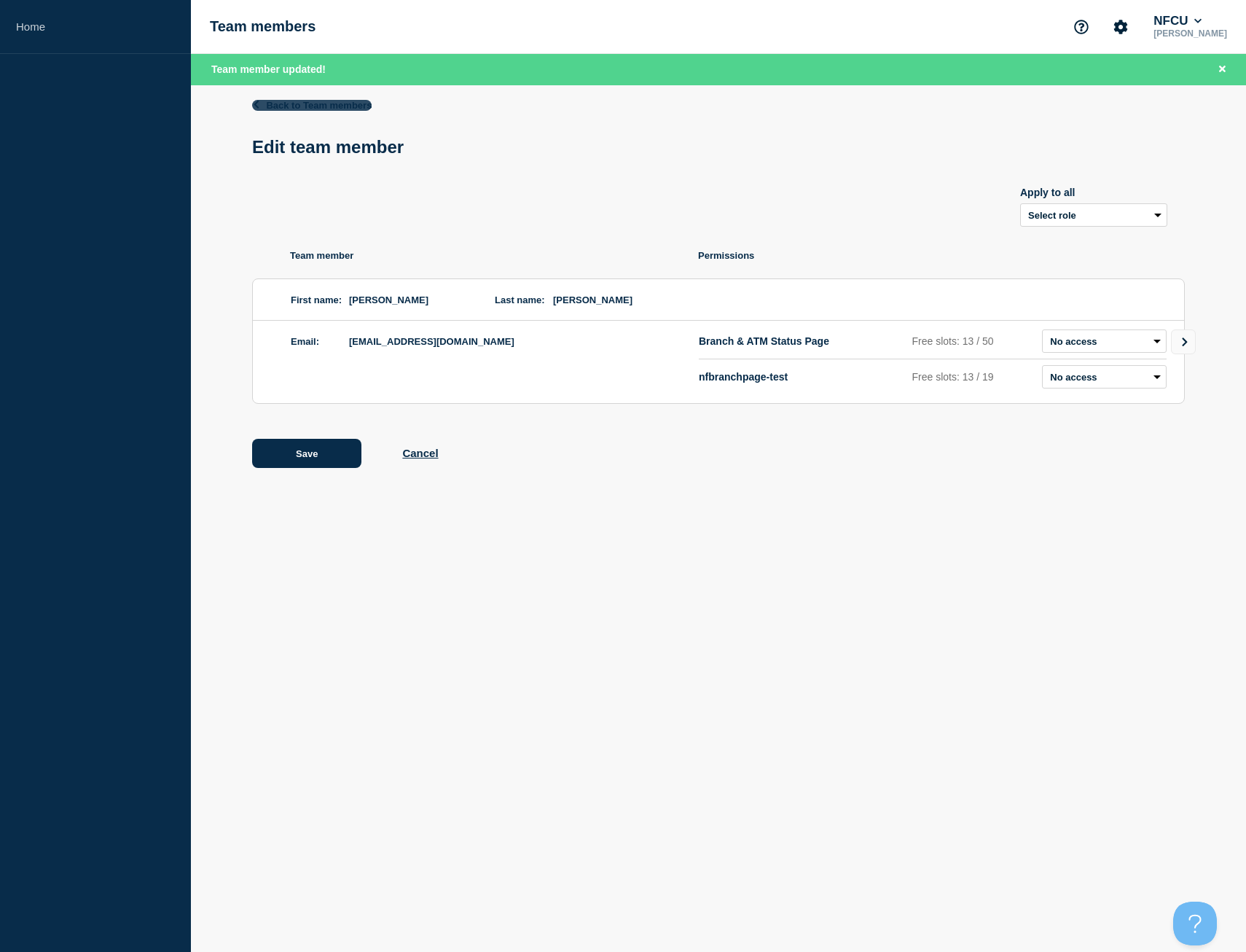
click at [324, 106] on link "Back to Team members" at bounding box center [312, 106] width 119 height 11
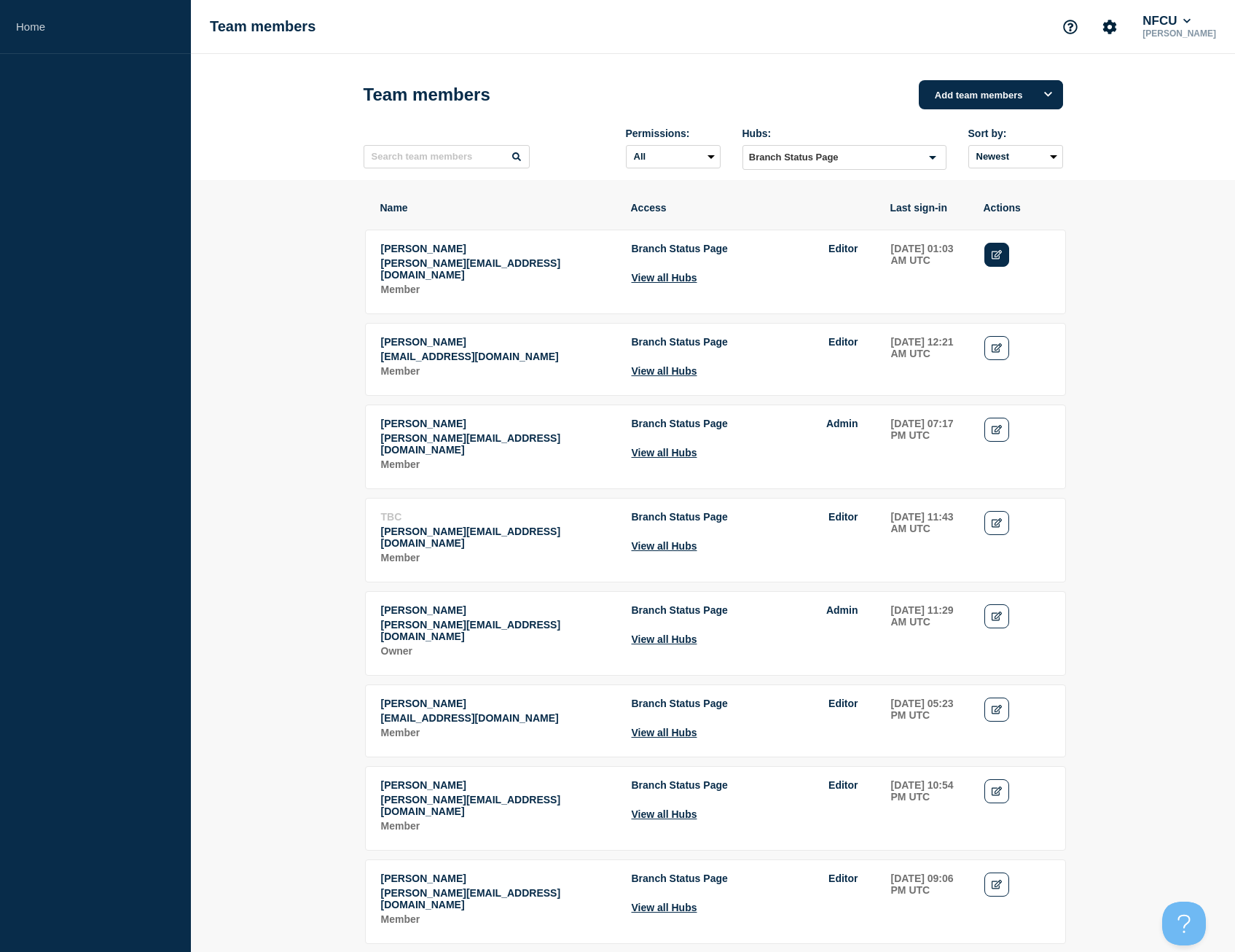
click at [1002, 259] on icon "Edit" at bounding box center [997, 255] width 11 height 10
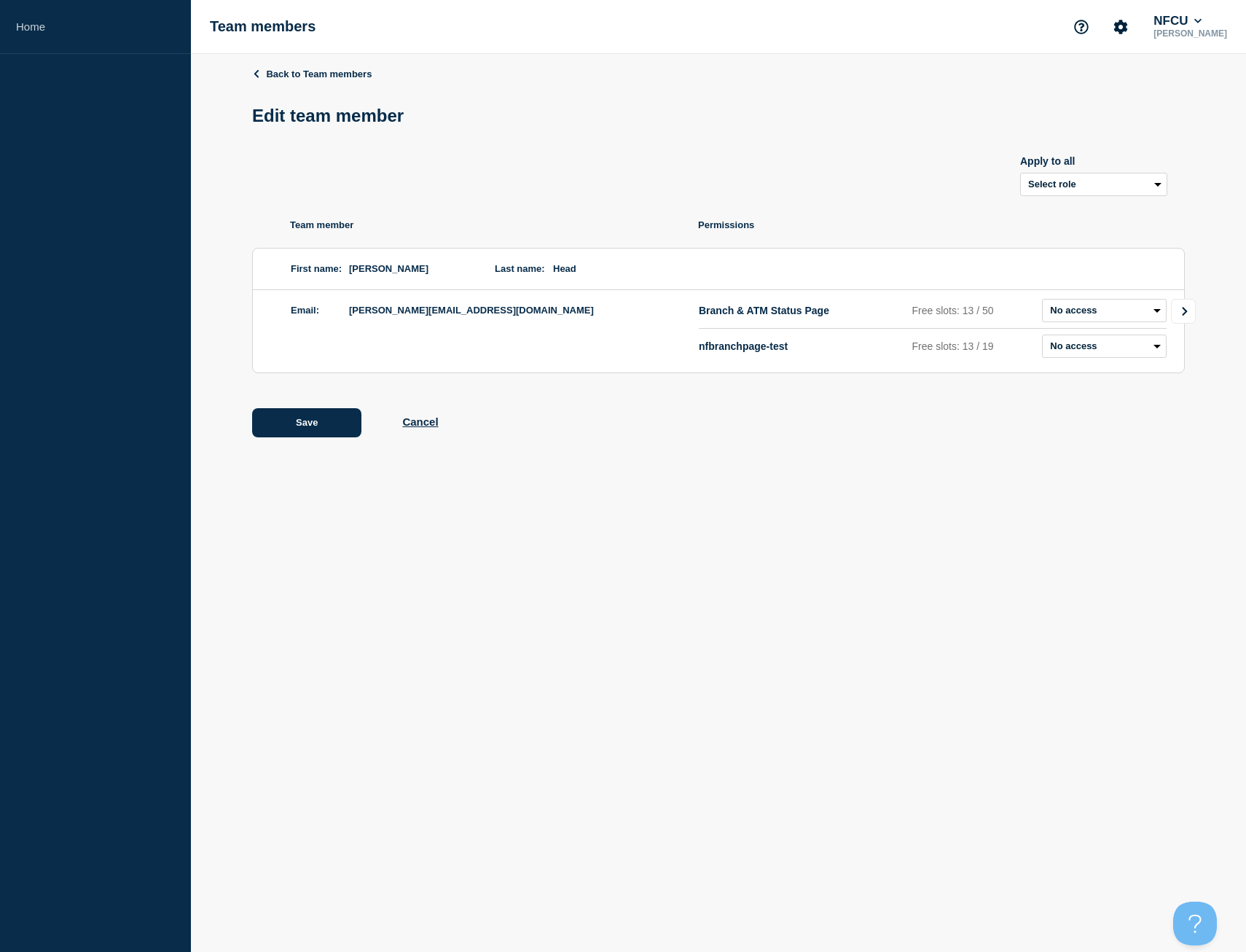
click at [1186, 311] on icon "Go to Connected Hubs" at bounding box center [1185, 311] width 10 height 9
click at [1097, 308] on select "Admin Manager Editor No access" at bounding box center [1119, 310] width 95 height 23
select select "3"
click at [1072, 302] on select "Admin Manager Editor No access" at bounding box center [1119, 310] width 95 height 23
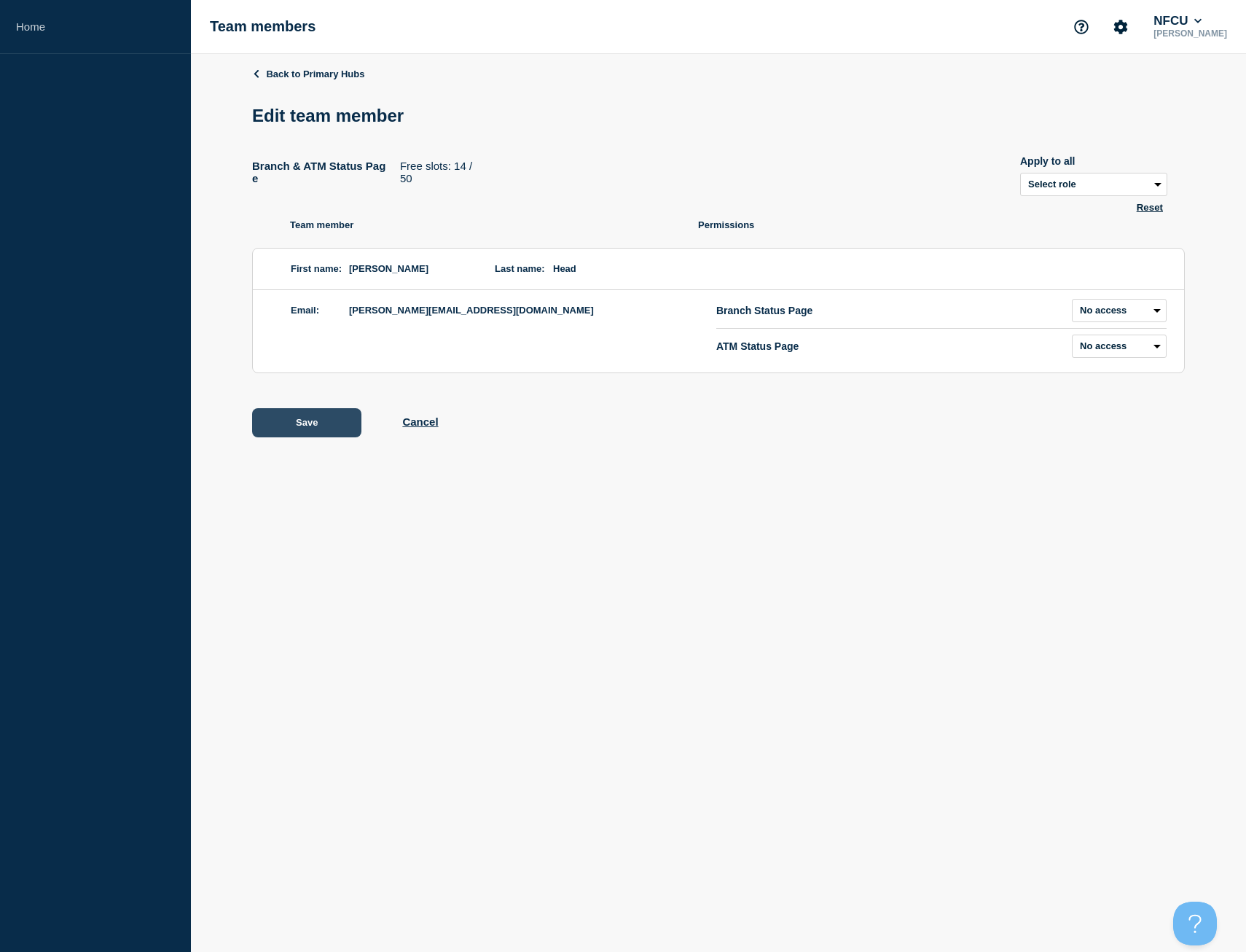
click at [323, 437] on button "Save" at bounding box center [307, 423] width 110 height 29
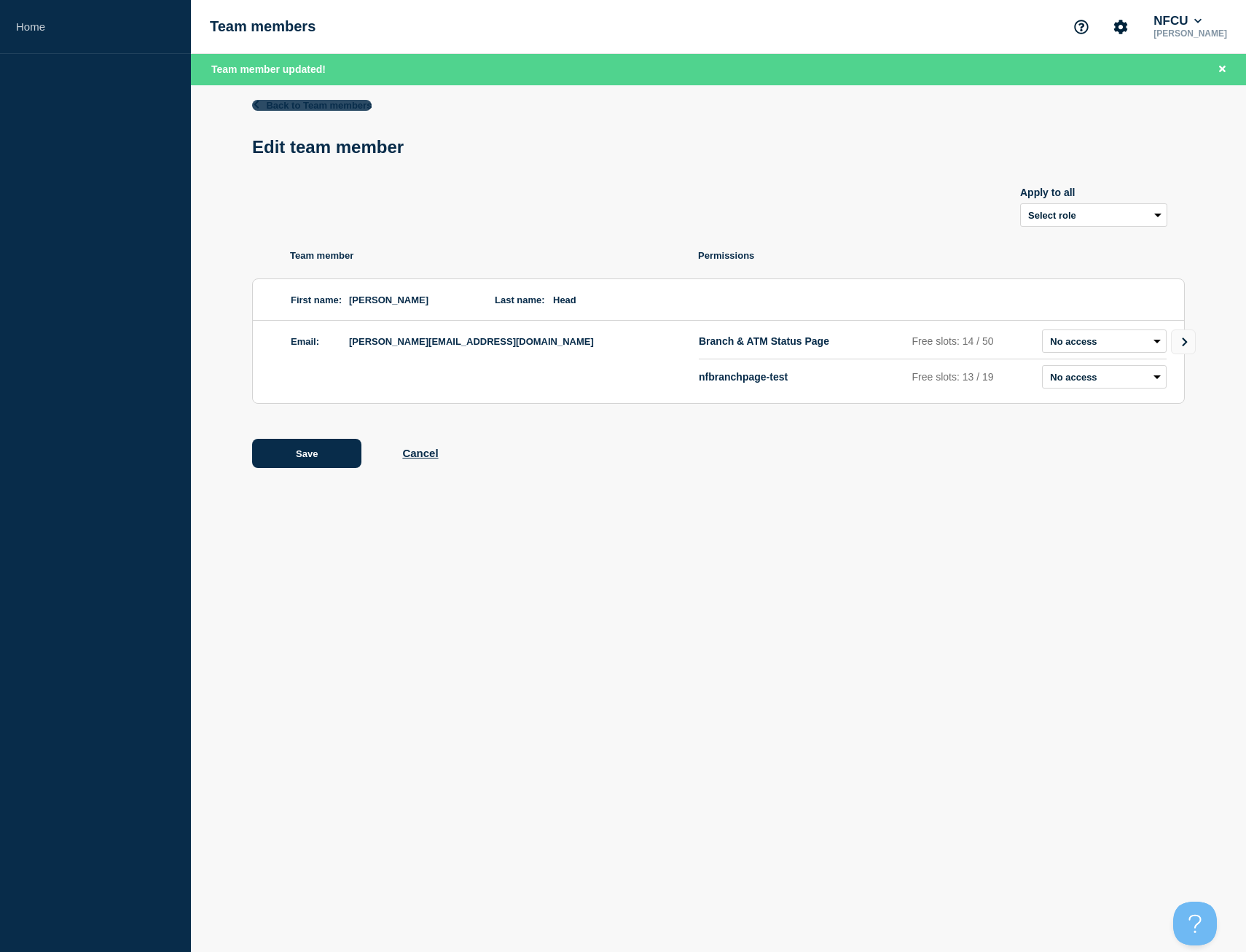
click at [344, 110] on link "Back to Team members" at bounding box center [312, 106] width 119 height 11
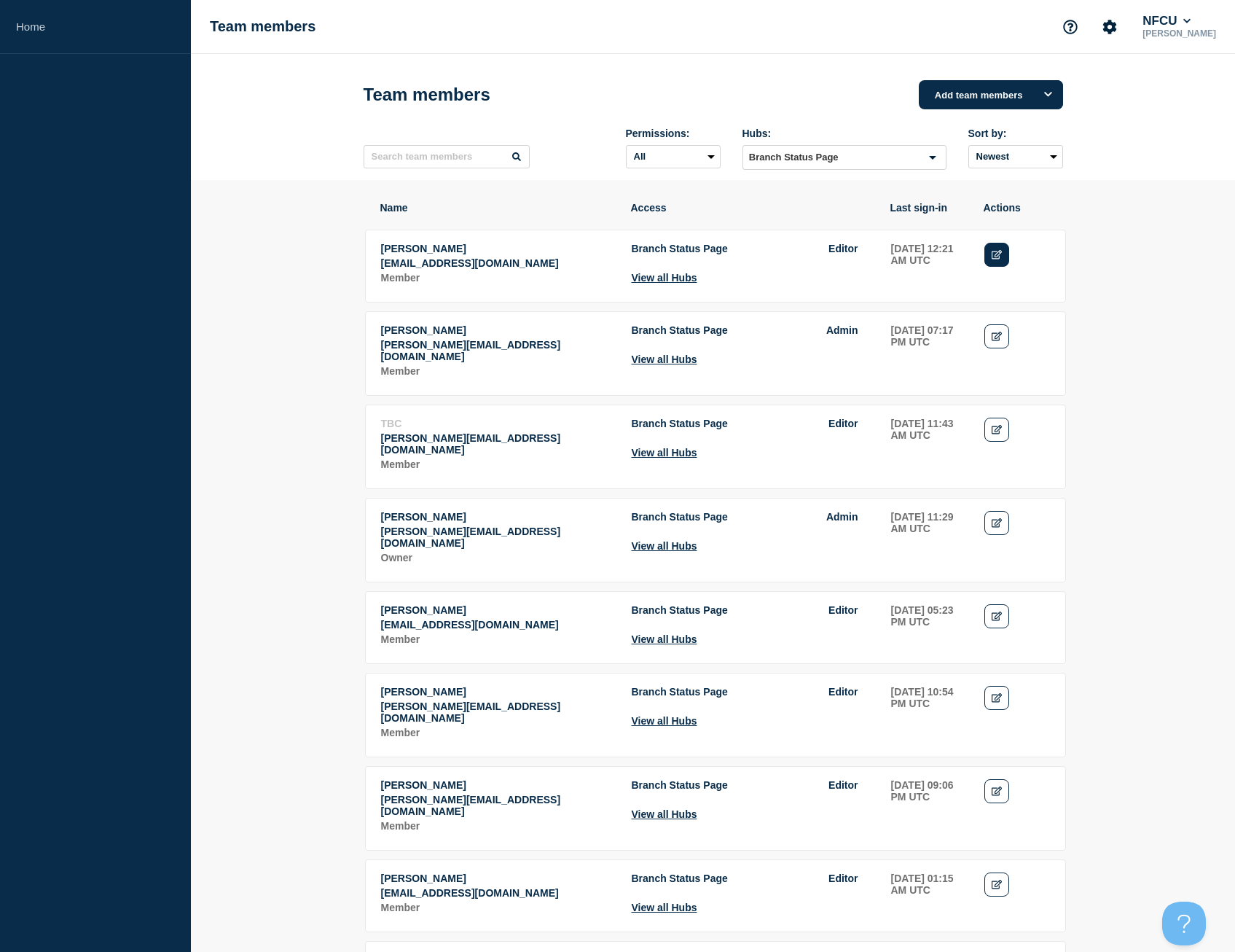
click at [986, 256] on link "Edit" at bounding box center [997, 254] width 25 height 24
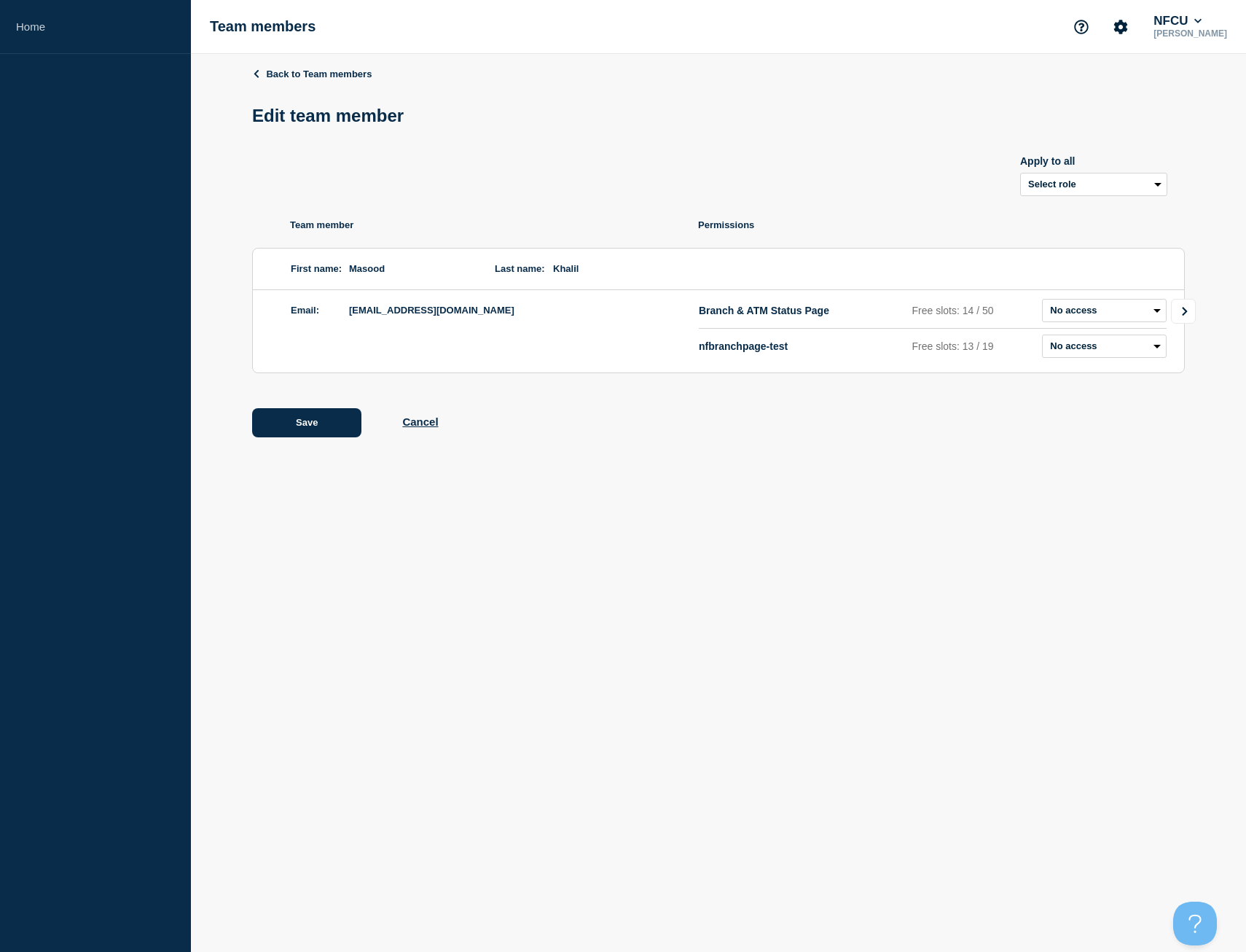
click at [1175, 307] on link "Go to Connected Hubs" at bounding box center [1183, 311] width 25 height 25
click at [1128, 315] on select "Admin Manager Editor No access" at bounding box center [1119, 310] width 95 height 23
select select "3"
click at [1072, 302] on select "Admin Manager Editor No access" at bounding box center [1119, 310] width 95 height 23
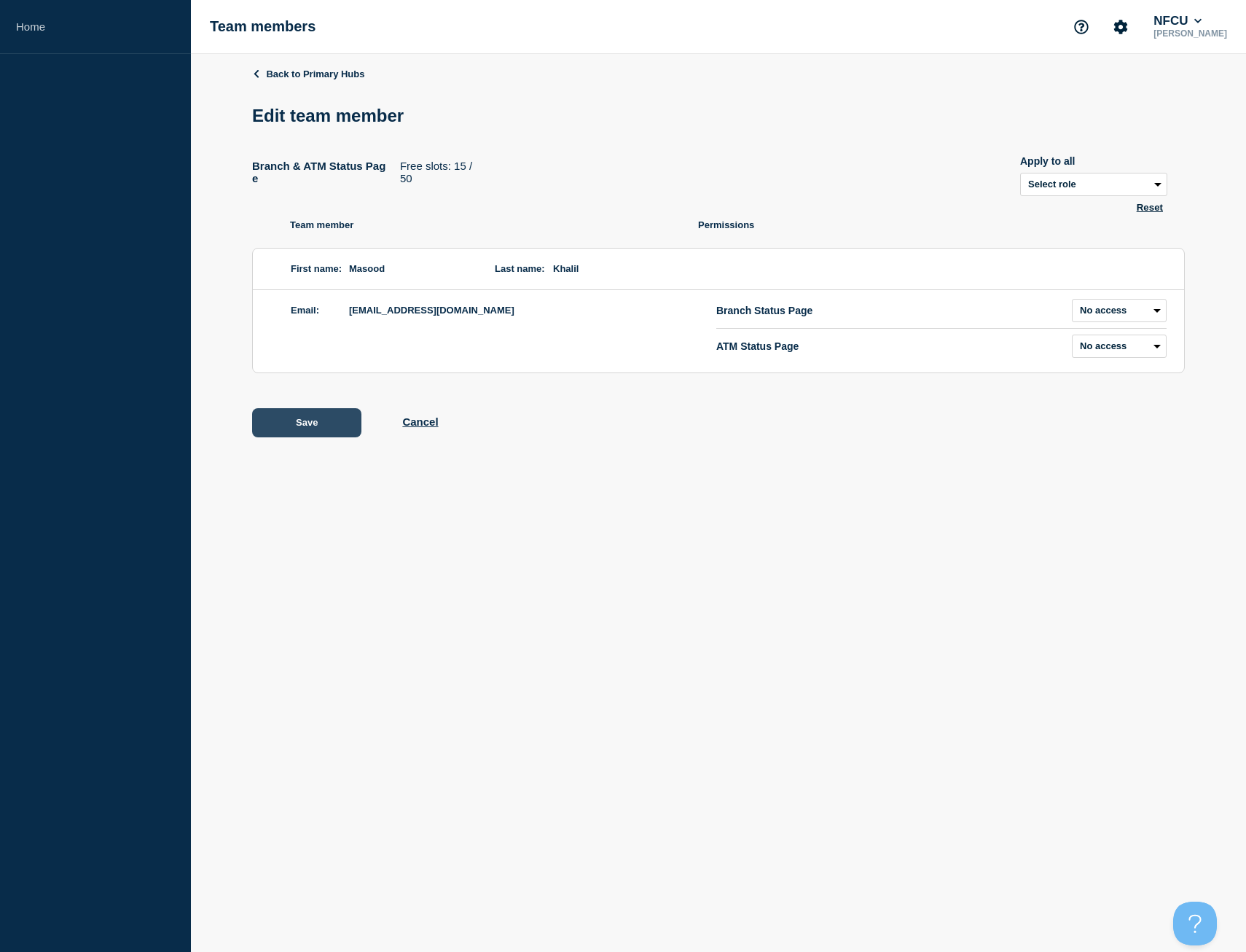
click at [318, 428] on button "Save" at bounding box center [307, 423] width 110 height 29
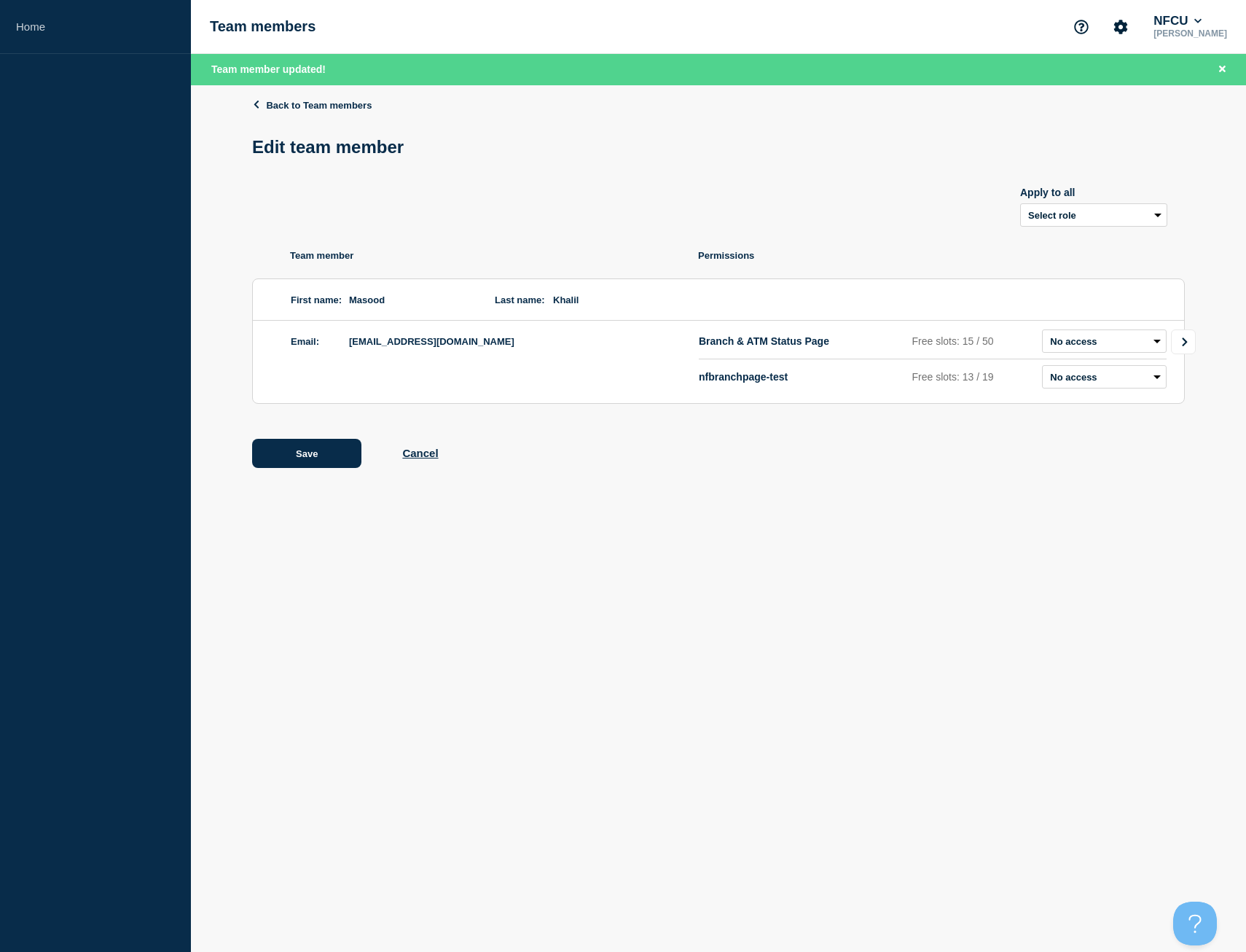
click at [1180, 342] on icon "Go to Connected Hubs" at bounding box center [1185, 342] width 10 height 9
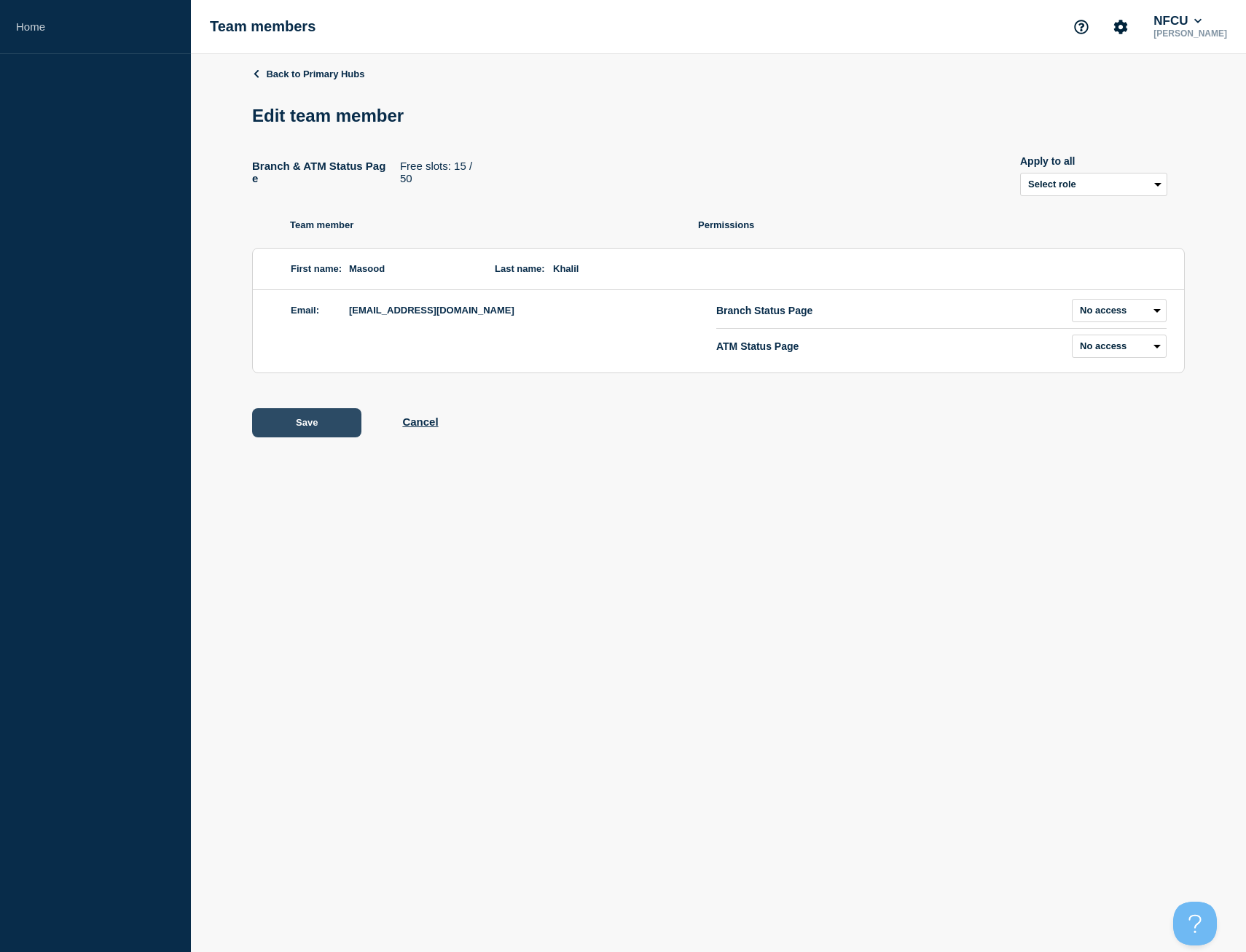
click at [320, 417] on button "Save" at bounding box center [307, 423] width 110 height 29
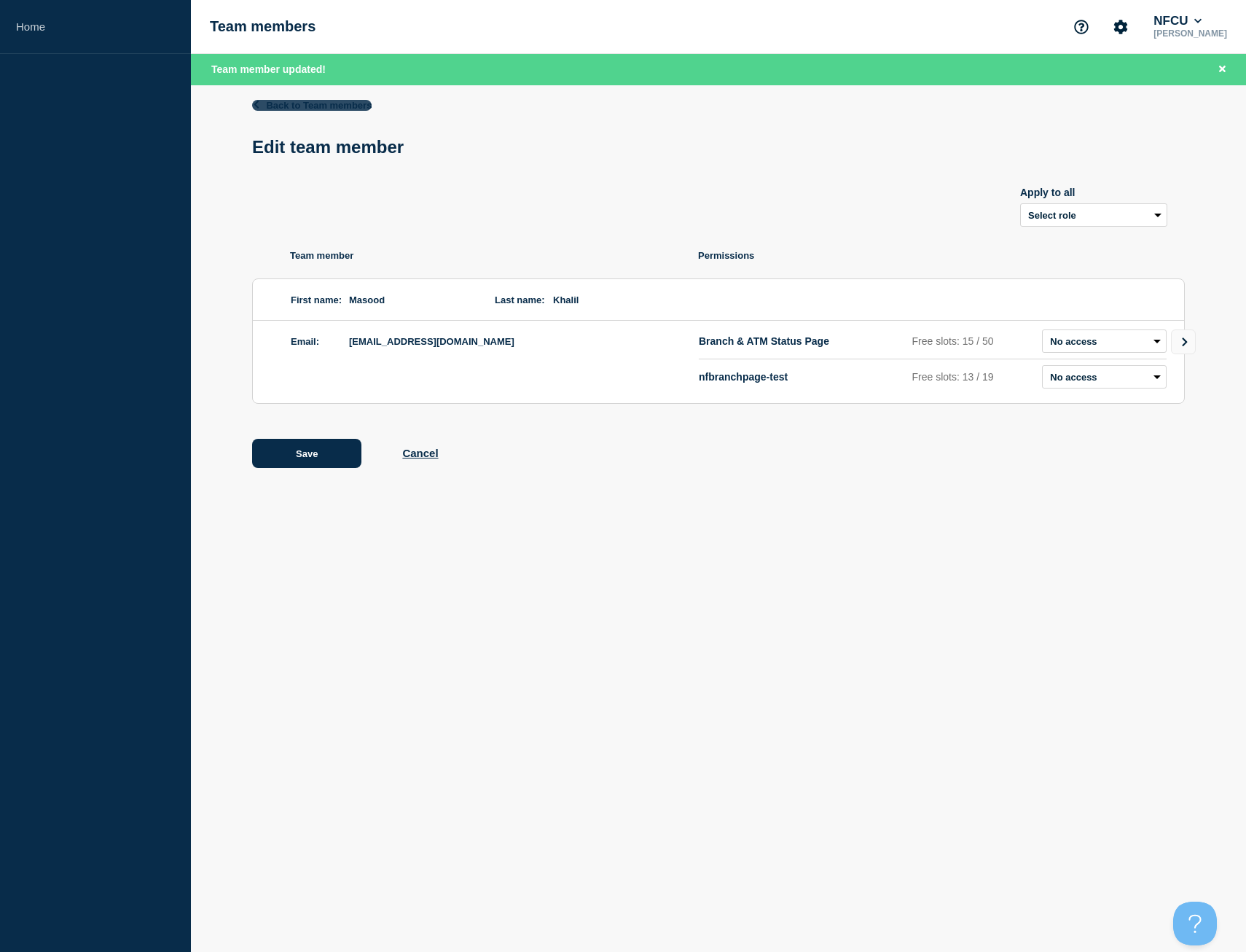
click at [308, 106] on link "Back to Team members" at bounding box center [312, 106] width 119 height 11
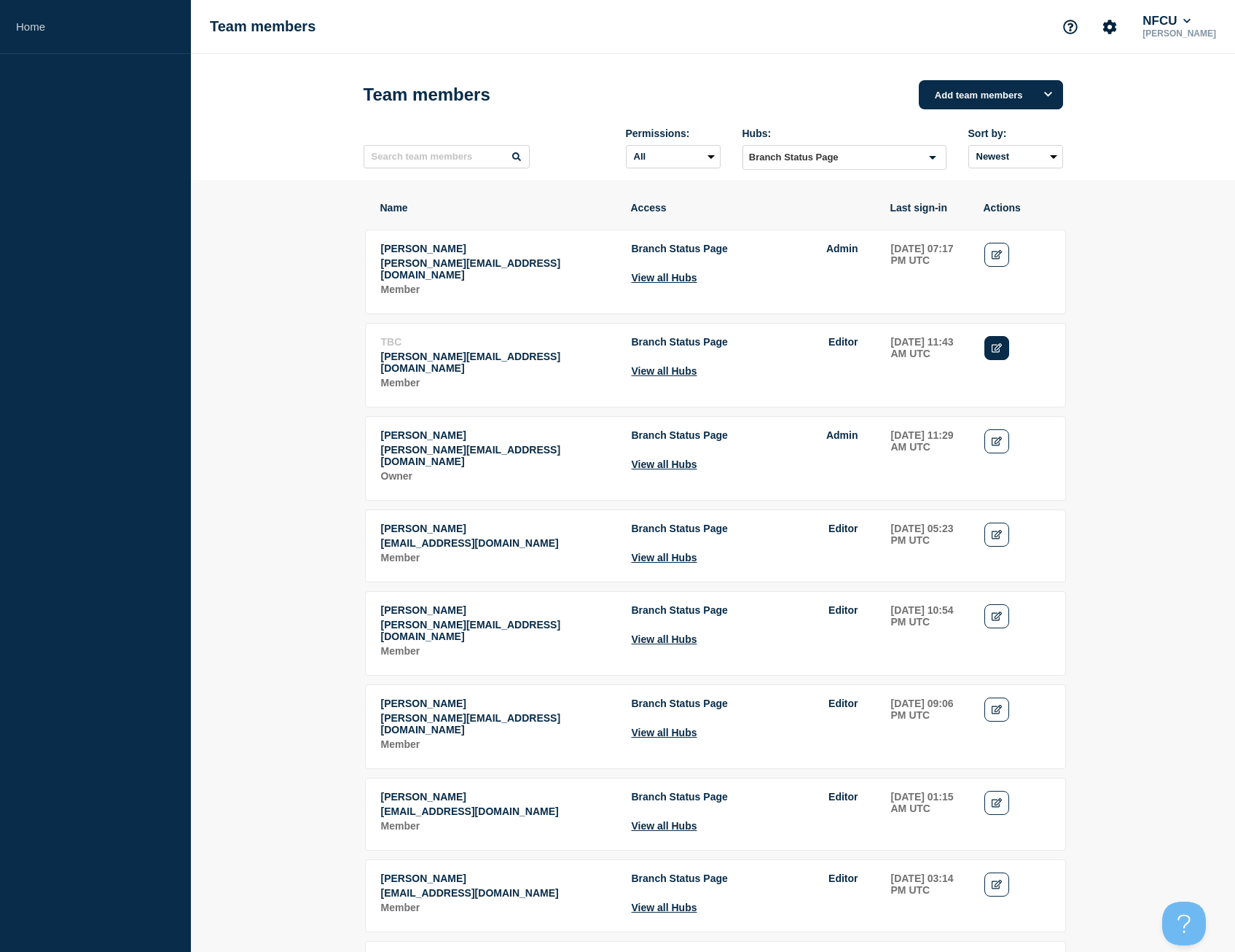
click at [1001, 346] on icon "Edit" at bounding box center [997, 348] width 11 height 10
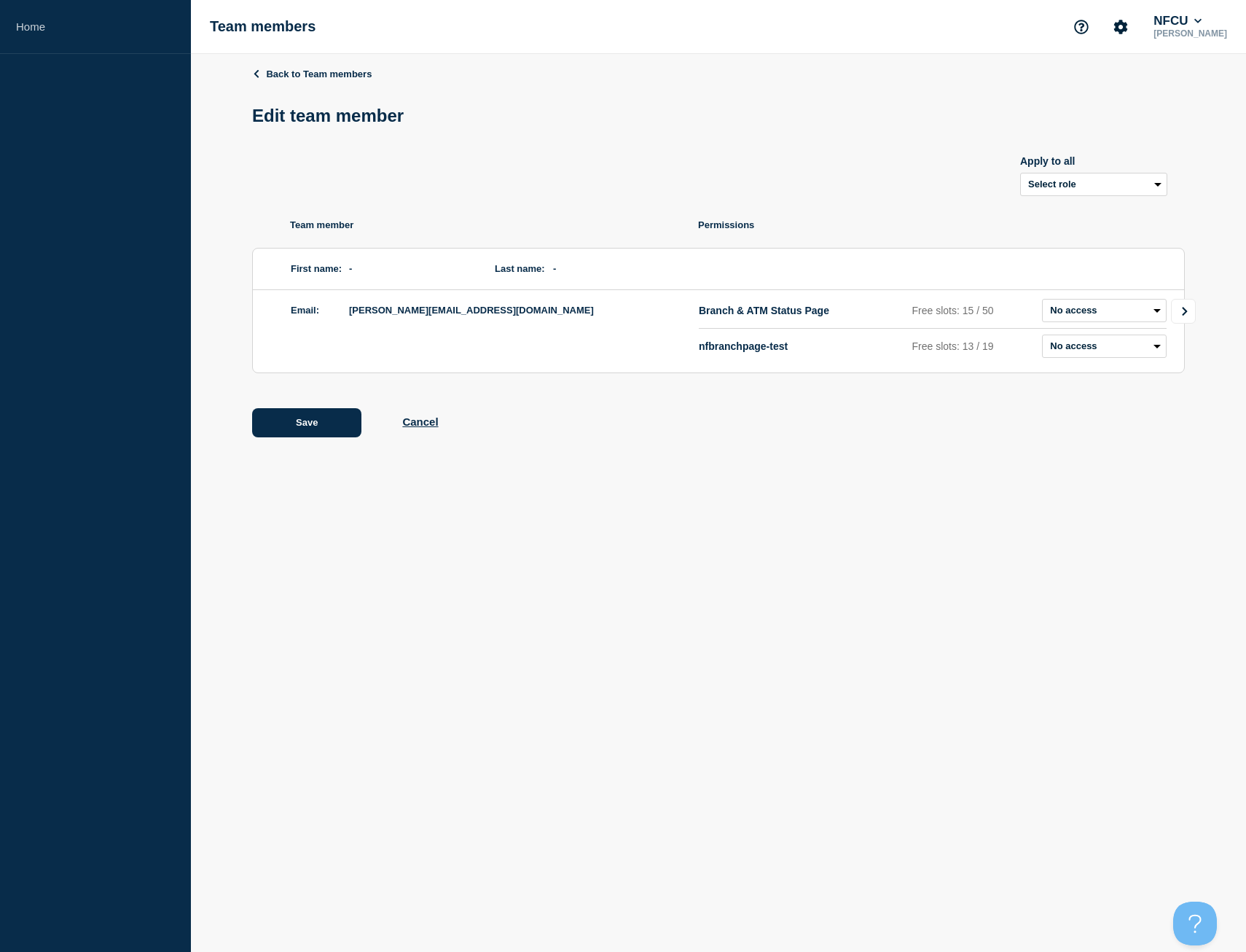
click at [1180, 309] on link "Go to Connected Hubs" at bounding box center [1183, 311] width 25 height 25
click at [1125, 316] on select "Admin Manager Editor No access" at bounding box center [1119, 310] width 95 height 23
select select "3"
click at [1072, 302] on select "Admin Manager Editor No access" at bounding box center [1119, 310] width 95 height 23
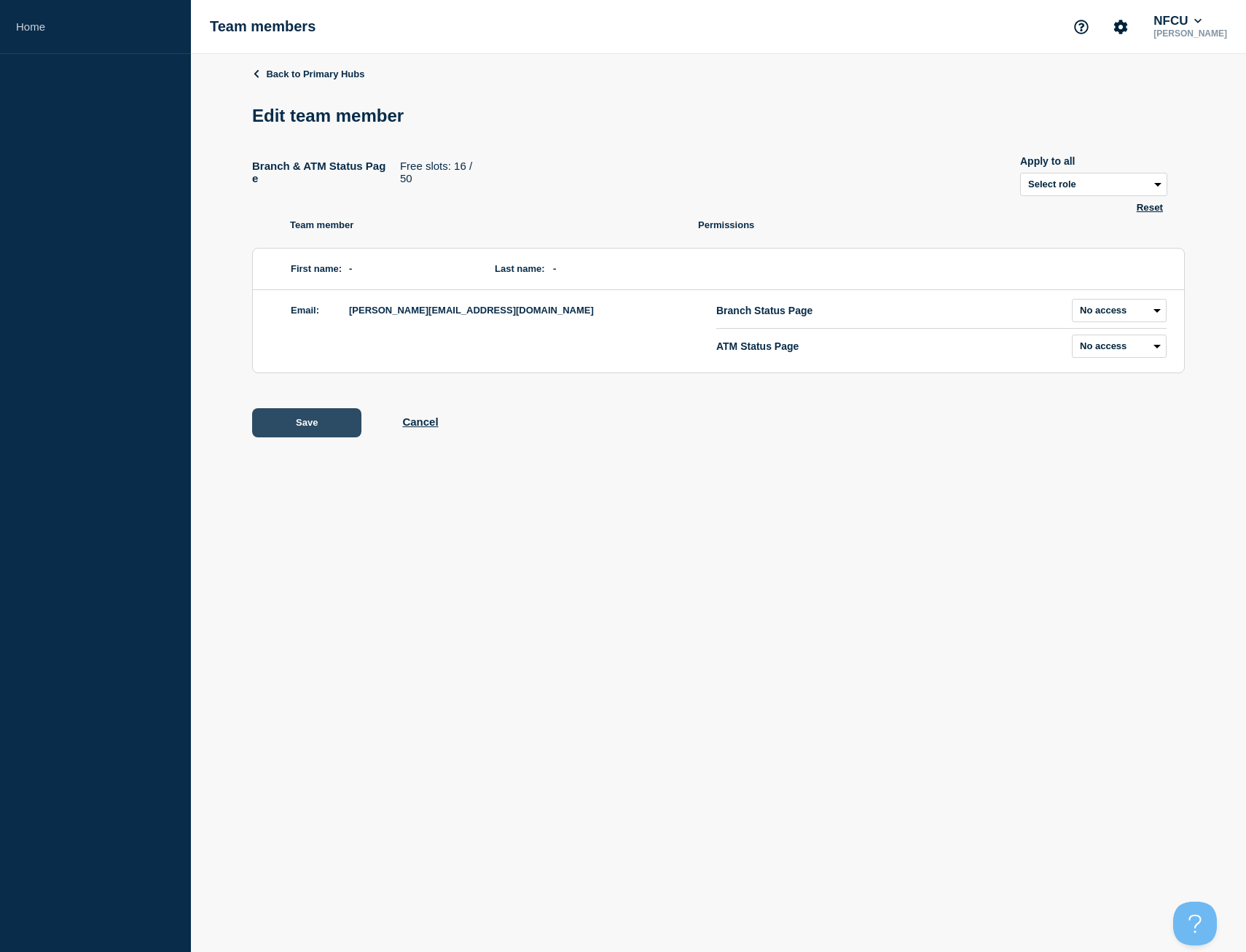
click at [319, 420] on button "Save" at bounding box center [307, 423] width 110 height 29
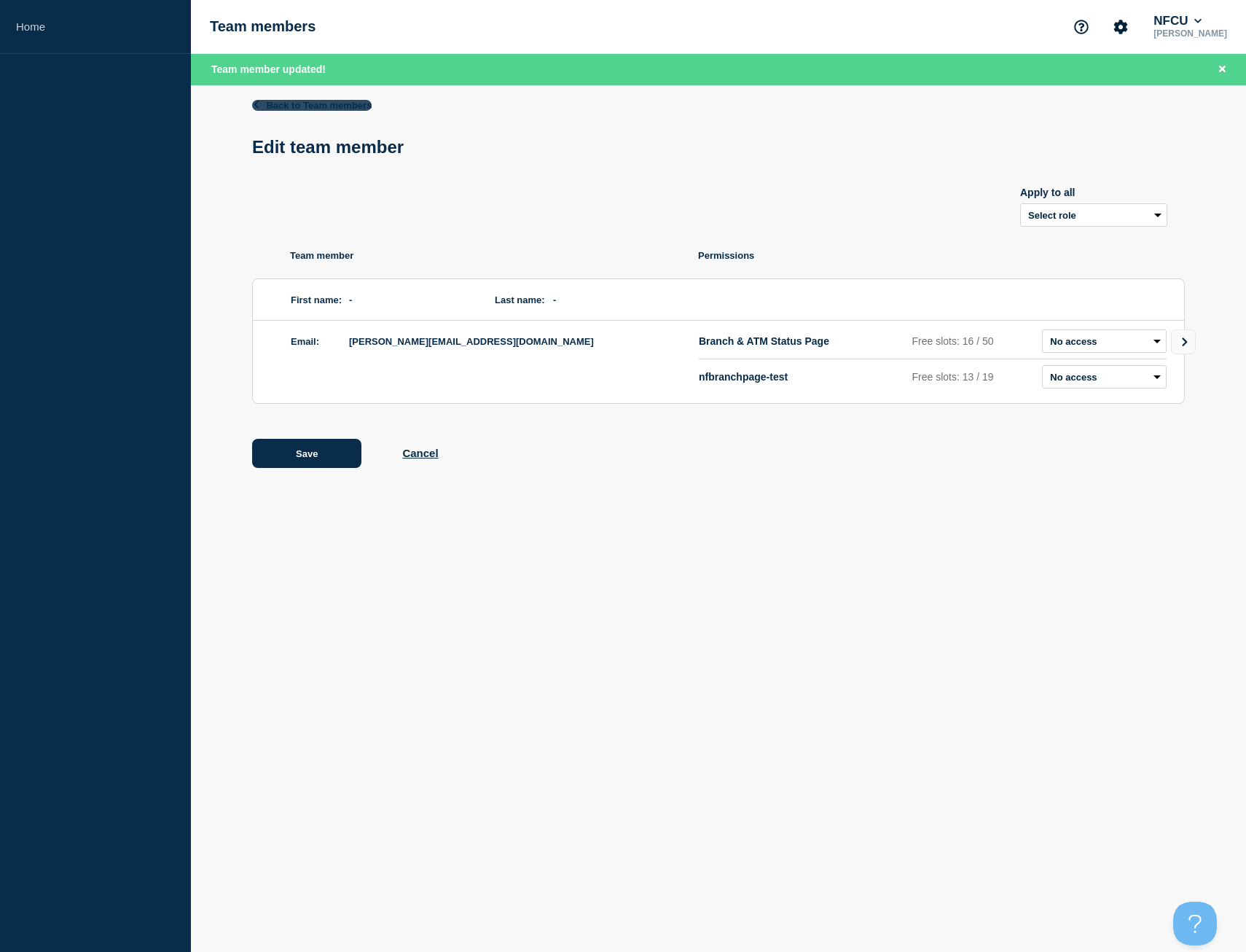
click at [329, 107] on link "Back to Team members" at bounding box center [312, 106] width 119 height 11
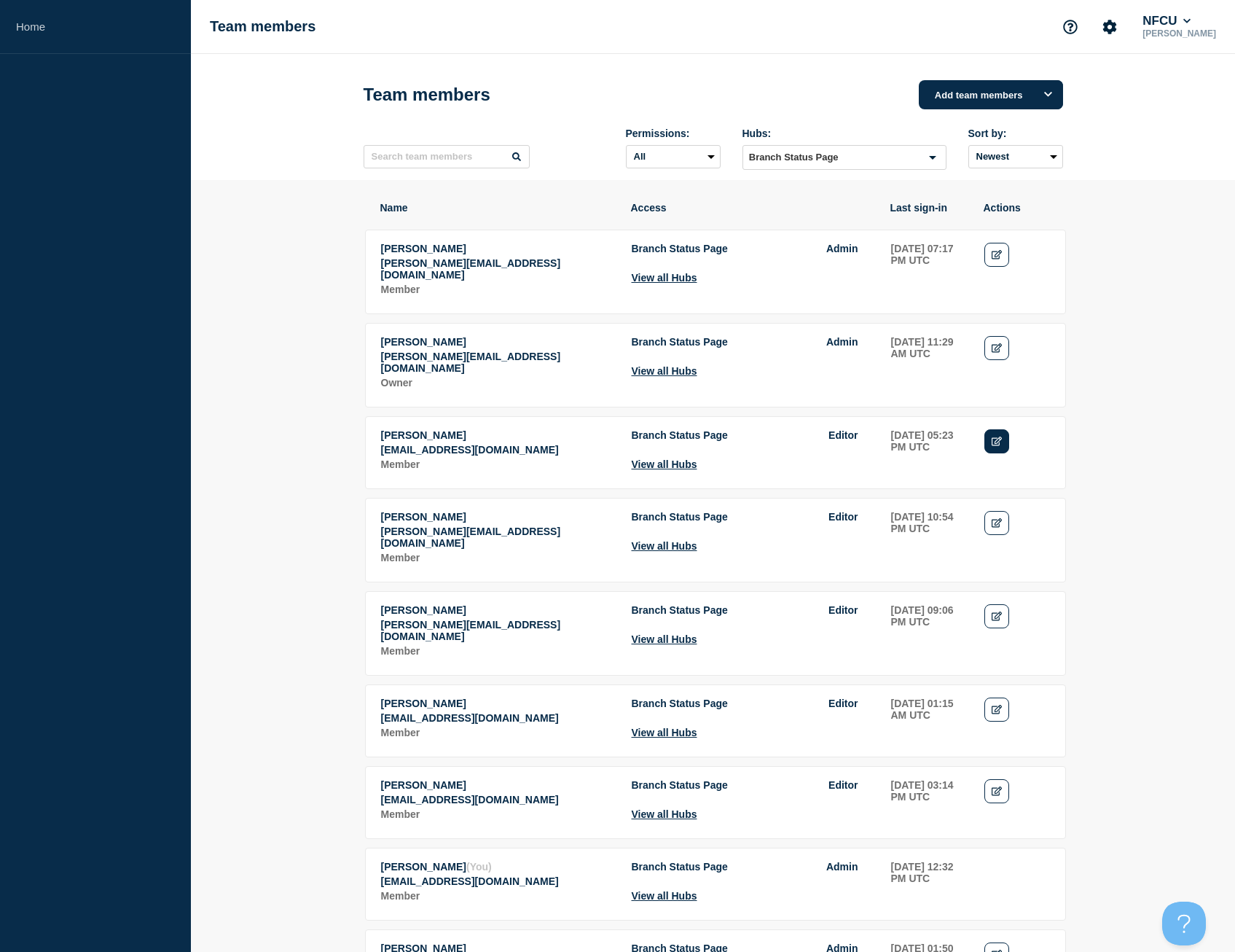
click at [997, 429] on link "Edit" at bounding box center [997, 441] width 25 height 24
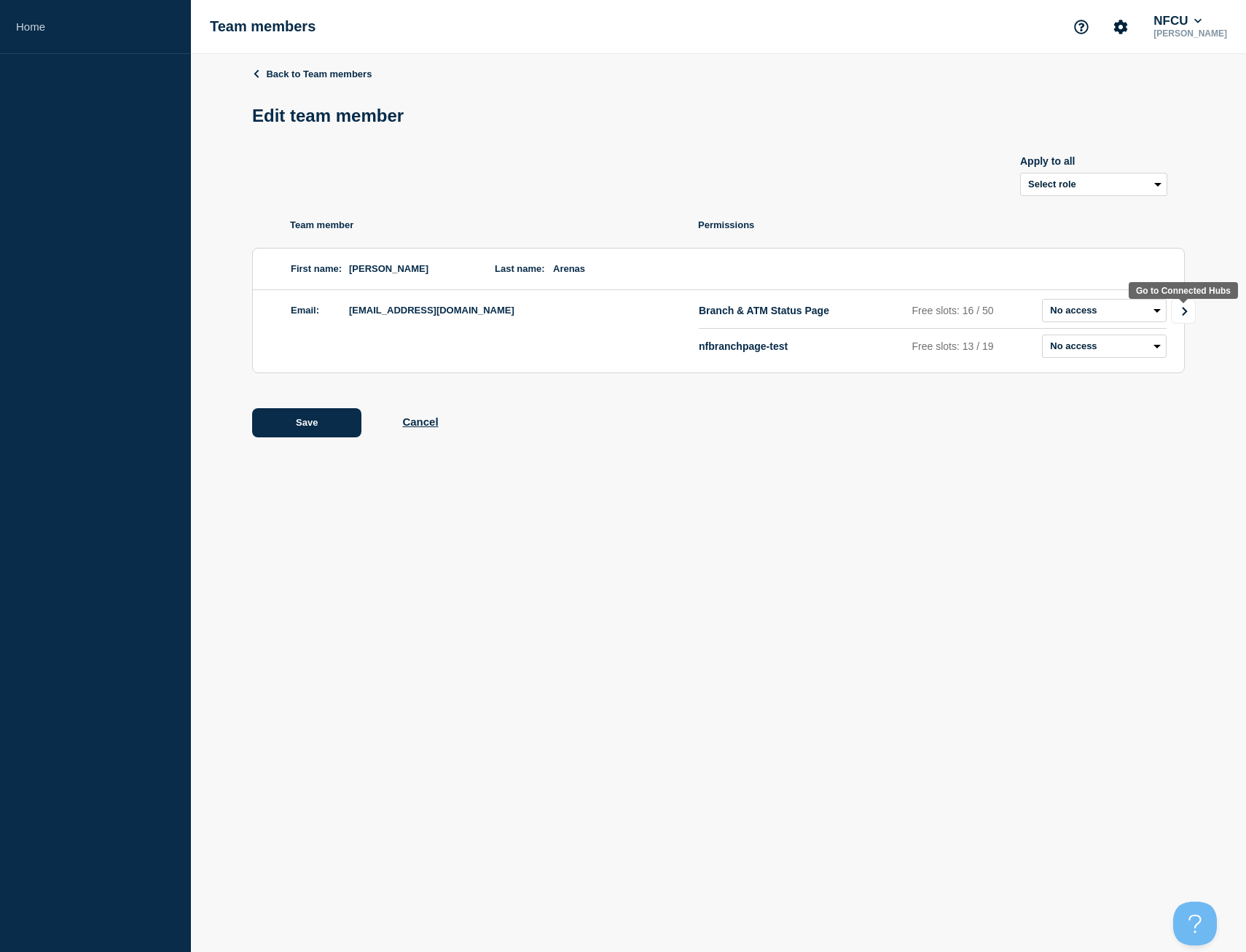
click at [1187, 315] on icon "Go to Connected Hubs" at bounding box center [1185, 311] width 10 height 9
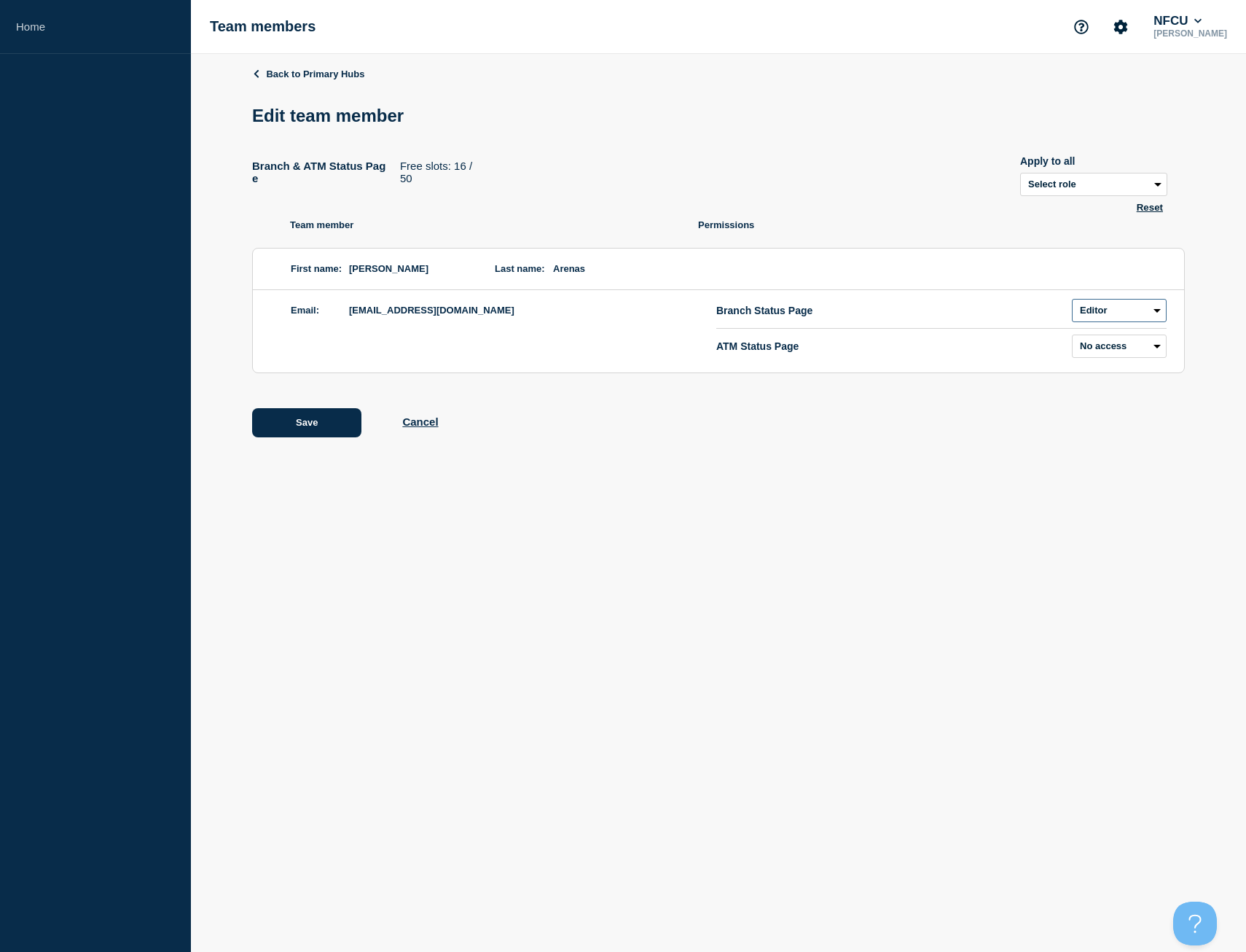
click at [1079, 307] on select "Admin Manager Editor No access" at bounding box center [1119, 310] width 95 height 23
select select "3"
click at [1072, 302] on select "Admin Manager Editor No access" at bounding box center [1119, 310] width 95 height 23
click at [327, 427] on button "Save" at bounding box center [307, 423] width 110 height 29
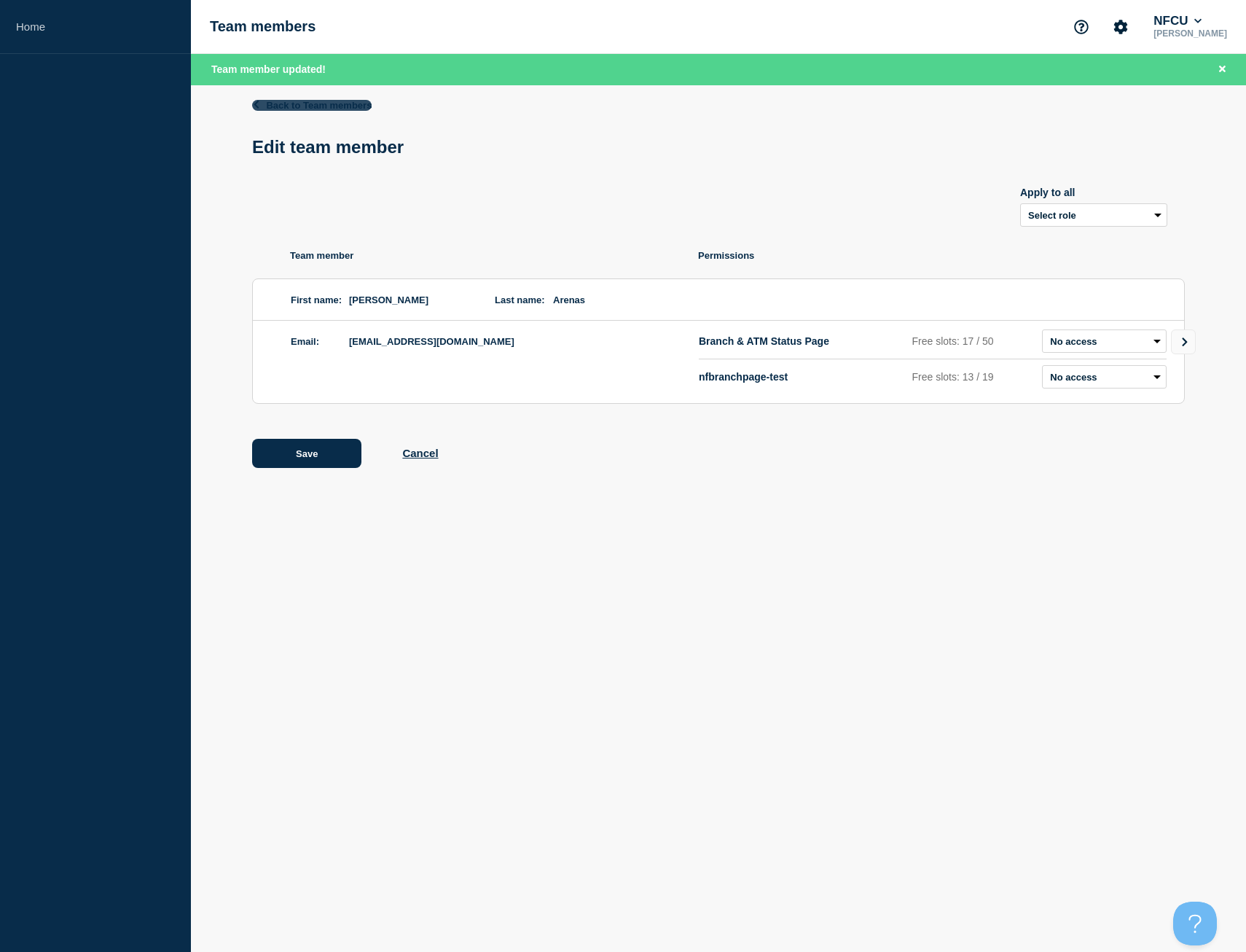
click at [312, 107] on link "Back to Team members" at bounding box center [312, 106] width 119 height 11
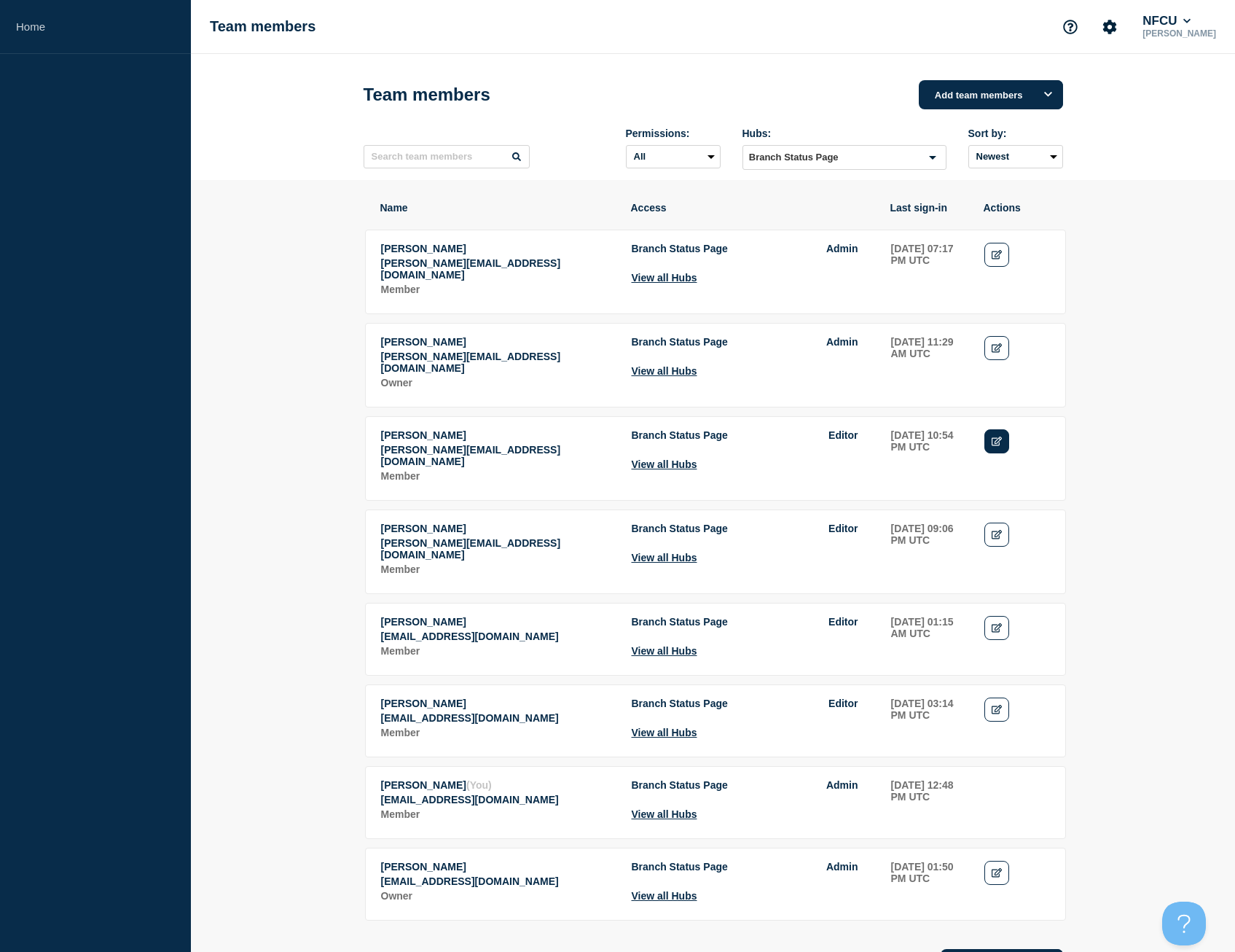
click at [1002, 436] on icon "Edit" at bounding box center [997, 441] width 11 height 10
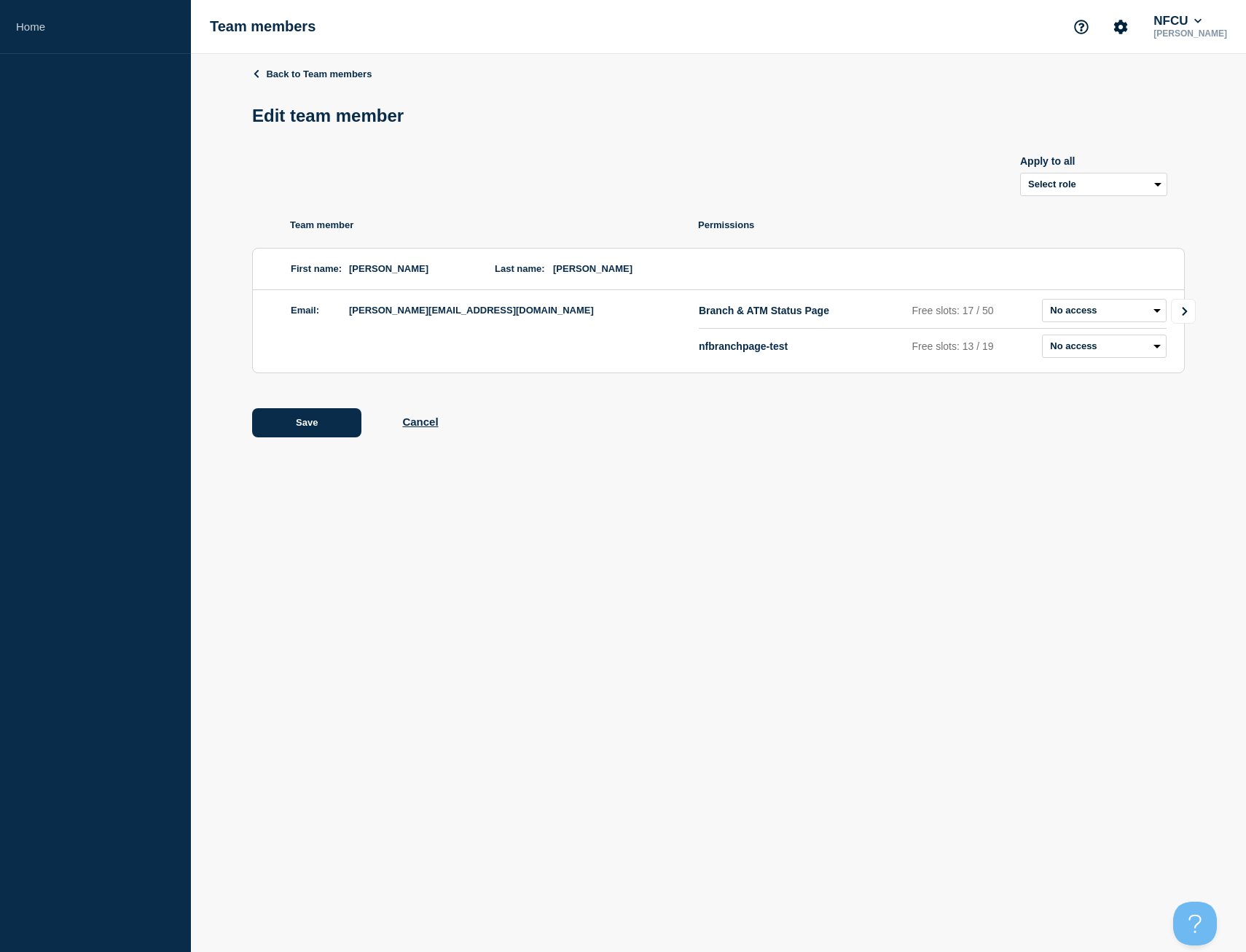
click at [1182, 312] on icon "Go to Connected Hubs" at bounding box center [1185, 311] width 10 height 9
click at [1110, 315] on select "Admin Manager Editor No access" at bounding box center [1119, 310] width 95 height 23
select select "3"
click at [1072, 302] on select "Admin Manager Editor No access" at bounding box center [1119, 310] width 95 height 23
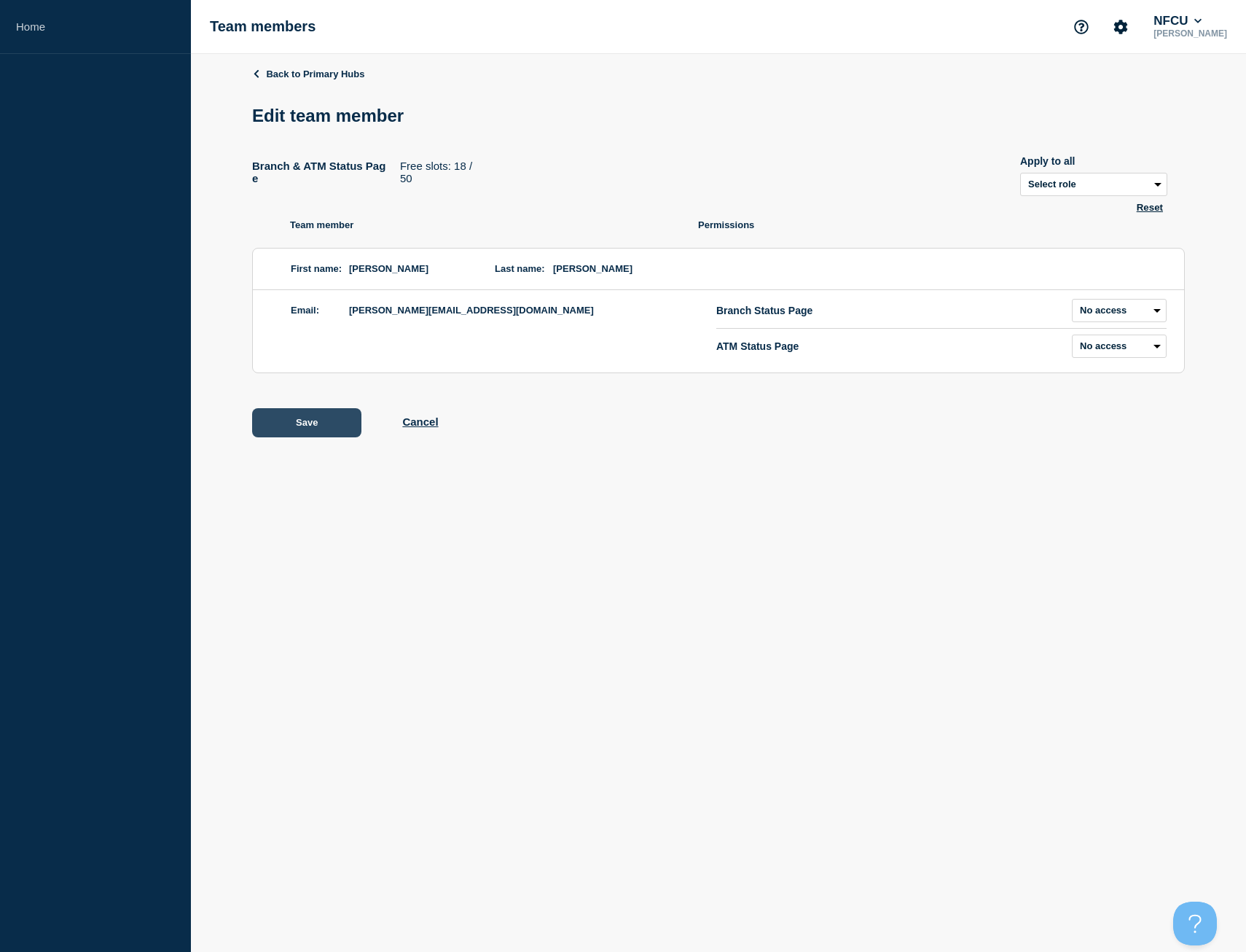
click at [281, 424] on button "Save" at bounding box center [307, 423] width 110 height 29
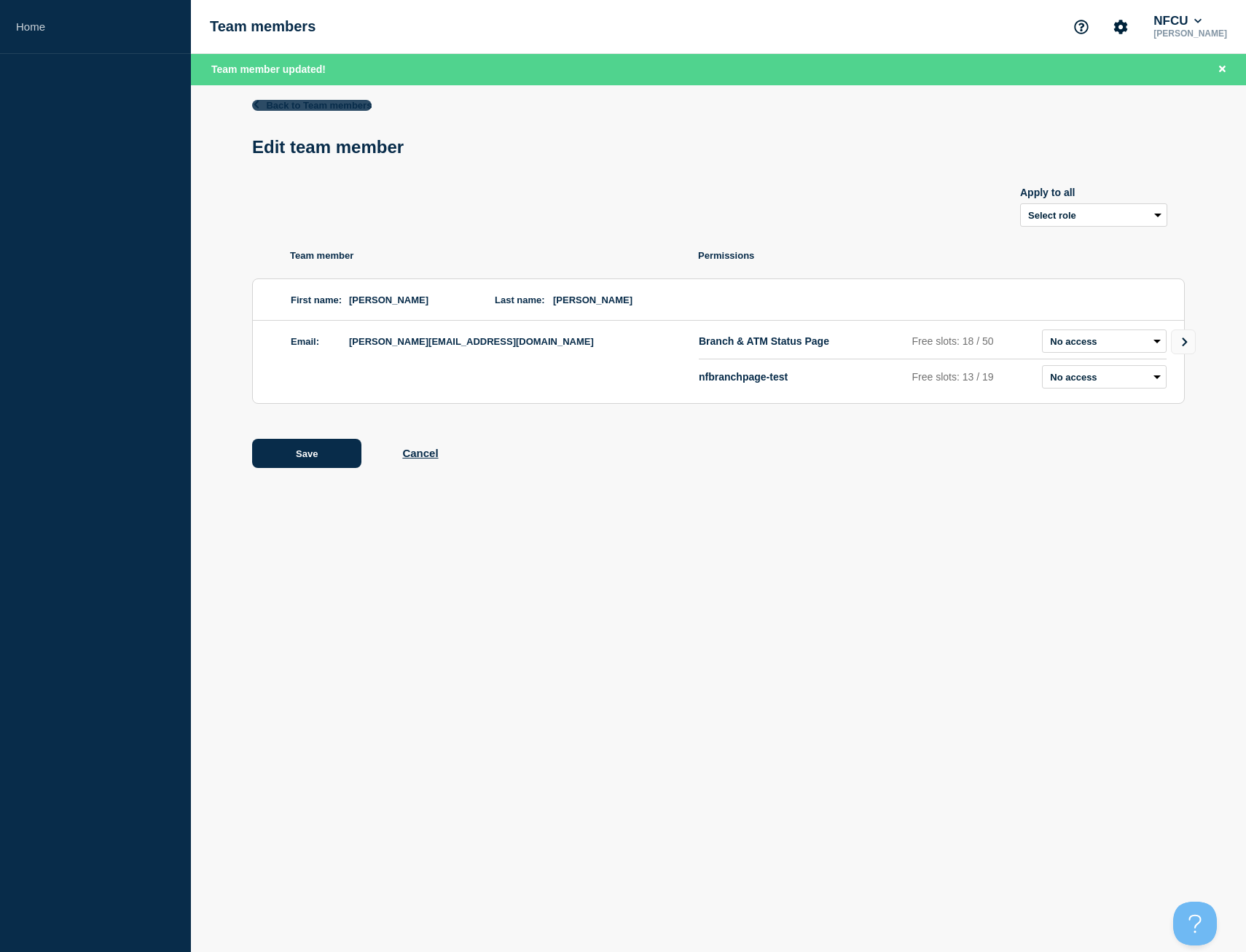
click at [339, 106] on link "Back to Team members" at bounding box center [312, 106] width 119 height 11
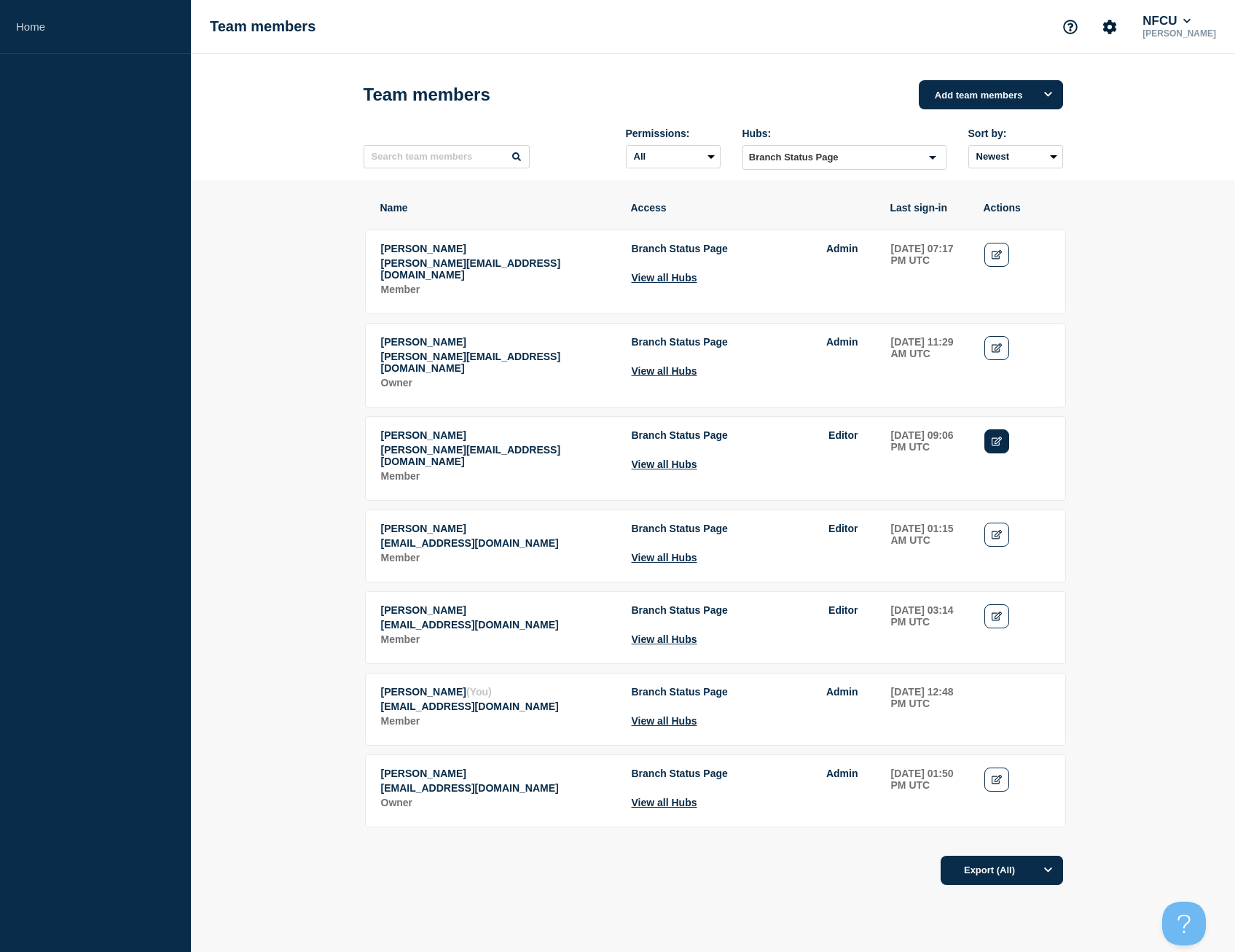
click at [997, 439] on icon "Edit" at bounding box center [997, 441] width 11 height 10
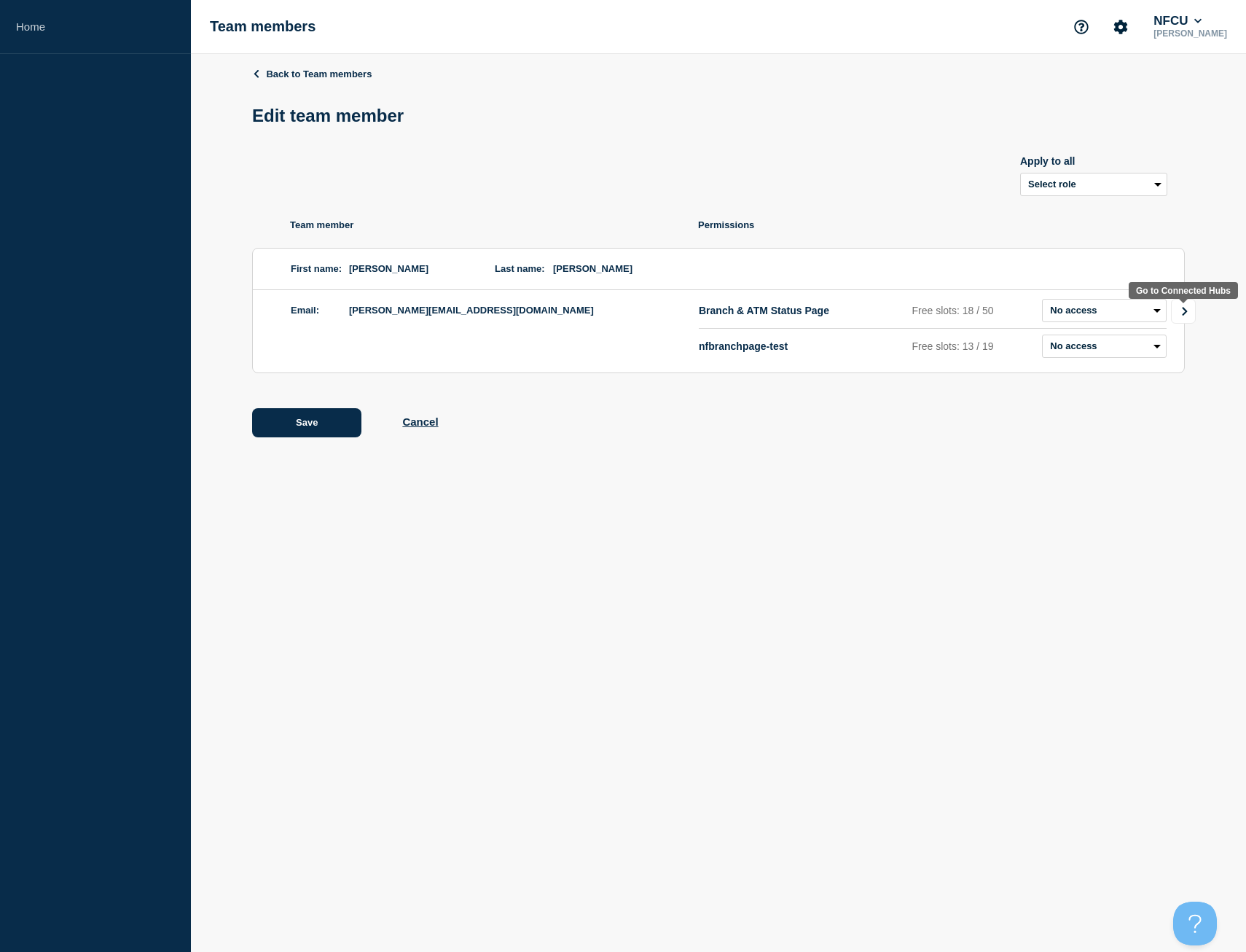
click at [1186, 315] on icon "Go to Connected Hubs" at bounding box center [1185, 311] width 10 height 9
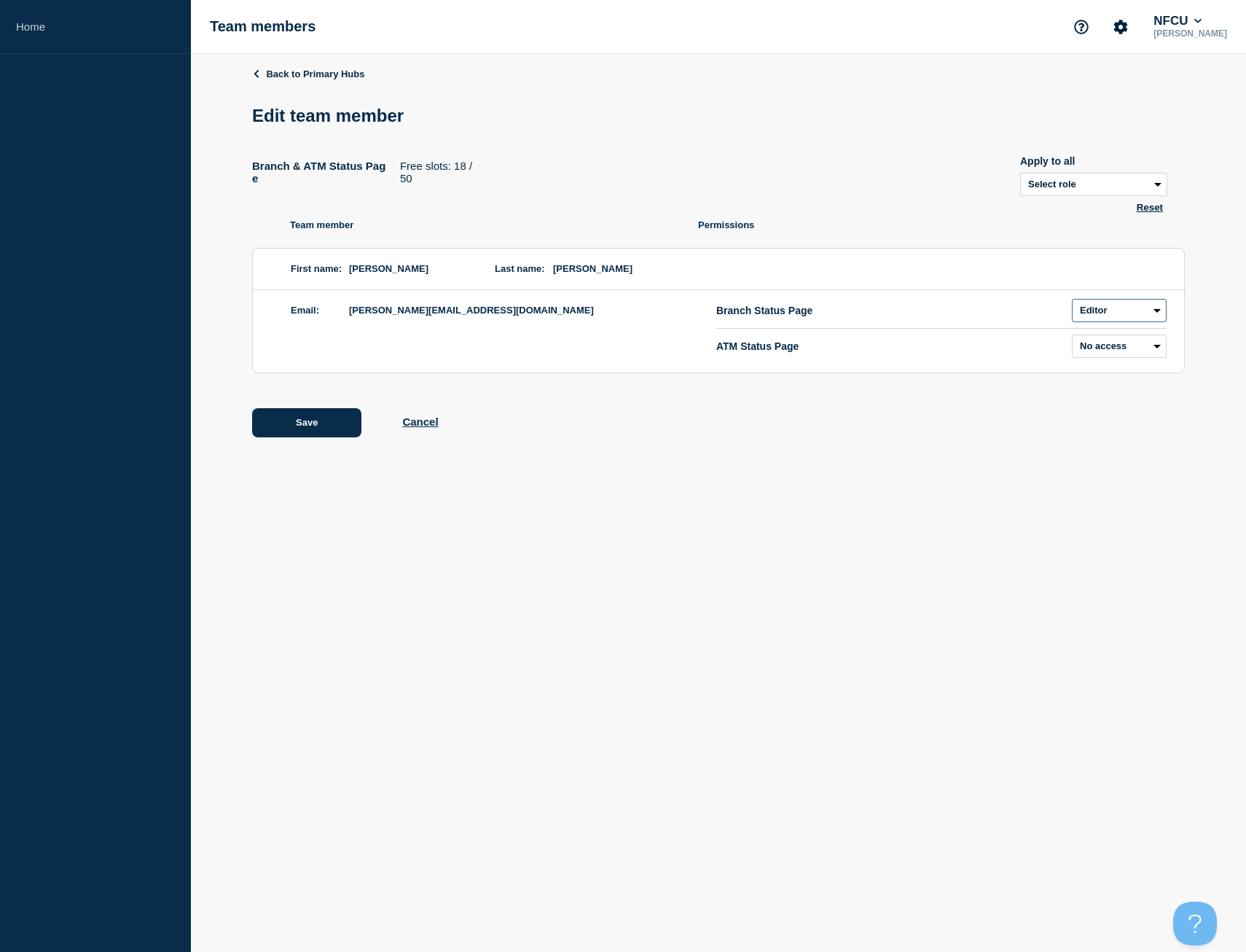
click at [1155, 315] on select "Admin Manager Editor No access" at bounding box center [1119, 310] width 95 height 23
select select "3"
click at [1072, 302] on select "Admin Manager Editor No access" at bounding box center [1119, 310] width 95 height 23
click at [269, 417] on button "Save" at bounding box center [307, 423] width 110 height 29
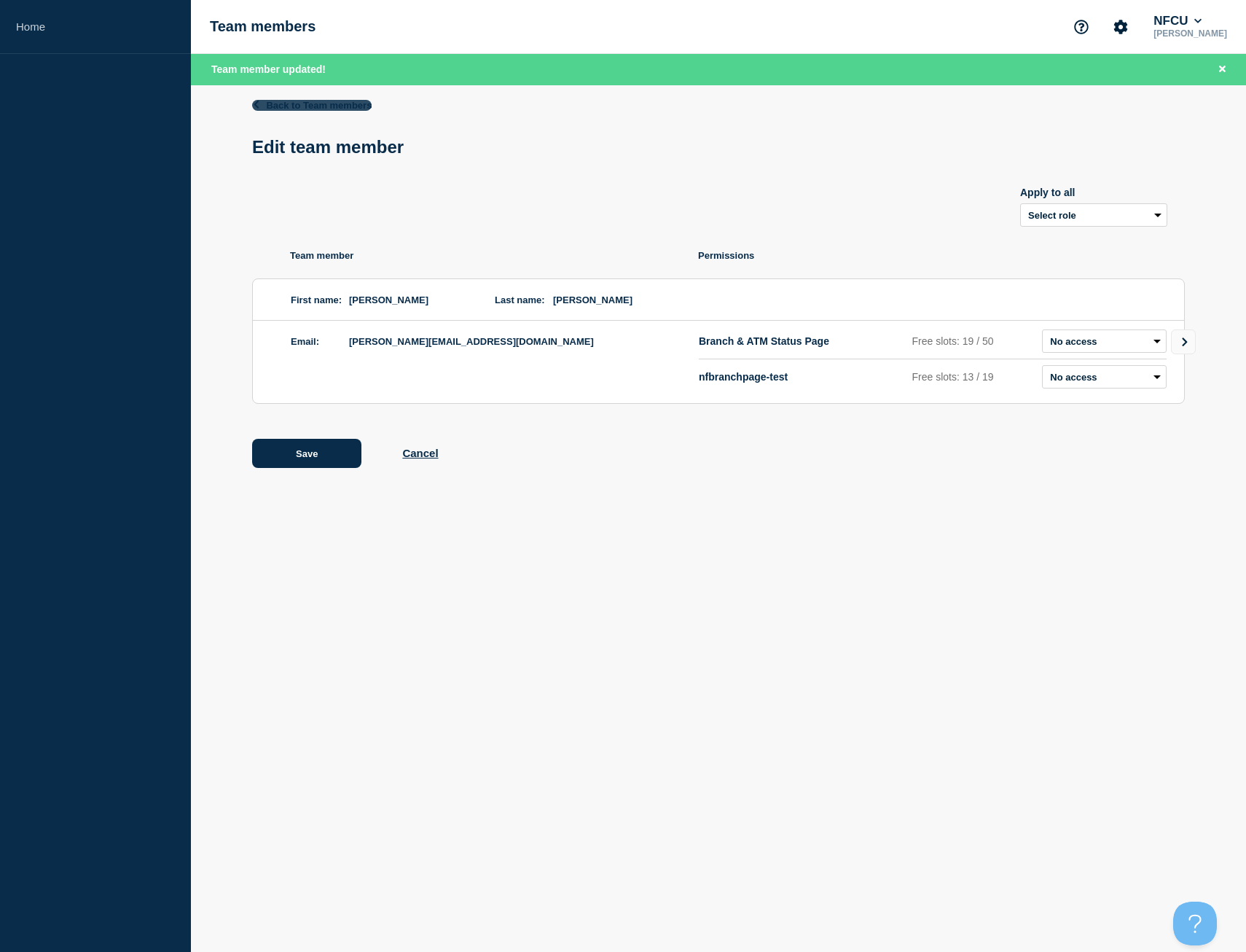
click at [318, 109] on link "Back to Team members" at bounding box center [312, 106] width 119 height 11
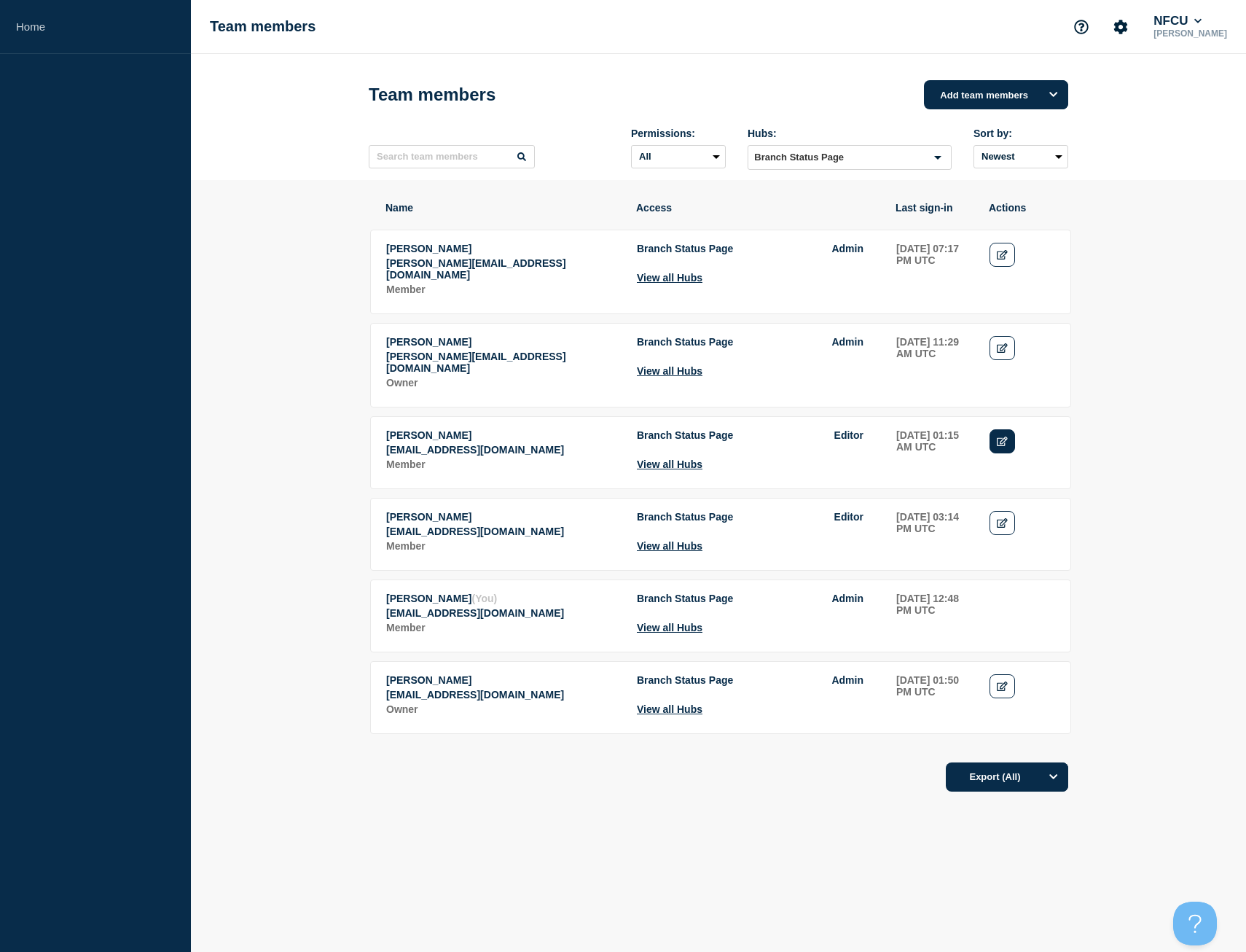
click at [1003, 436] on icon "Edit" at bounding box center [1002, 441] width 11 height 10
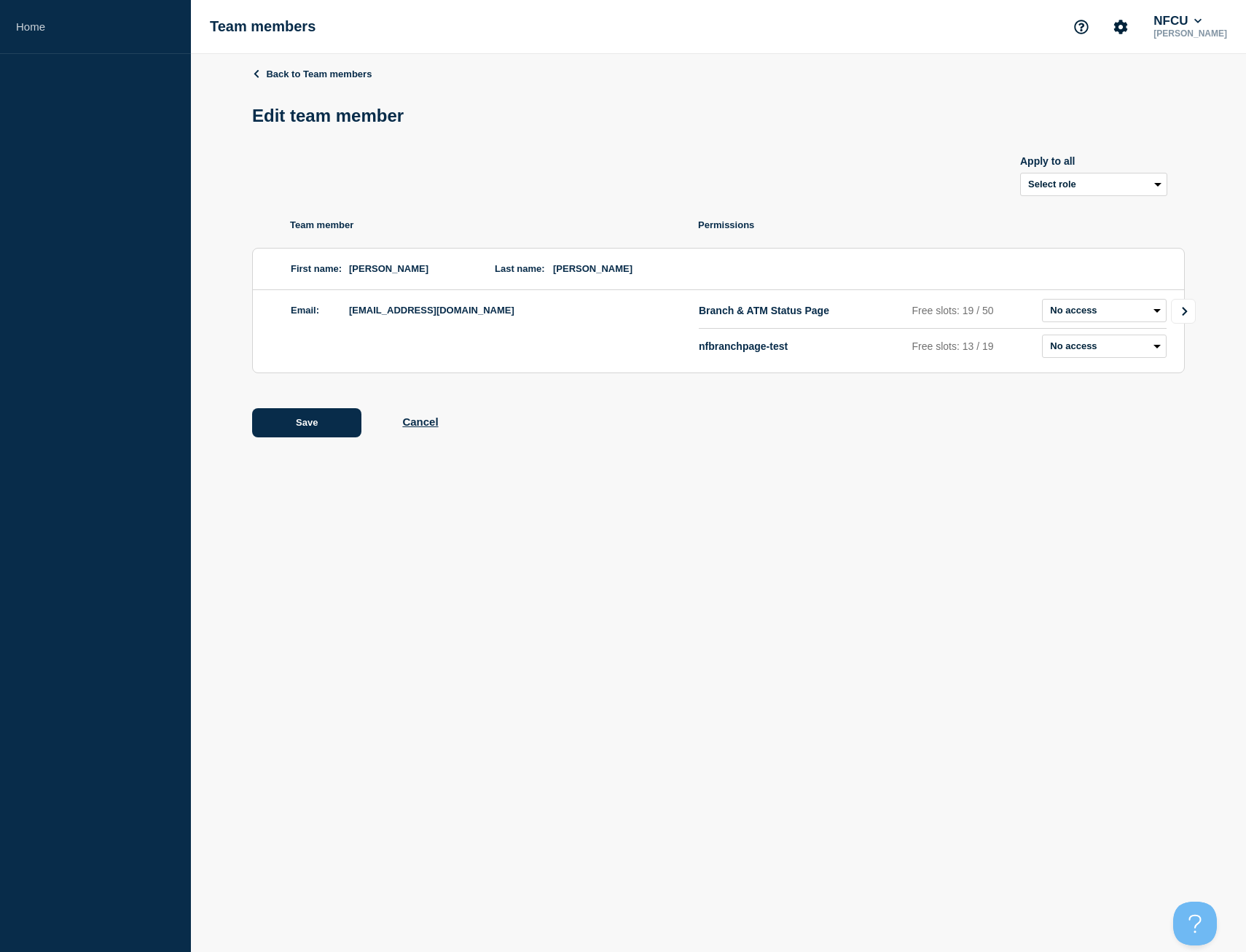
click at [1188, 310] on icon "Go to Connected Hubs" at bounding box center [1185, 311] width 10 height 9
click at [1110, 315] on select "Admin Manager Editor No access" at bounding box center [1119, 310] width 95 height 23
select select "3"
click at [1072, 302] on select "Admin Manager Editor No access" at bounding box center [1119, 310] width 95 height 23
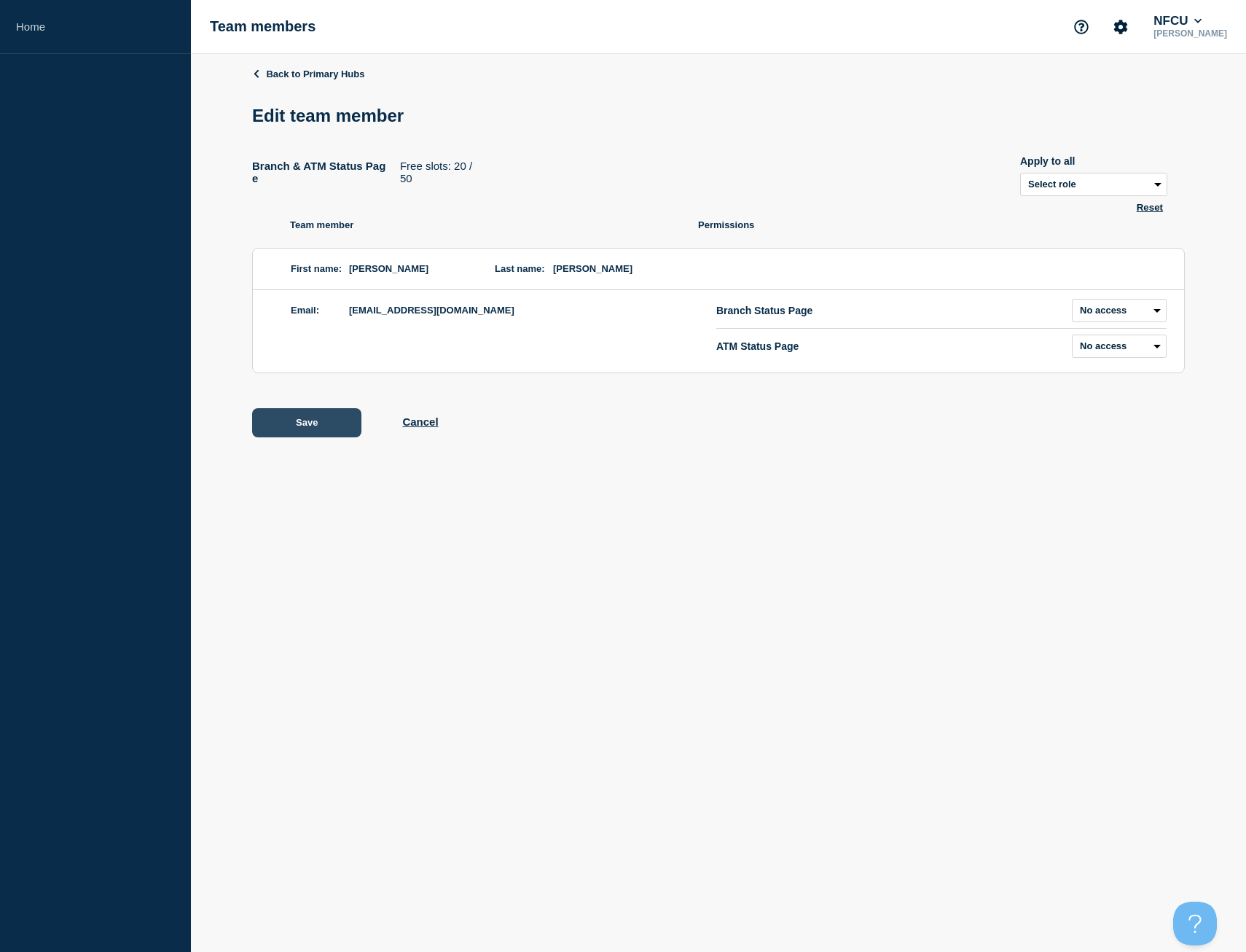
click at [329, 424] on button "Save" at bounding box center [307, 423] width 110 height 29
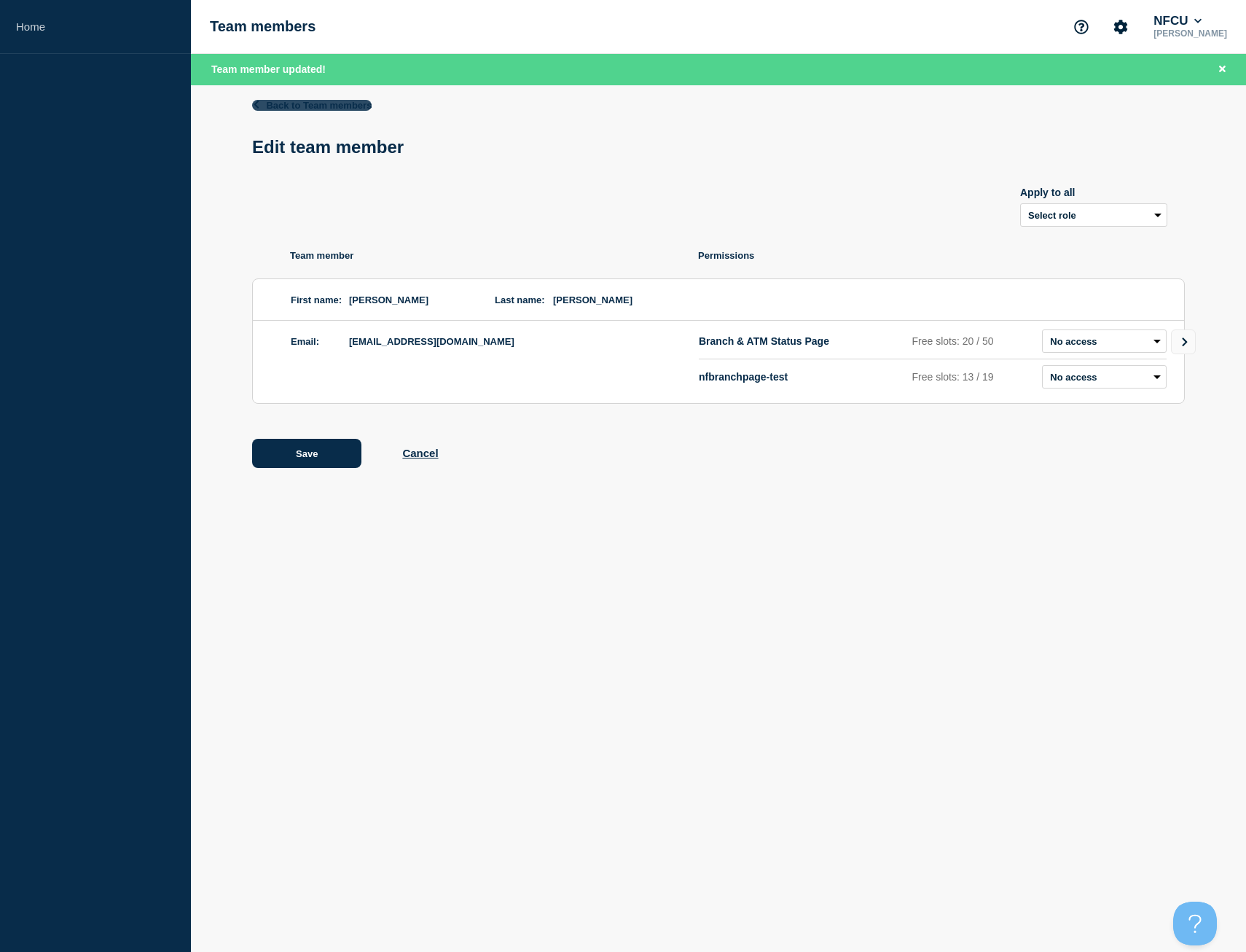
click at [303, 108] on link "Back to Team members" at bounding box center [312, 106] width 119 height 11
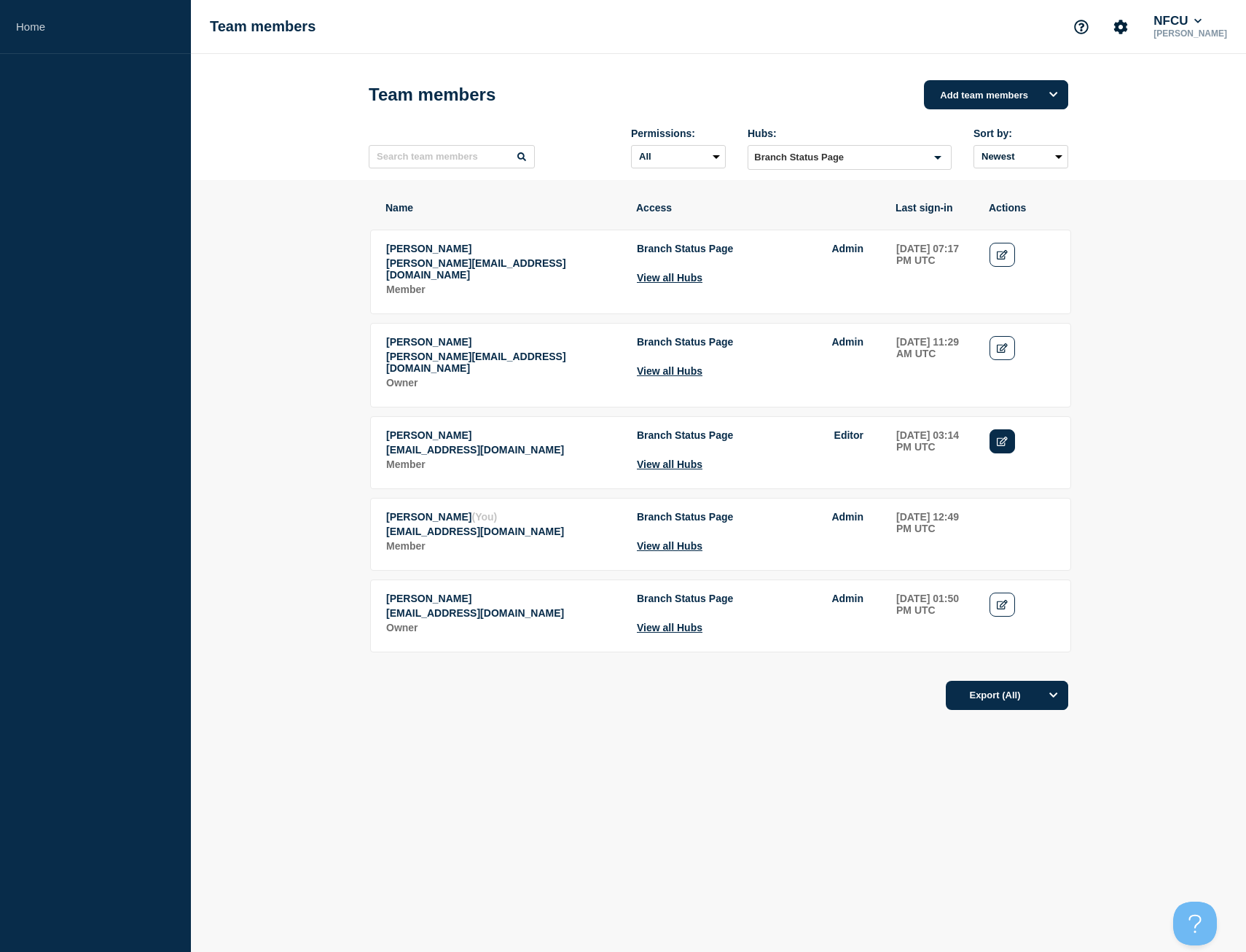
click at [1006, 436] on icon "Edit" at bounding box center [1002, 441] width 11 height 10
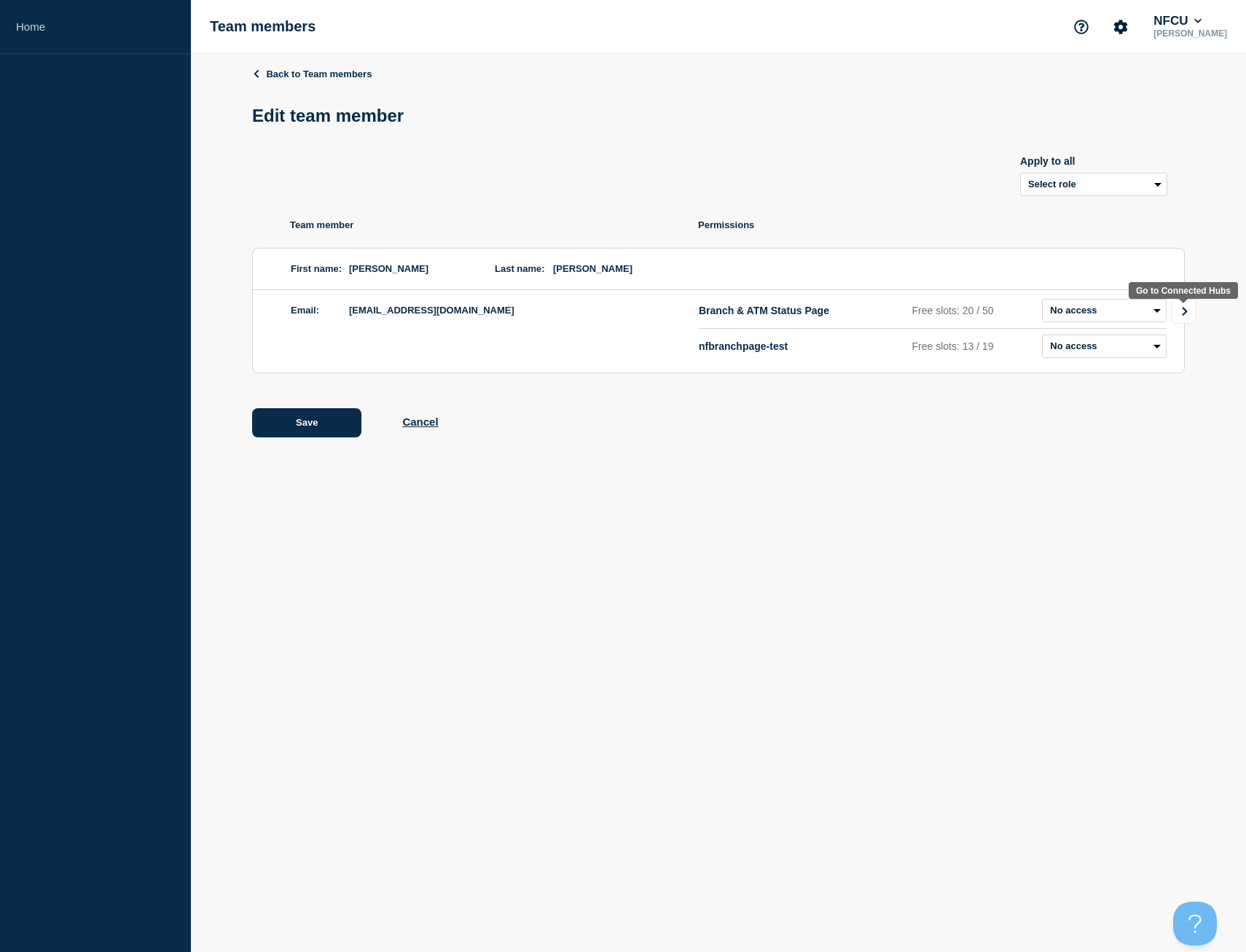
click at [1178, 313] on link "Go to Connected Hubs" at bounding box center [1183, 311] width 25 height 25
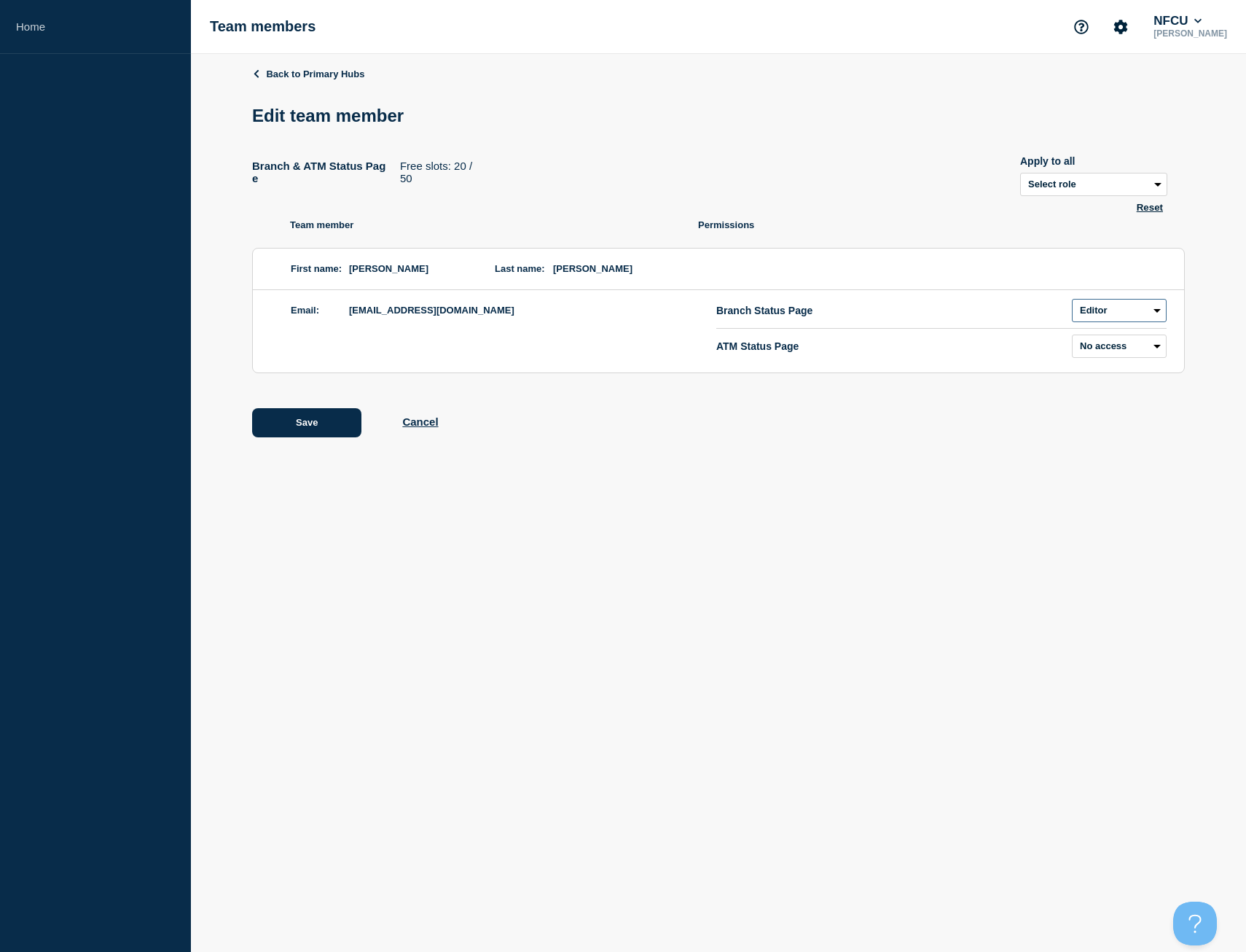
click at [1081, 312] on select "Admin Manager Editor No access" at bounding box center [1119, 310] width 95 height 23
select select "3"
click at [1072, 302] on select "Admin Manager Editor No access" at bounding box center [1119, 310] width 95 height 23
click at [344, 420] on button "Save" at bounding box center [307, 423] width 110 height 29
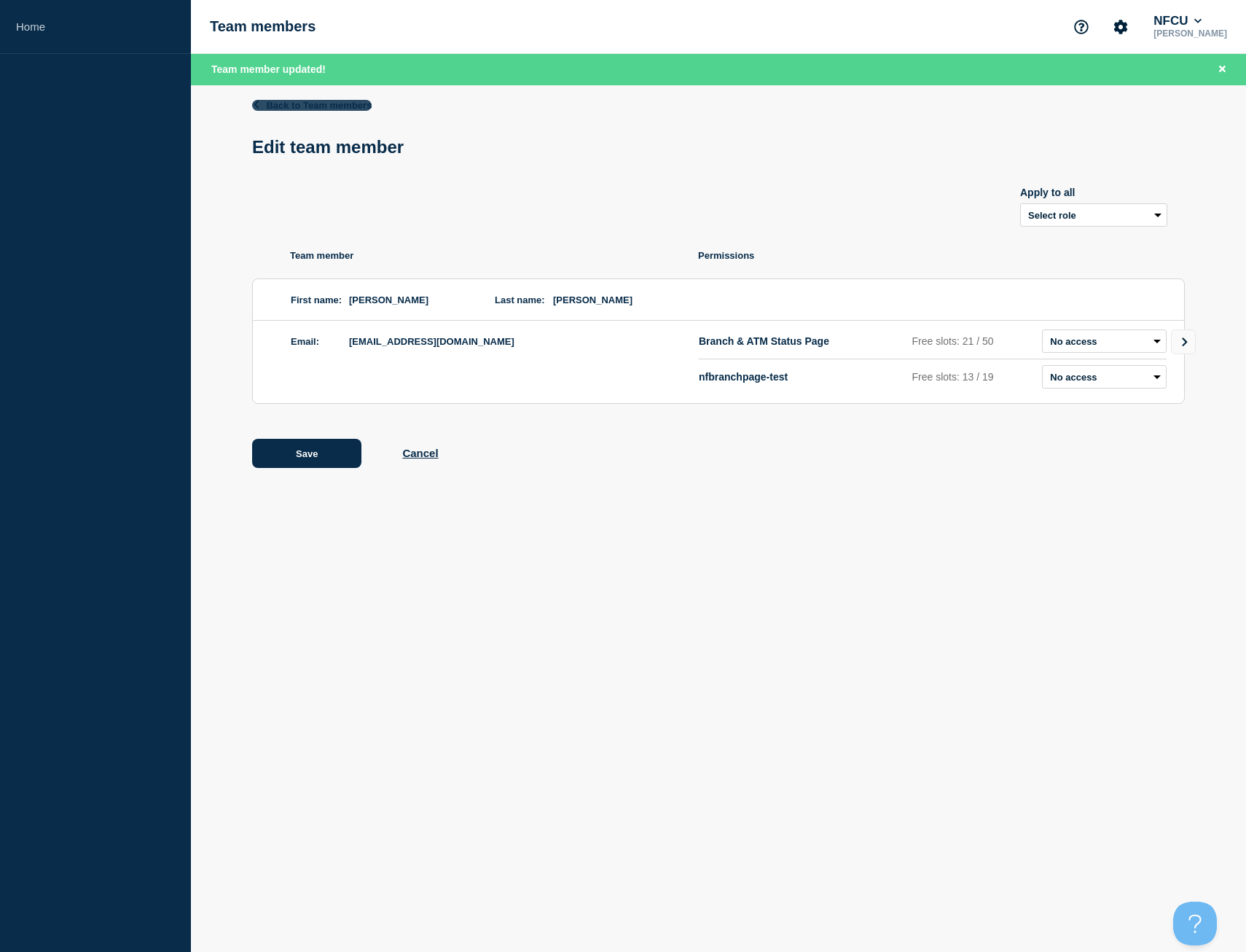
click at [304, 106] on link "Back to Team members" at bounding box center [312, 106] width 119 height 11
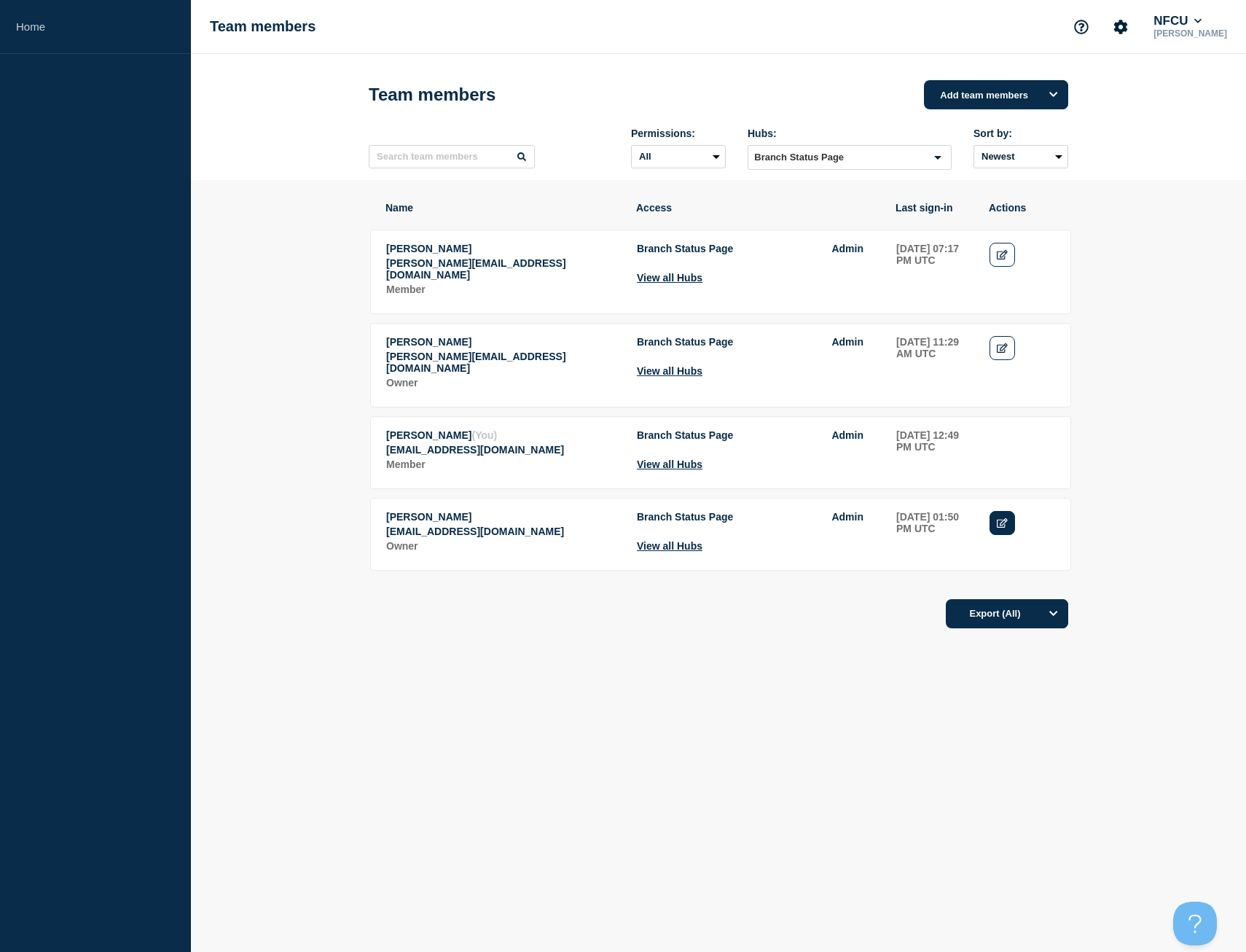
click at [1004, 522] on icon "Edit" at bounding box center [1002, 523] width 11 height 10
